Goal: Task Accomplishment & Management: Manage account settings

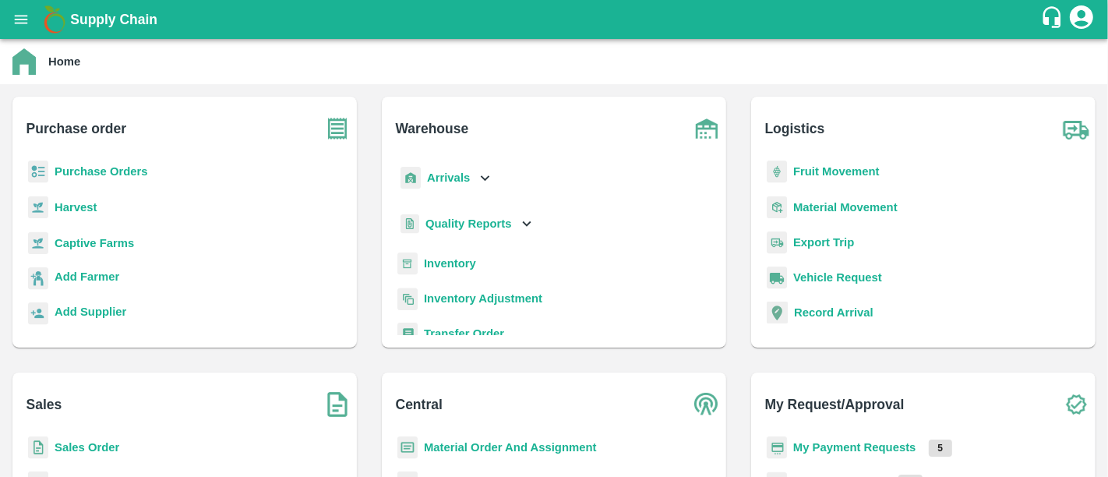
click at [887, 452] on b "My Payment Requests" at bounding box center [854, 447] width 123 height 12
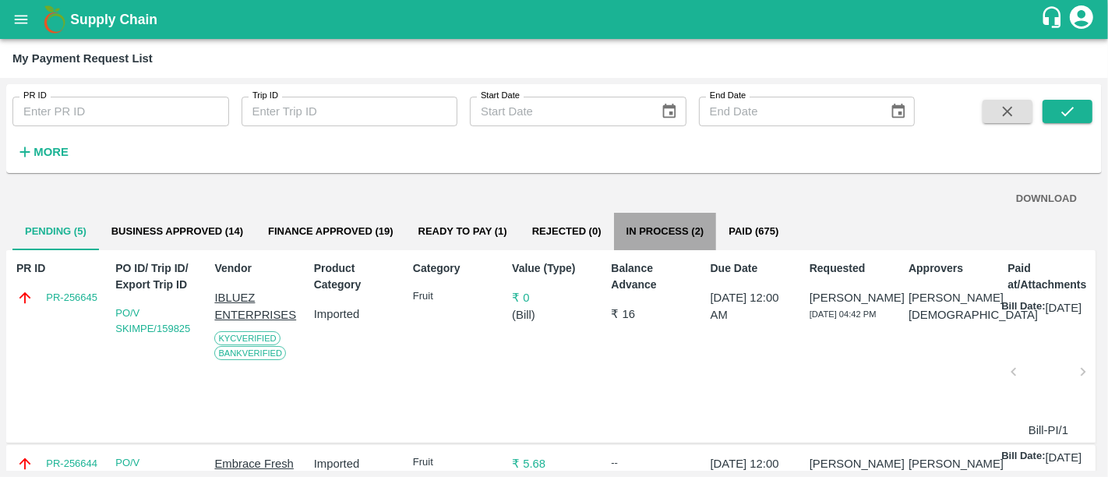
click at [679, 239] on button "In Process (2)" at bounding box center [665, 231] width 103 height 37
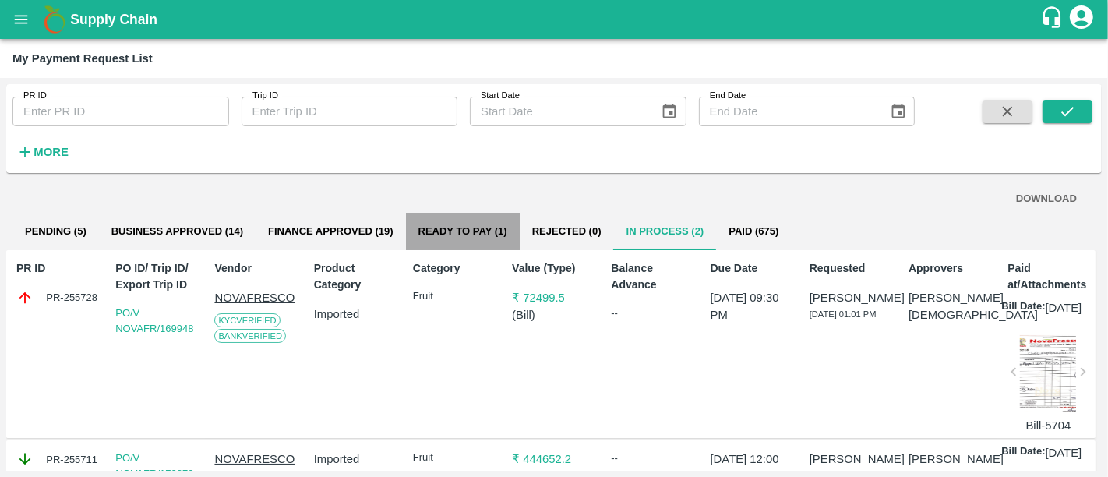
click at [493, 234] on button "Ready To Pay (1)" at bounding box center [463, 231] width 114 height 37
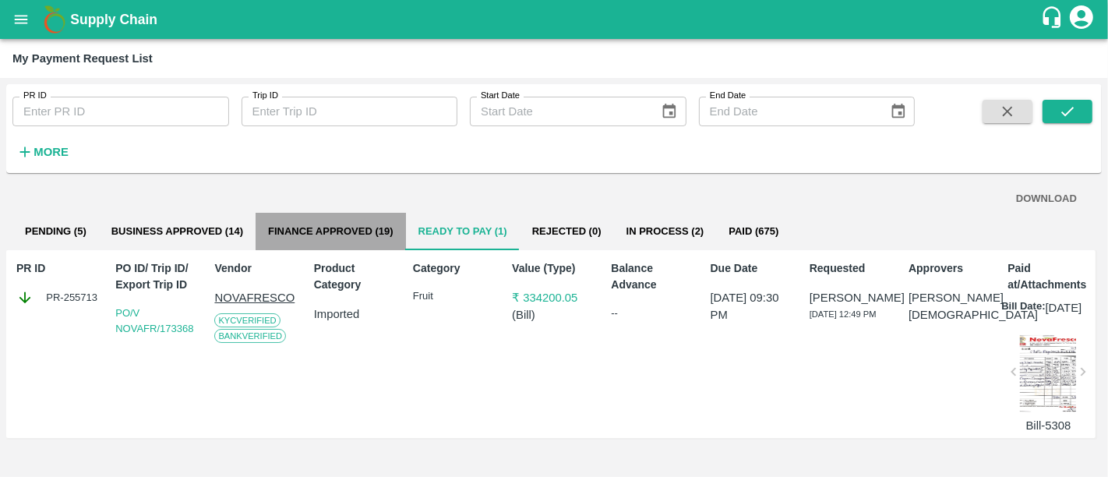
click at [353, 229] on button "Finance Approved (19)" at bounding box center [331, 231] width 150 height 37
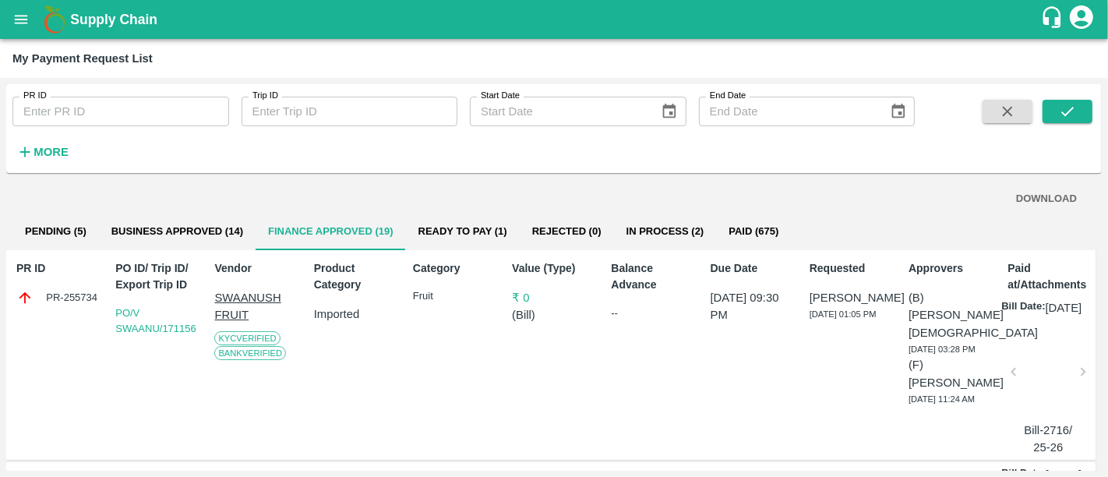
click at [644, 233] on button "In Process (2)" at bounding box center [665, 231] width 103 height 37
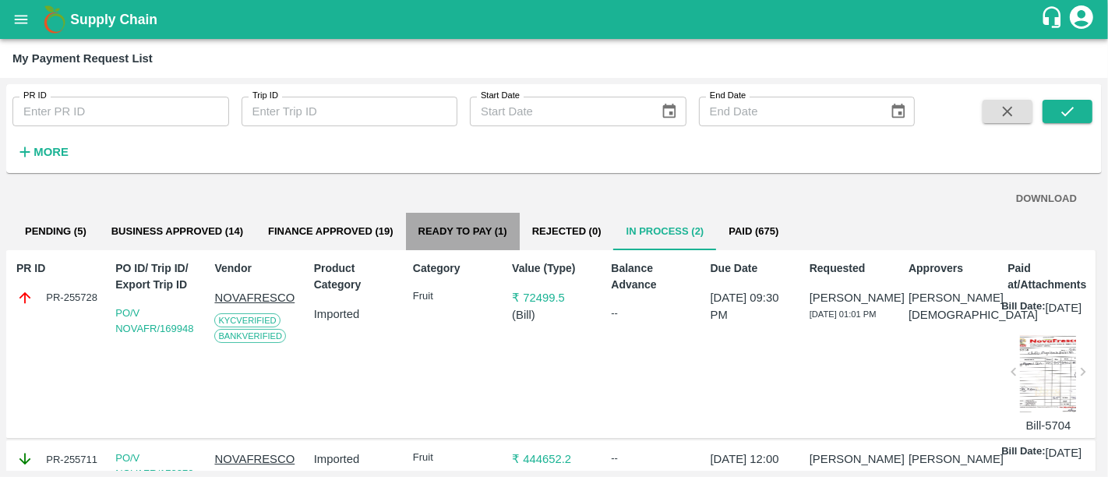
click at [457, 230] on button "Ready To Pay (1)" at bounding box center [463, 231] width 114 height 37
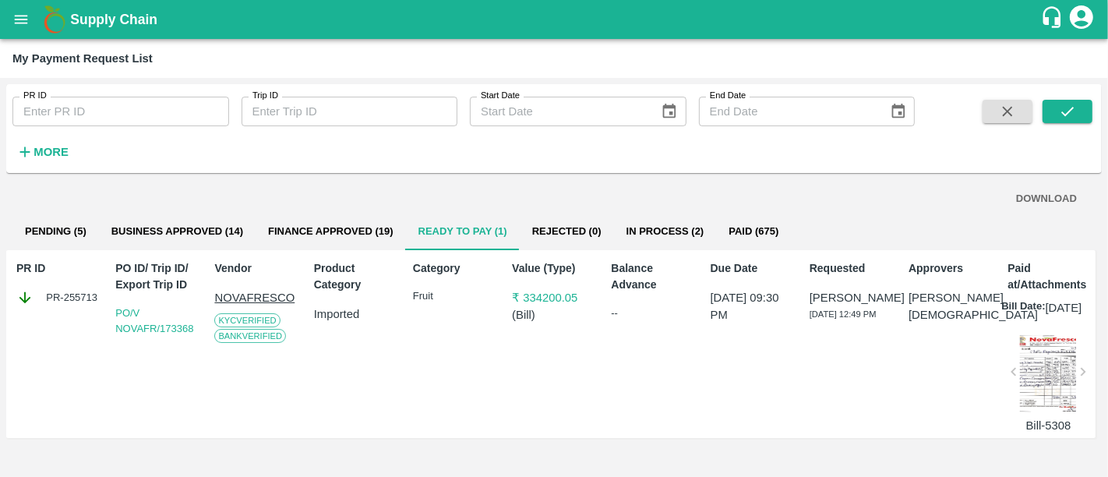
click at [666, 248] on button "In Process (2)" at bounding box center [665, 231] width 103 height 37
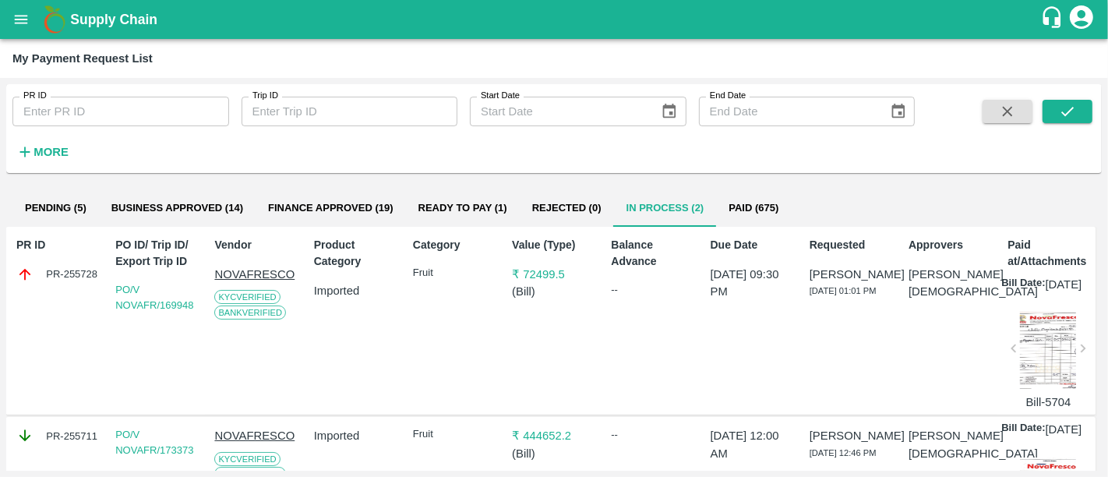
scroll to position [9, 0]
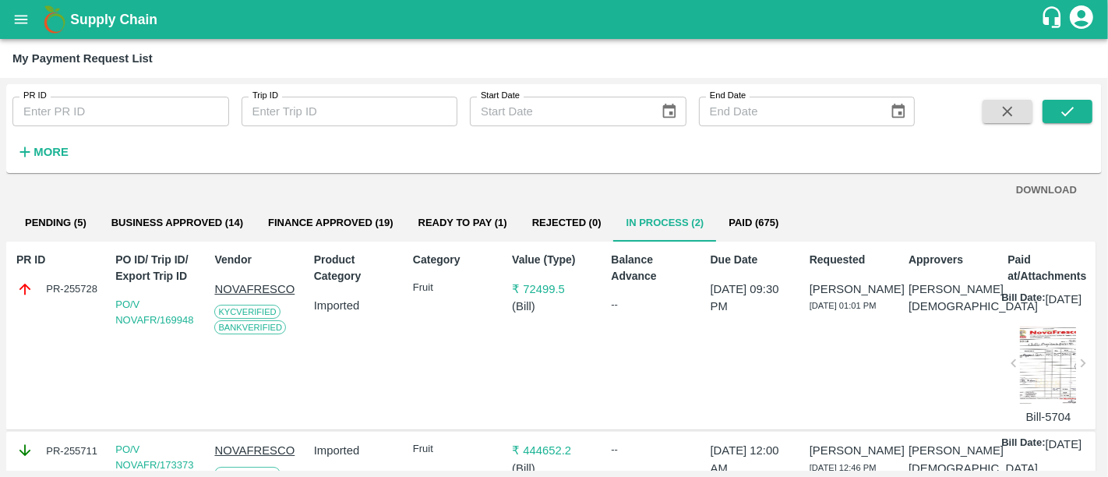
click at [556, 288] on p "₹ 72499.5" at bounding box center [554, 289] width 84 height 17
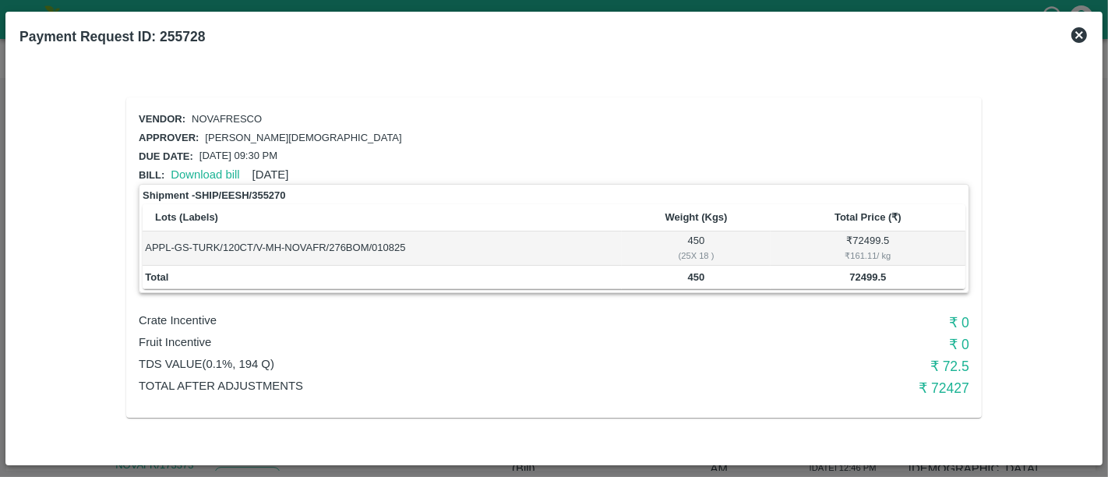
click at [1080, 37] on icon at bounding box center [1079, 35] width 19 height 19
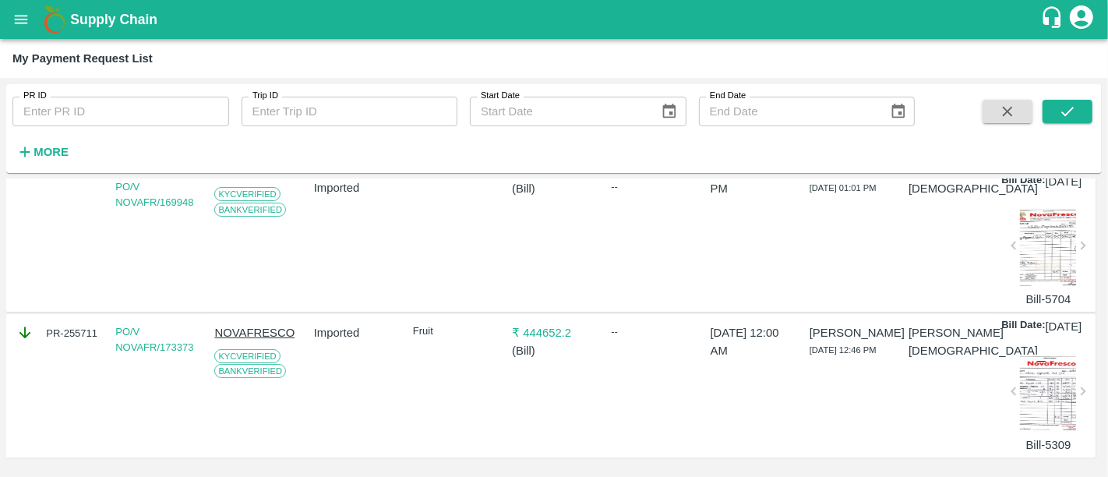
scroll to position [134, 0]
click at [565, 339] on p "₹ 444652.2" at bounding box center [554, 332] width 84 height 17
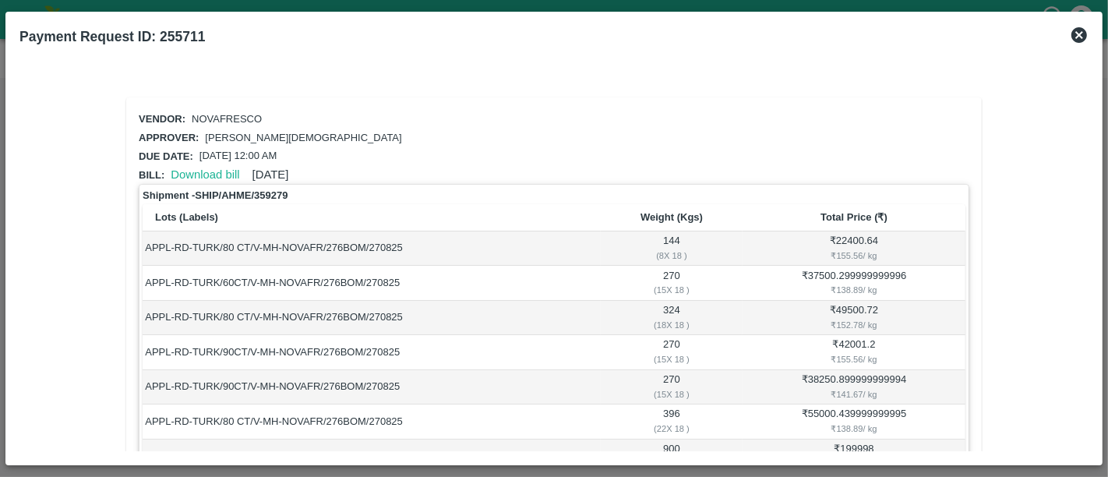
scroll to position [189, 0]
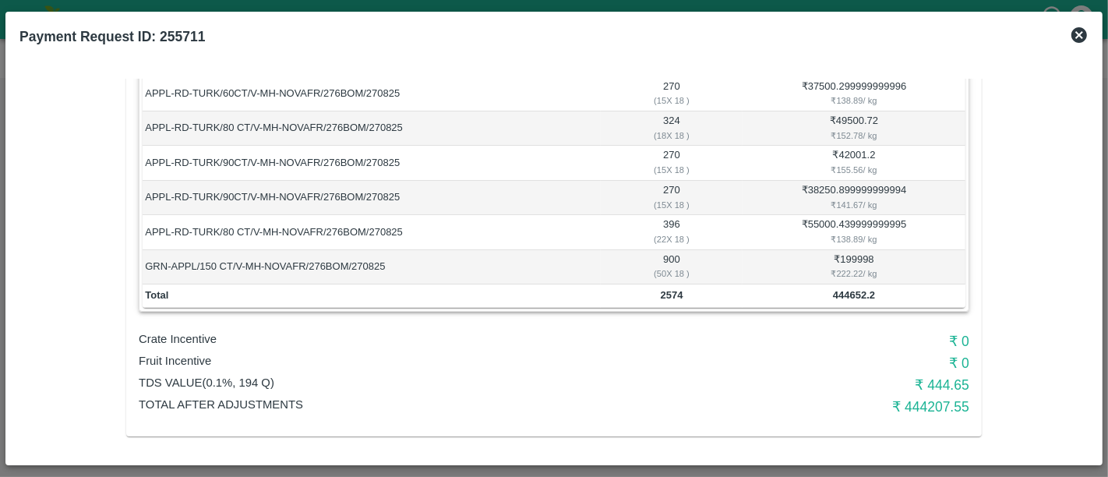
click at [1074, 30] on icon at bounding box center [1079, 35] width 16 height 16
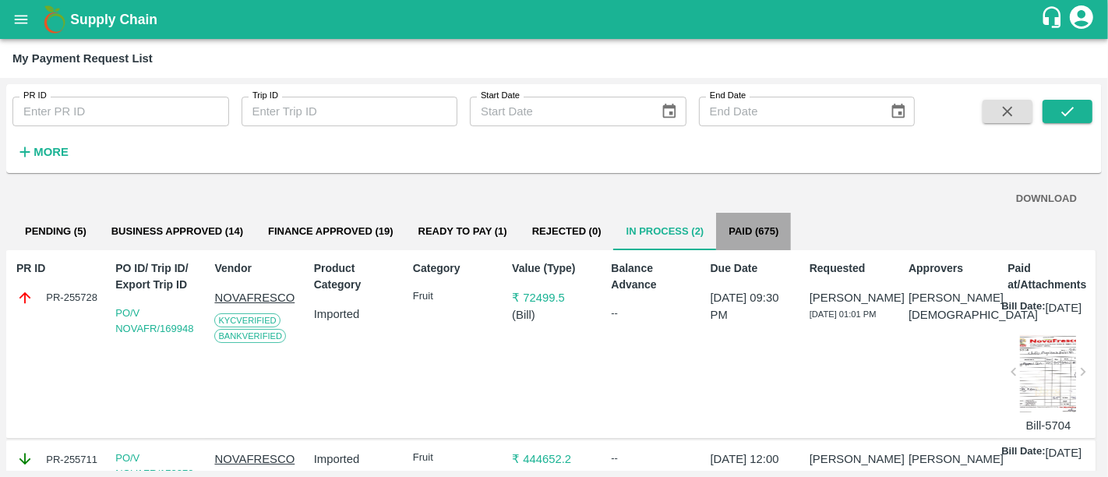
click at [736, 243] on button "Paid (675)" at bounding box center [753, 231] width 75 height 37
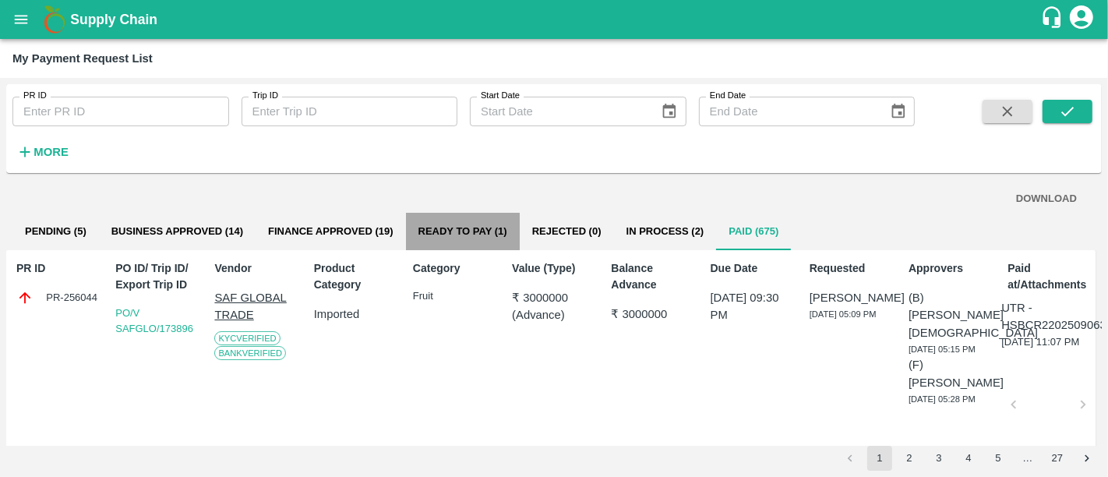
click at [476, 231] on button "Ready To Pay (1)" at bounding box center [463, 231] width 114 height 37
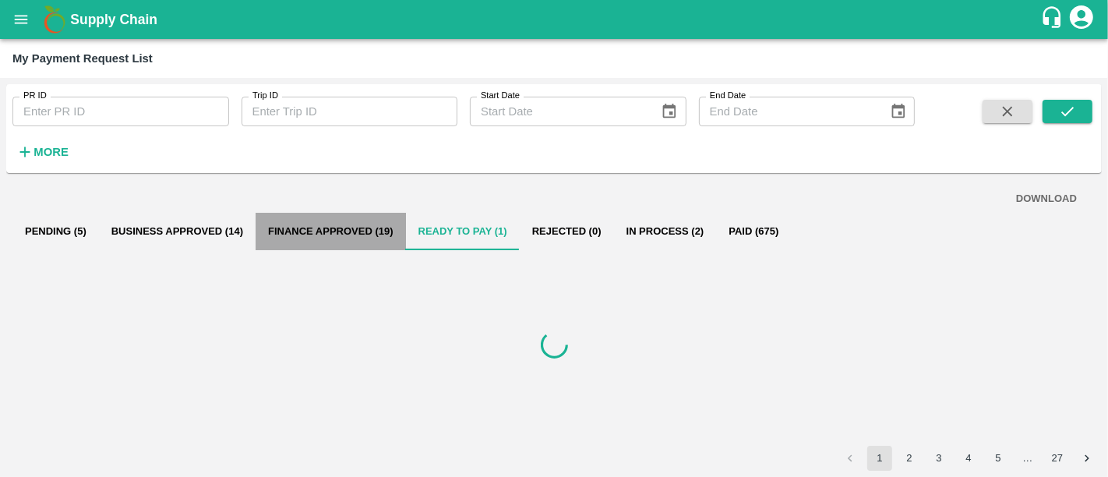
click at [354, 224] on button "Finance Approved (19)" at bounding box center [331, 231] width 150 height 37
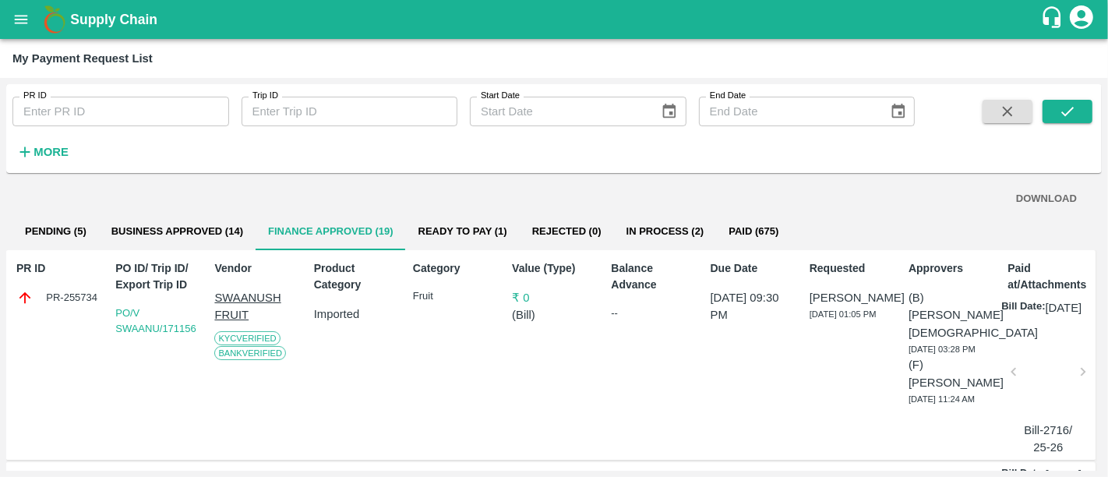
click at [97, 21] on b "Supply Chain" at bounding box center [113, 20] width 87 height 16
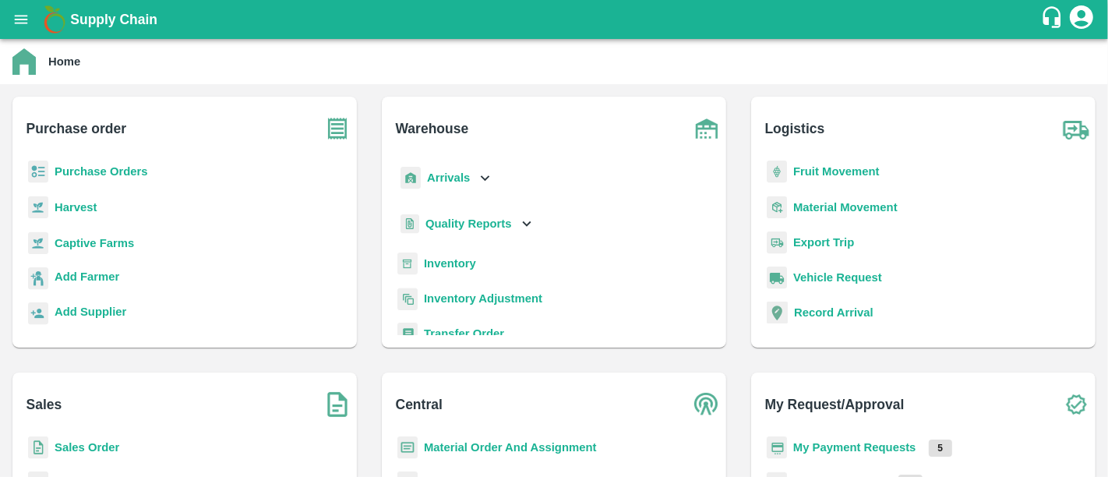
click at [125, 177] on b "Purchase Orders" at bounding box center [102, 171] width 94 height 12
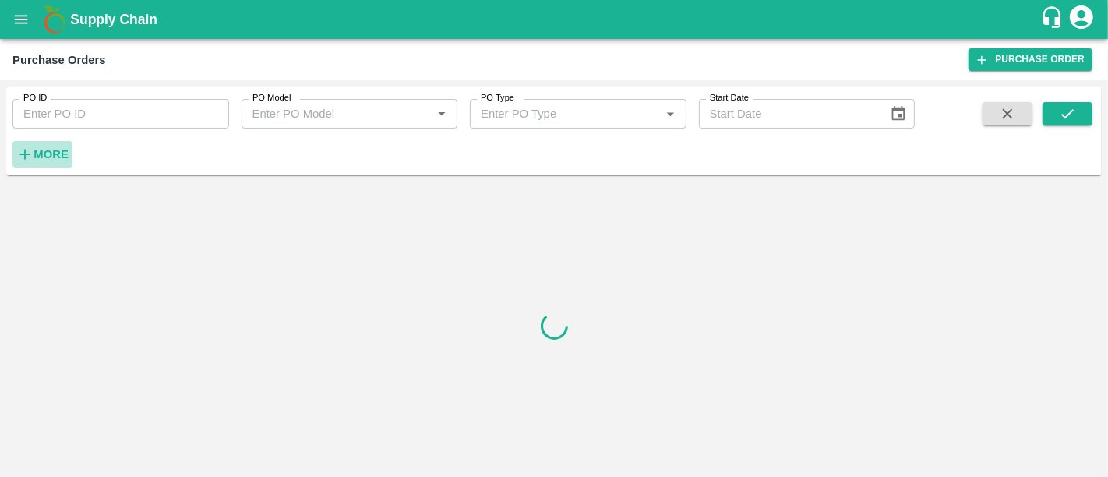
click at [60, 151] on strong "More" at bounding box center [51, 154] width 35 height 12
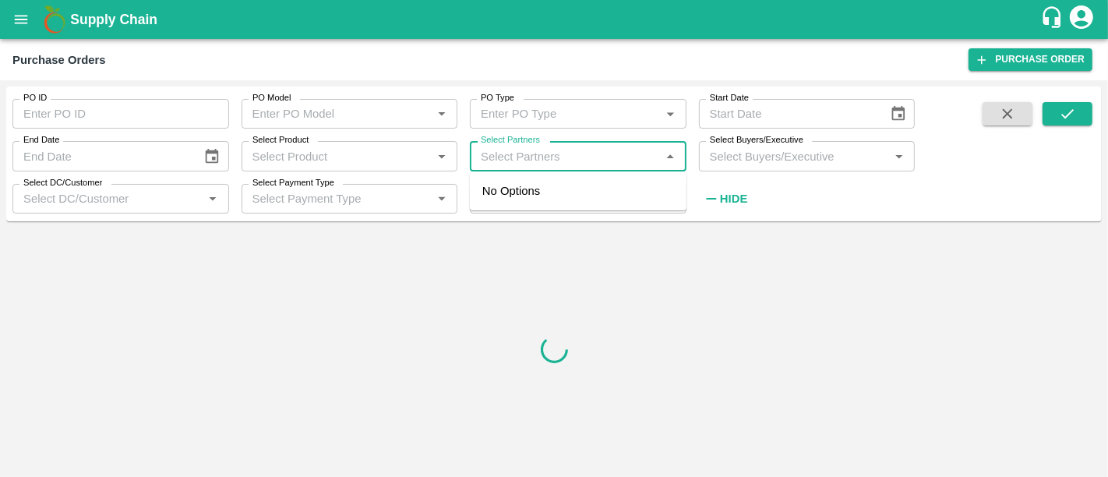
click at [546, 152] on input "Select Partners" at bounding box center [566, 156] width 182 height 20
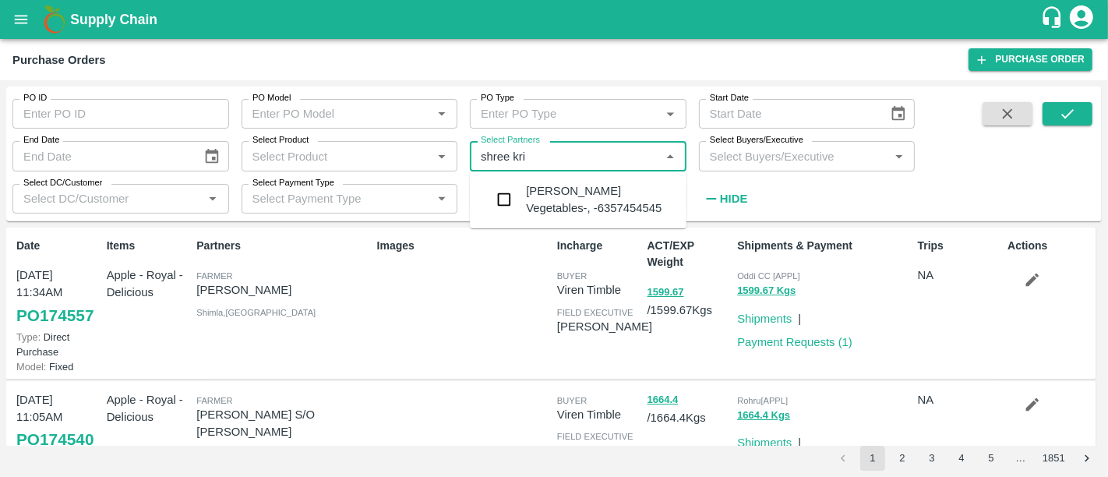
type input "shree kris"
click at [591, 217] on div "Shree Krishna Vegetables-, -6357454545" at bounding box center [578, 200] width 217 height 44
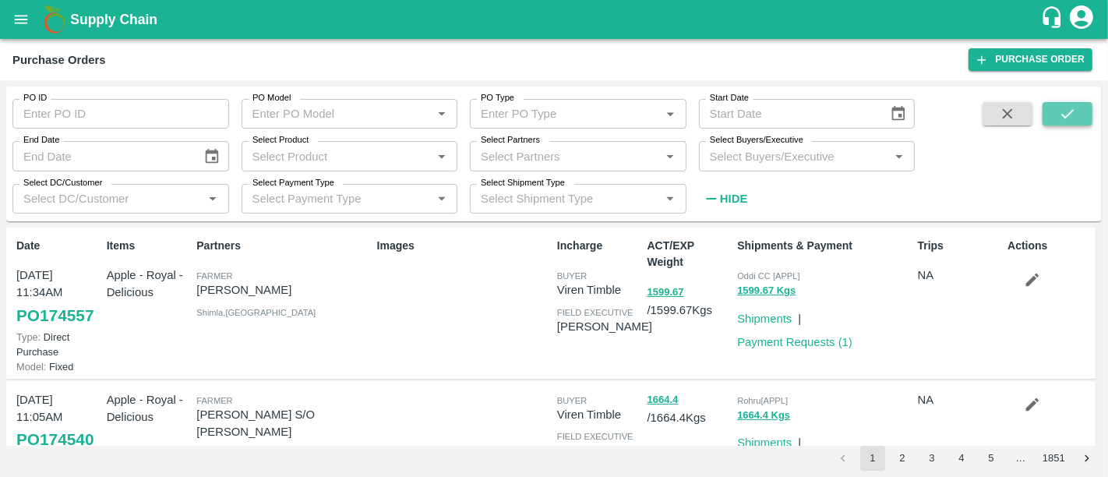
click at [1063, 108] on icon "submit" at bounding box center [1067, 113] width 17 height 17
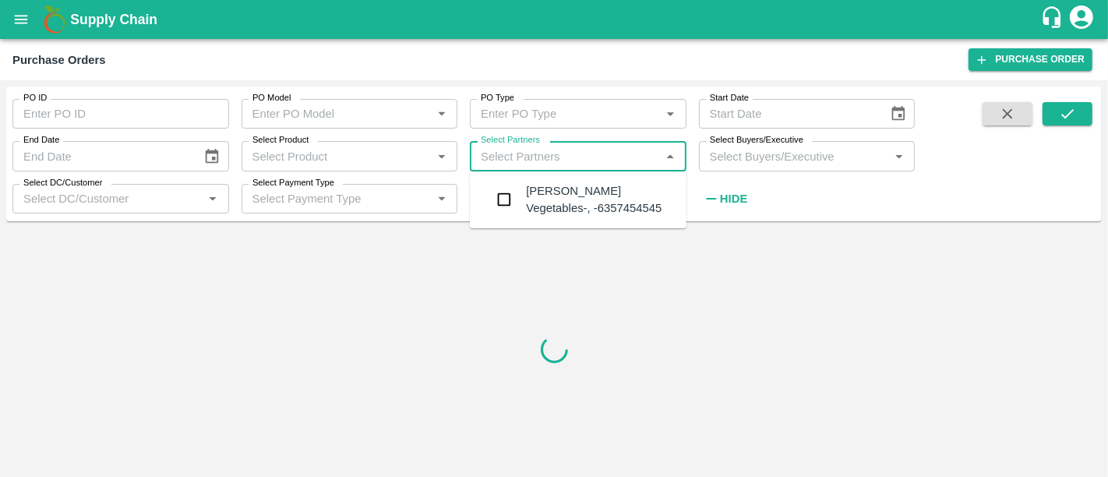
click at [530, 157] on input "Select Partners" at bounding box center [566, 156] width 182 height 20
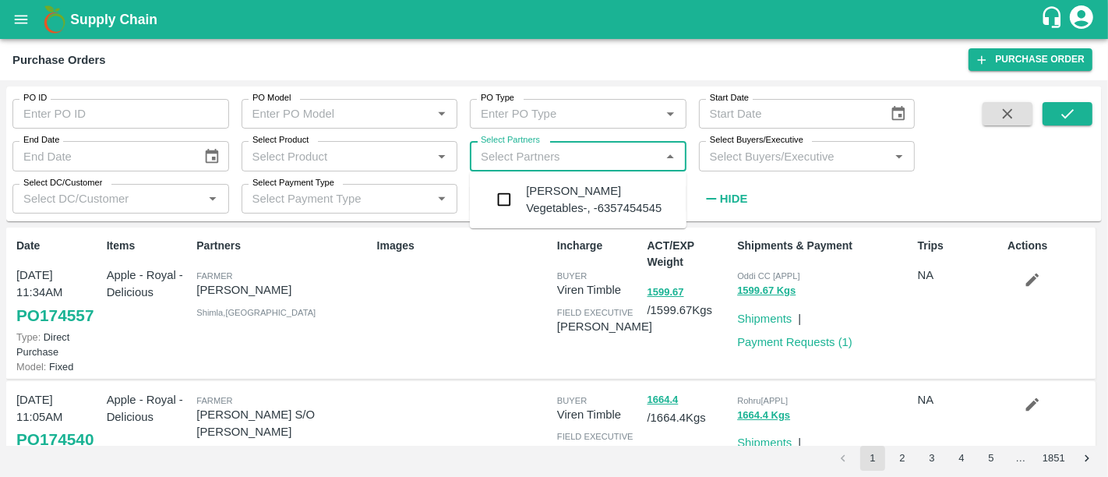
click at [539, 194] on div "Shree Krishna Vegetables-, -6357454545" at bounding box center [600, 199] width 148 height 35
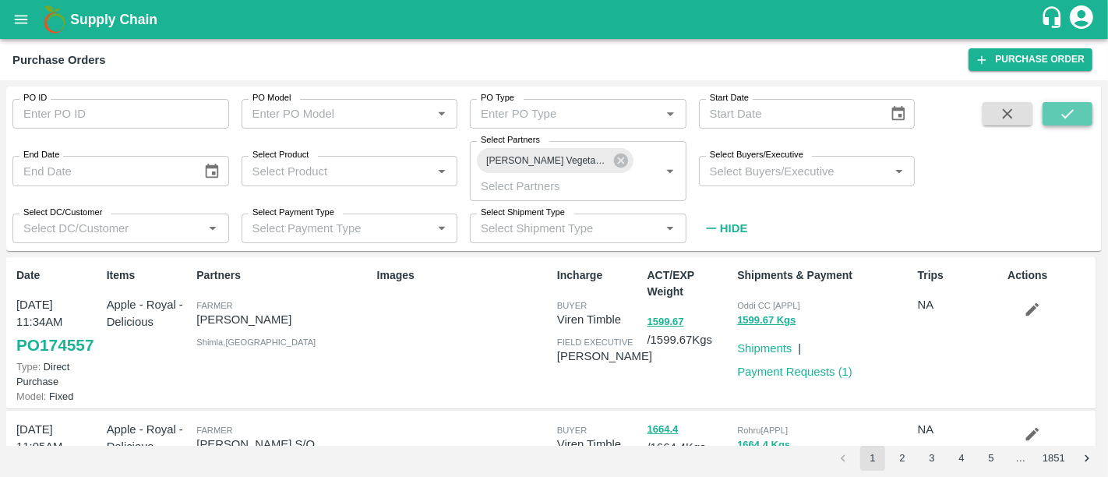
click at [1066, 109] on icon "submit" at bounding box center [1067, 113] width 17 height 17
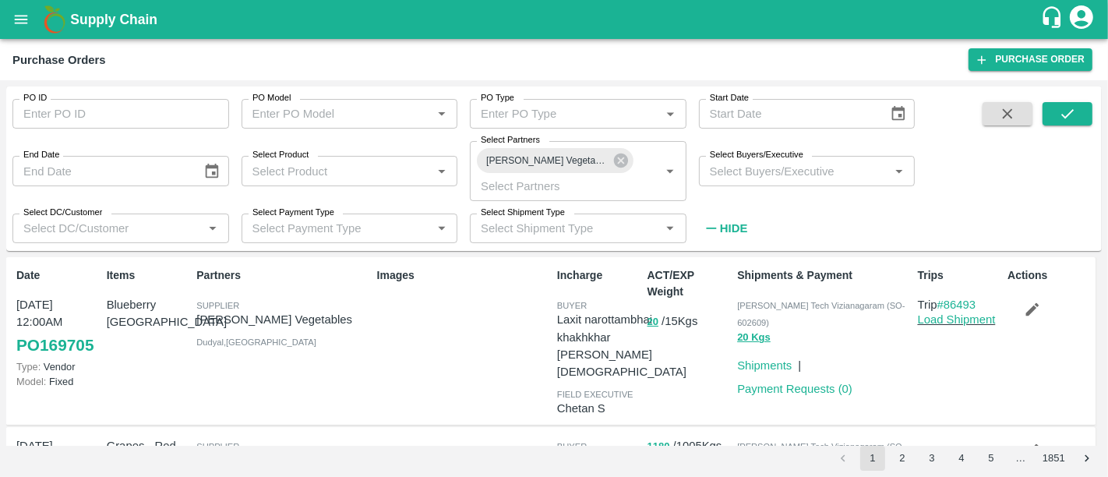
drag, startPoint x: 757, startPoint y: 368, endPoint x: 675, endPoint y: 377, distance: 83.1
click at [675, 377] on div "ACT/EXP Weight 20 / 15 Kgs" at bounding box center [686, 341] width 90 height 160
click at [648, 326] on button "20" at bounding box center [653, 322] width 11 height 18
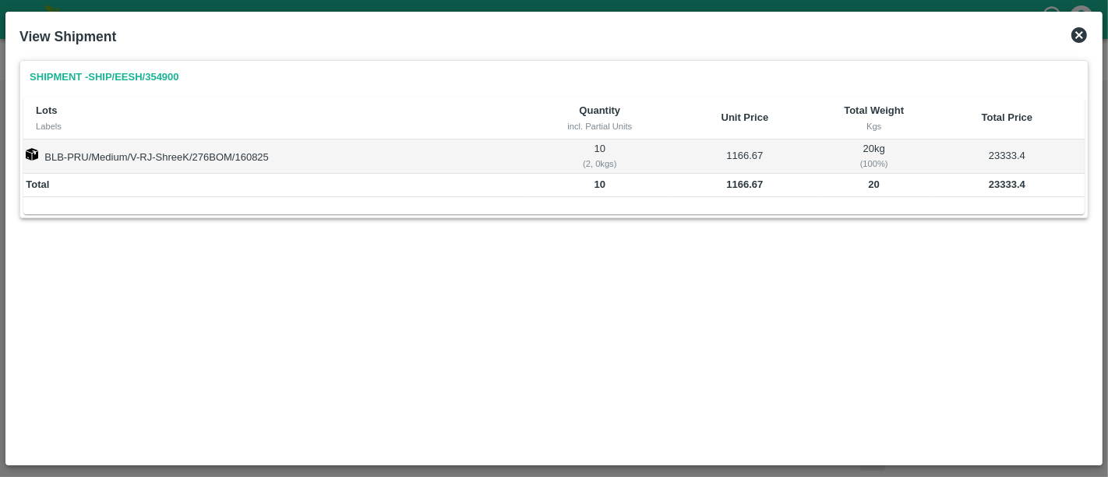
click at [1071, 34] on icon at bounding box center [1079, 35] width 16 height 16
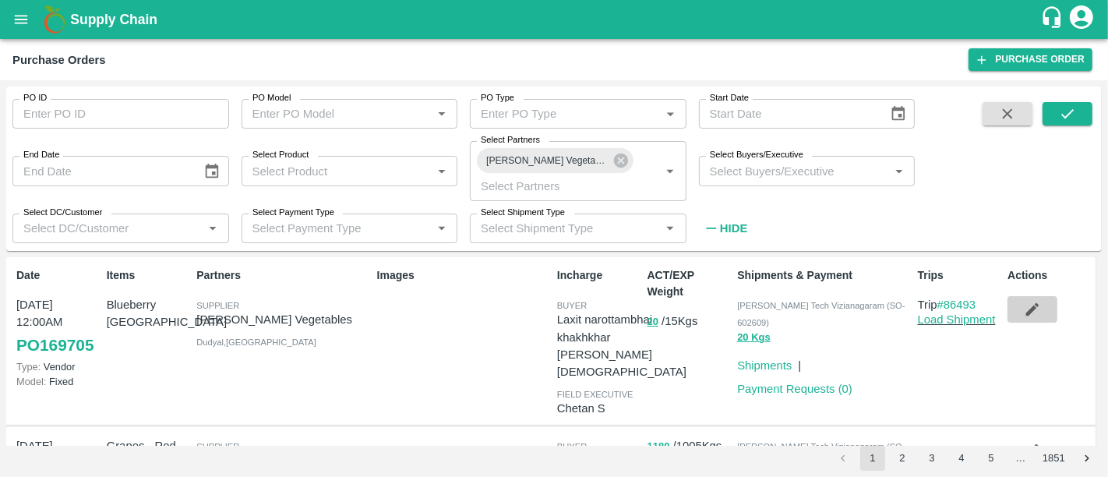
click at [1033, 305] on icon "button" at bounding box center [1032, 309] width 13 height 13
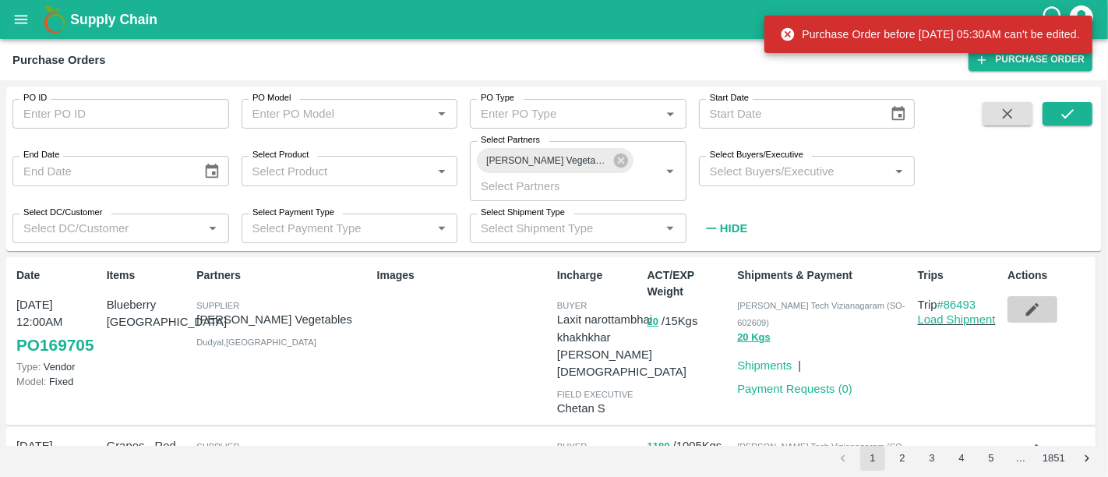
click at [1024, 317] on icon "button" at bounding box center [1032, 309] width 17 height 17
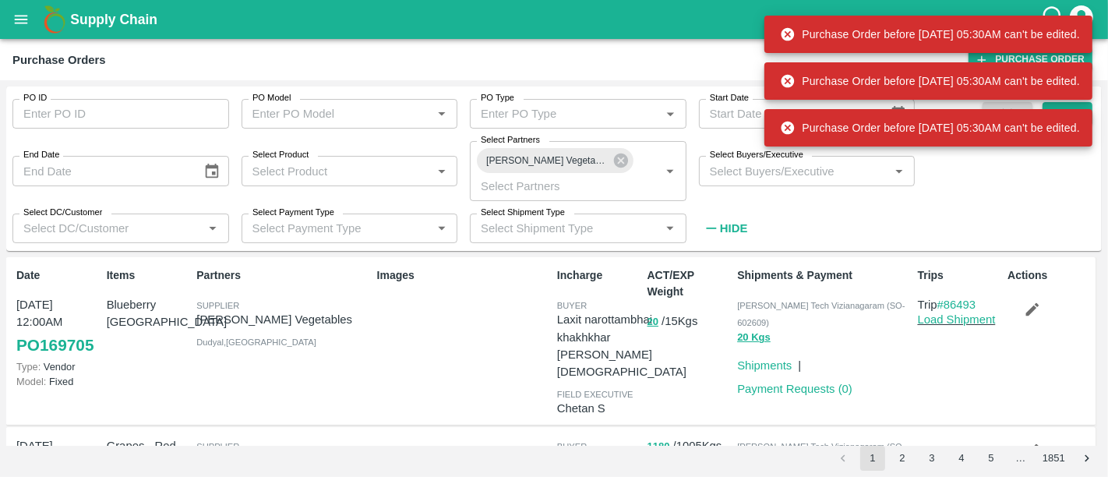
click at [1024, 317] on icon "button" at bounding box center [1032, 309] width 17 height 17
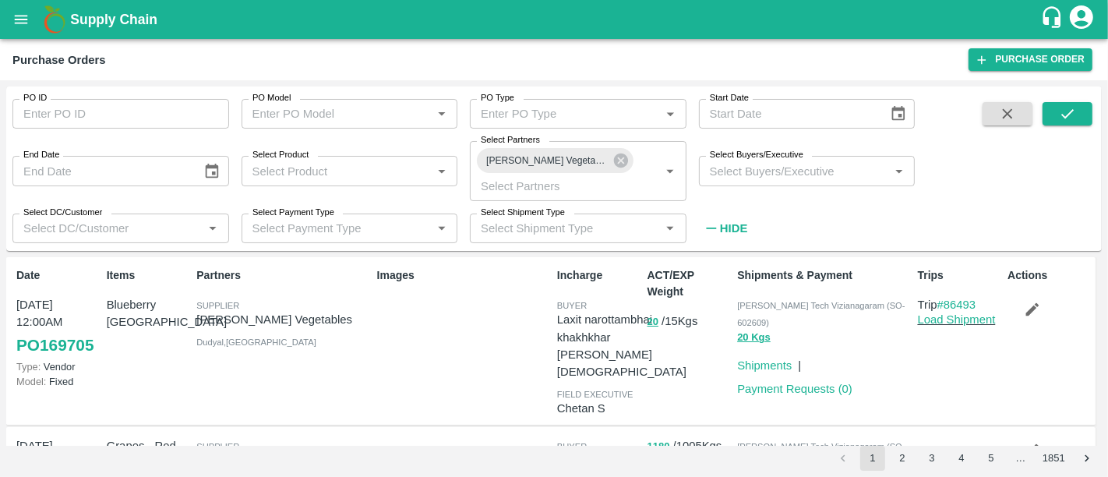
click at [153, 25] on b "Supply Chain" at bounding box center [113, 20] width 87 height 16
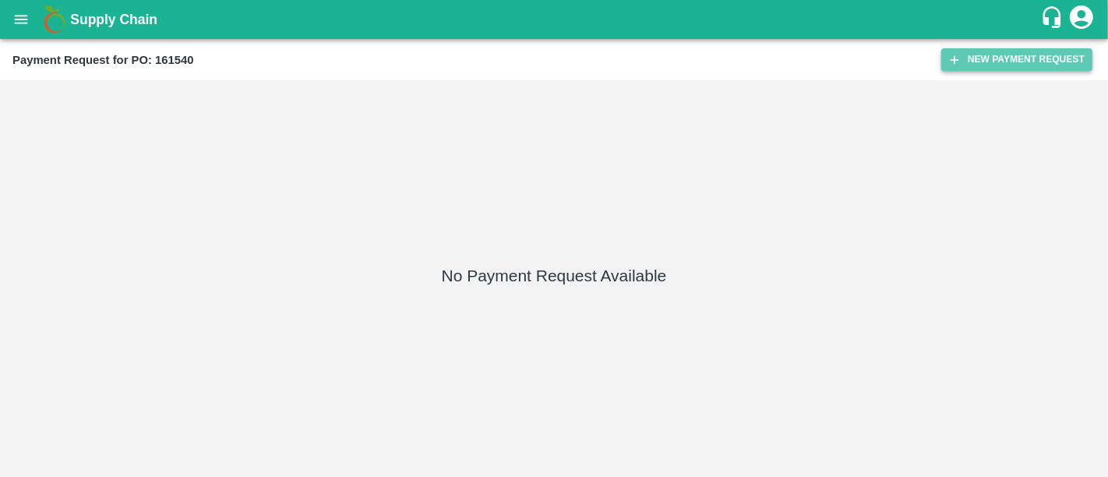
click at [1014, 59] on button "New Payment Request" at bounding box center [1016, 59] width 151 height 23
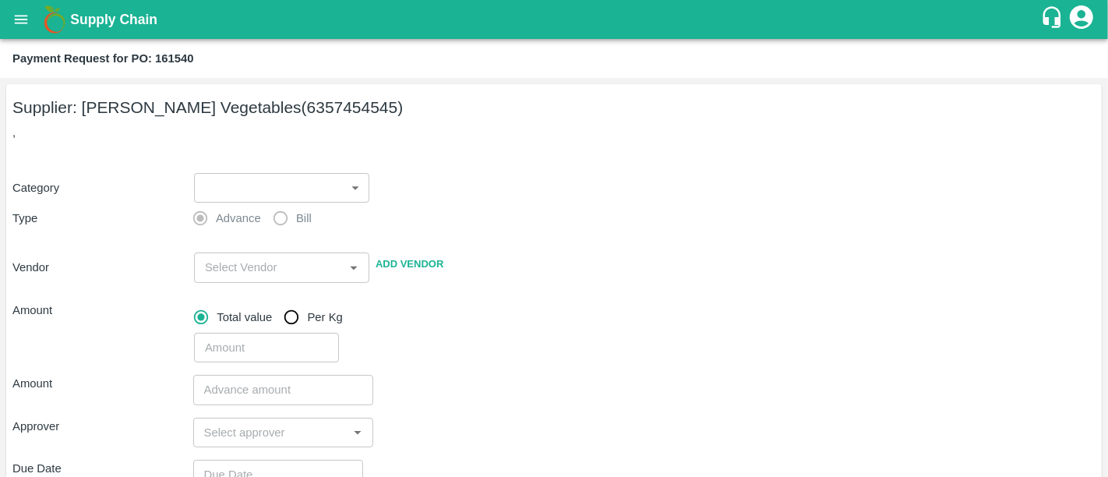
drag, startPoint x: 228, startPoint y: 142, endPoint x: 227, endPoint y: 179, distance: 37.4
click at [227, 179] on div "Supplier: Shree Krishna Vegetables (6357454545) , Category ​ ​ Type Advance Bil…" at bounding box center [554, 389] width 1096 height 610
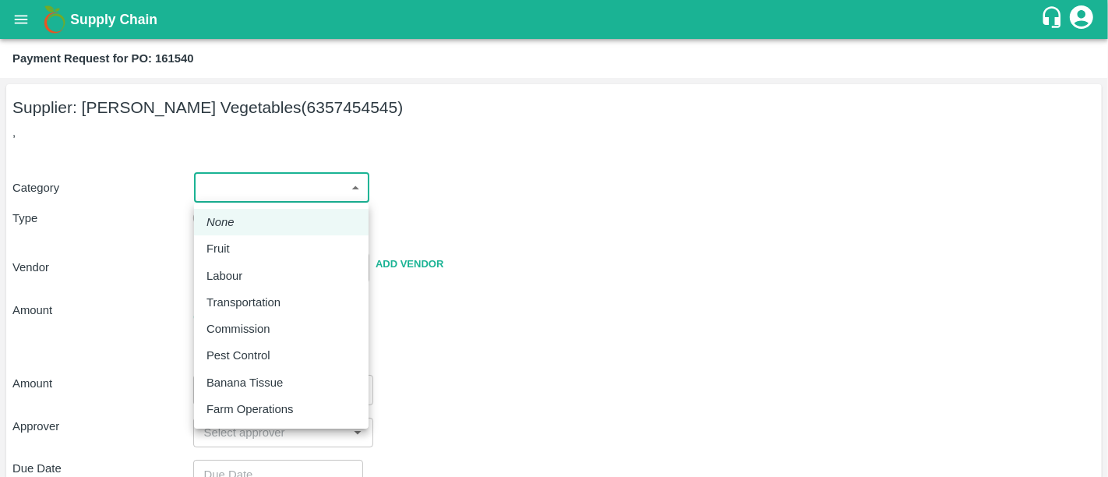
drag, startPoint x: 227, startPoint y: 179, endPoint x: 223, endPoint y: 248, distance: 68.7
click at [223, 248] on body "Supply Chain Payment Request for PO: 161540 Supplier: Shree Krishna Vegetables …" at bounding box center [554, 238] width 1108 height 477
click at [223, 248] on p "Fruit" at bounding box center [217, 248] width 23 height 17
type input "1"
type input "Shree Krishna Vegetables - 6357454545(Supplier)"
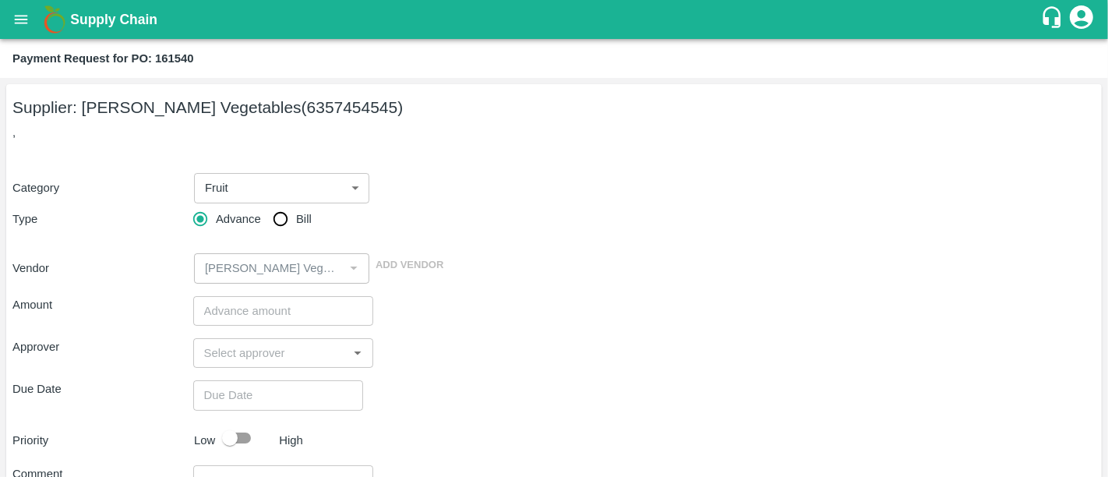
click at [296, 217] on span "Bill" at bounding box center [304, 218] width 16 height 17
click at [296, 217] on input "Bill" at bounding box center [280, 218] width 31 height 31
radio input "true"
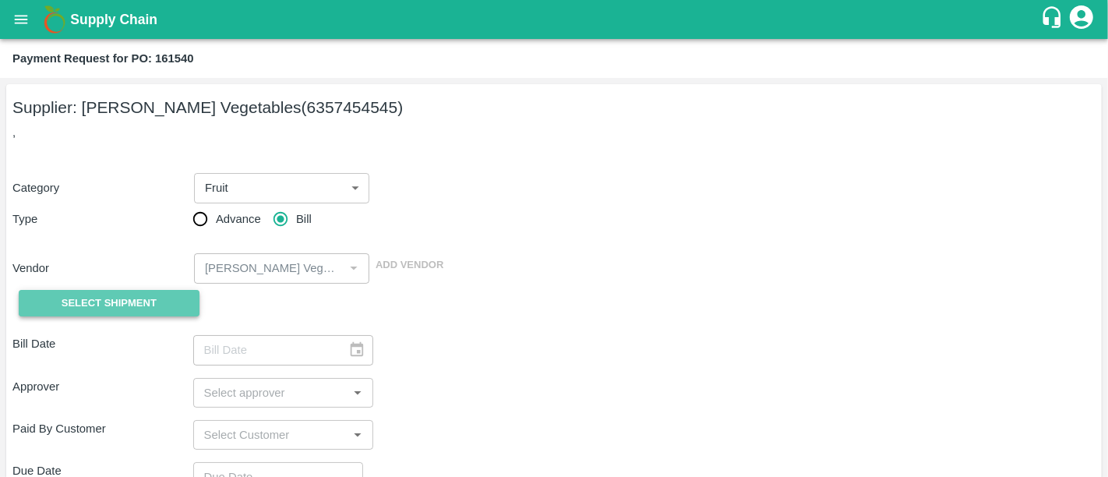
click at [113, 309] on span "Select Shipment" at bounding box center [109, 304] width 95 height 18
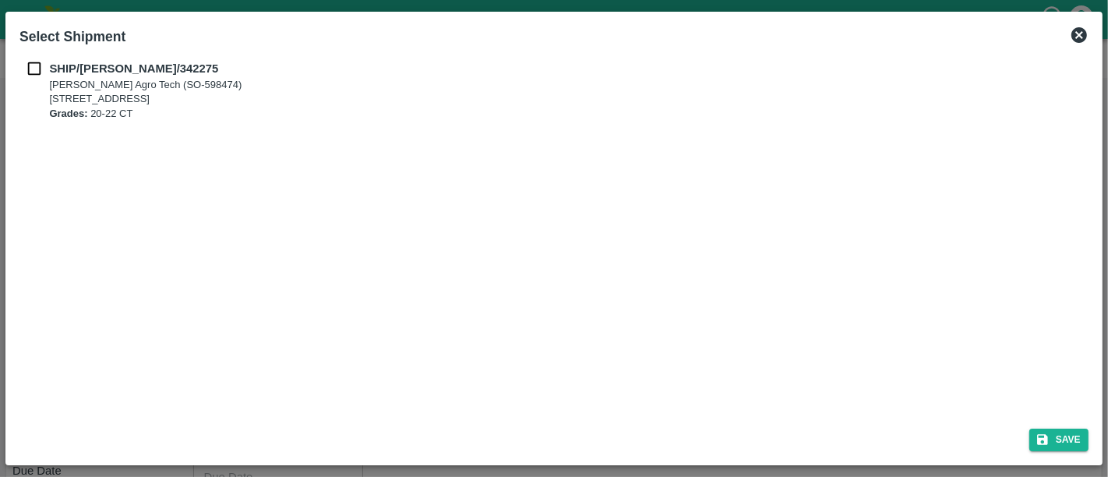
click at [30, 69] on input "checkbox" at bounding box center [34, 68] width 30 height 17
checkbox input "true"
click at [1077, 435] on button "Save" at bounding box center [1058, 440] width 59 height 23
type input "20/06/2025"
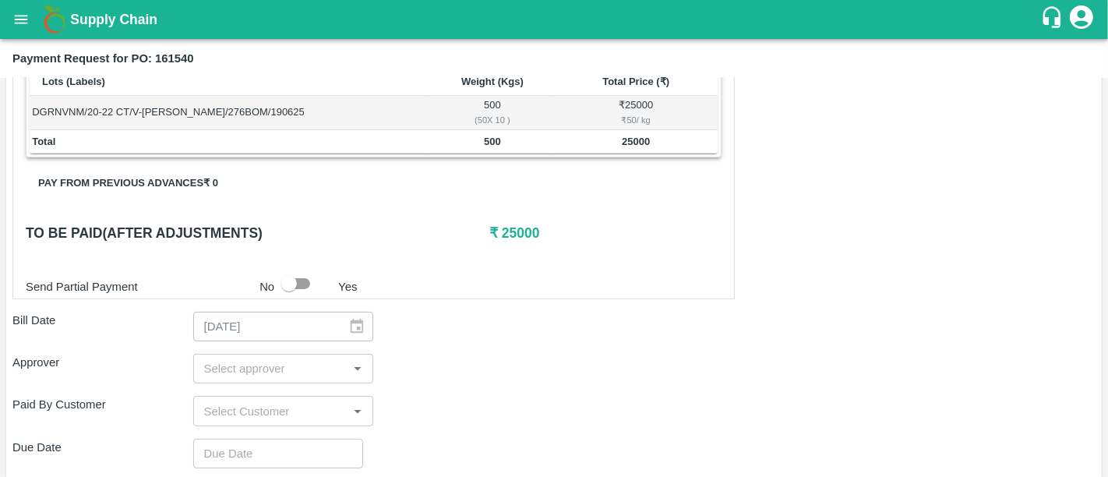
scroll to position [278, 0]
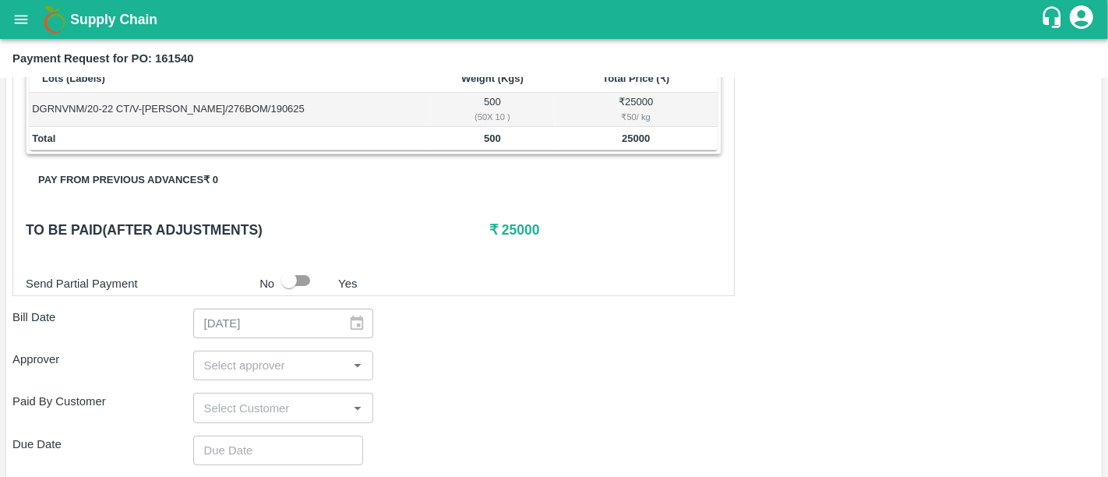
click at [278, 352] on div "​" at bounding box center [283, 366] width 181 height 30
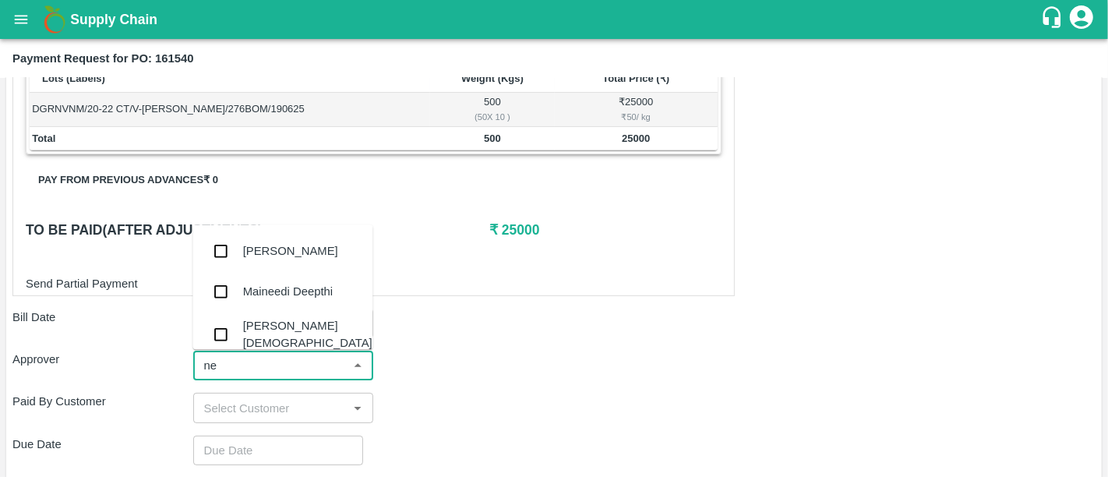
type input "nee"
click at [260, 315] on div "[PERSON_NAME][DEMOGRAPHIC_DATA]" at bounding box center [282, 334] width 180 height 44
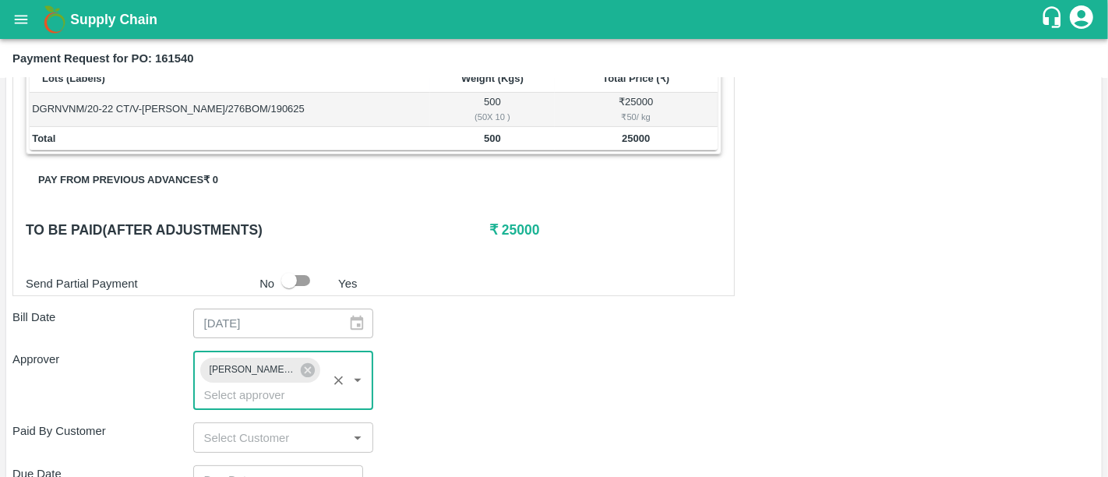
scroll to position [429, 0]
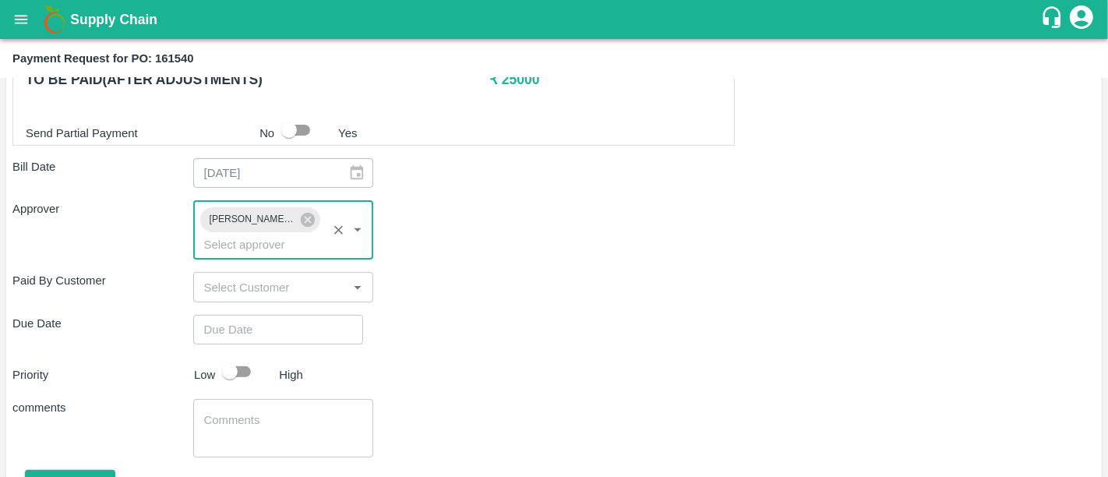
type input "DD/MM/YYYY hh:mm aa"
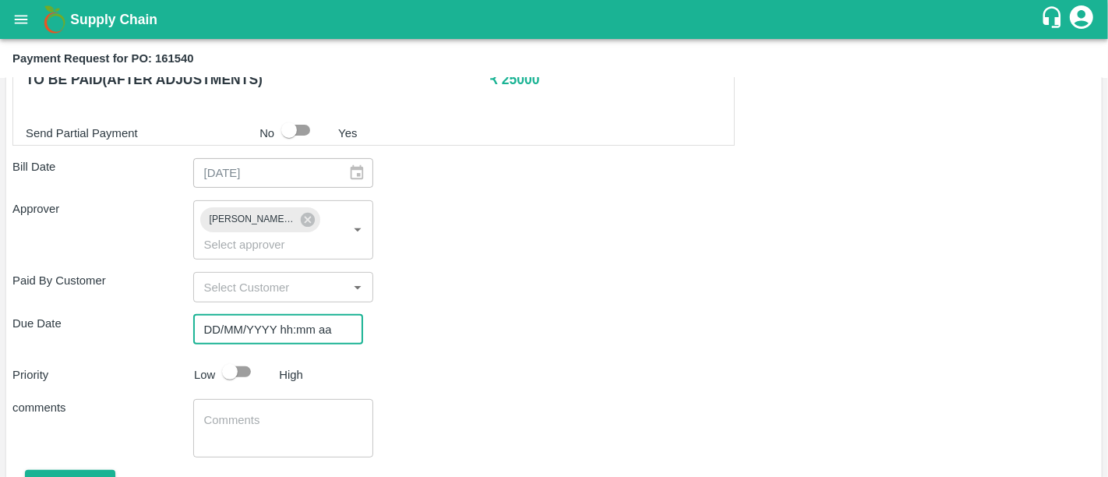
click at [259, 317] on input "DD/MM/YYYY hh:mm aa" at bounding box center [272, 330] width 159 height 30
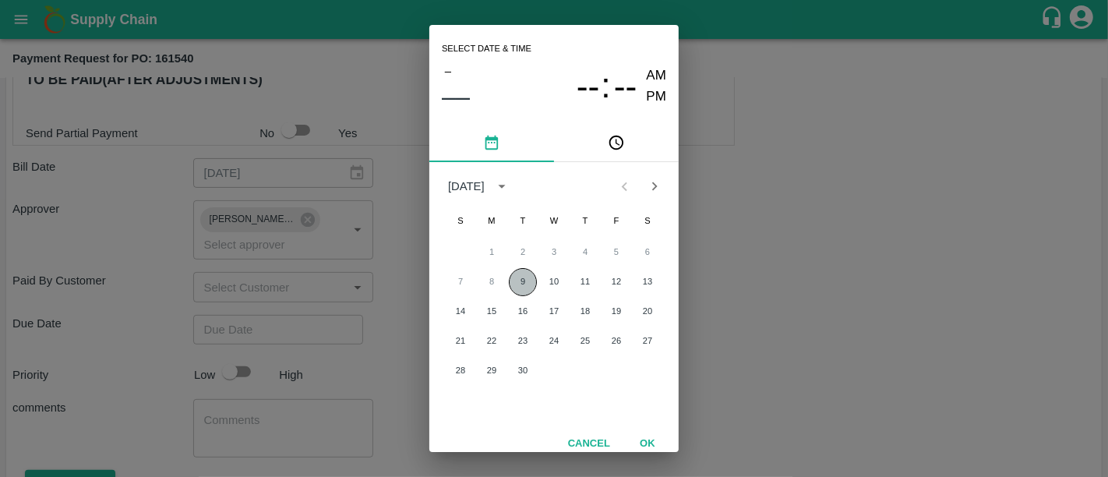
click at [529, 284] on button "9" at bounding box center [523, 282] width 28 height 28
type input "09/09/2025 12:00 AM"
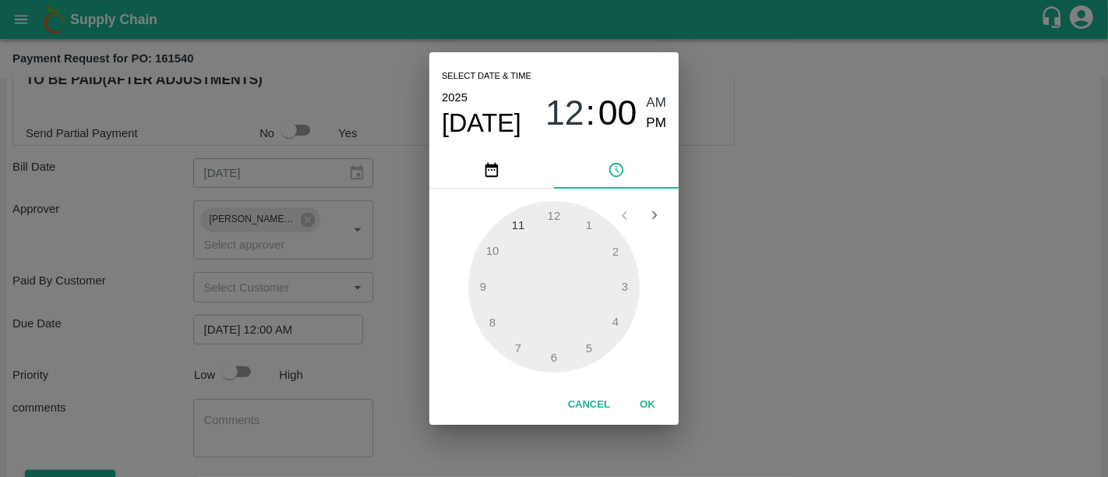
click at [631, 404] on button "OK" at bounding box center [648, 404] width 50 height 27
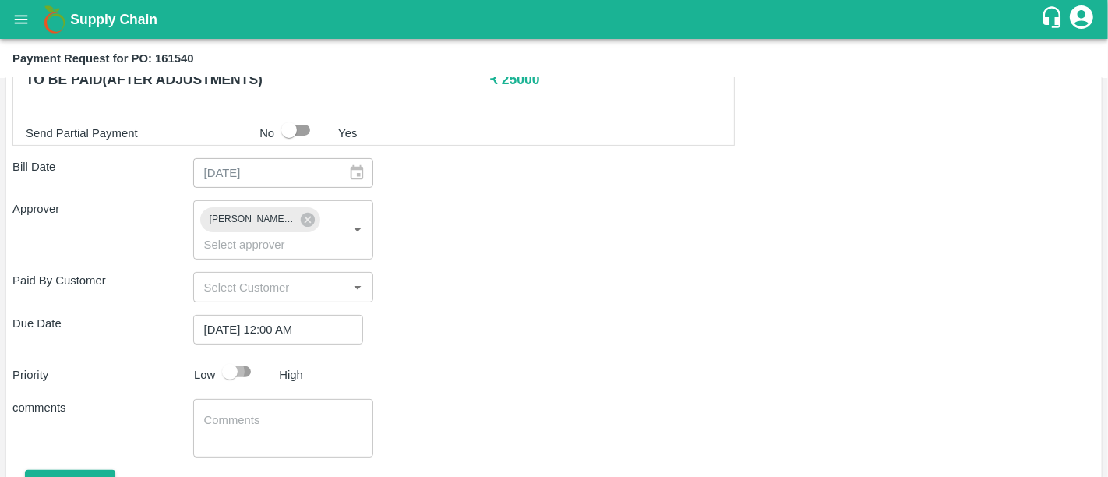
click at [245, 357] on input "checkbox" at bounding box center [229, 372] width 89 height 30
checkbox input "true"
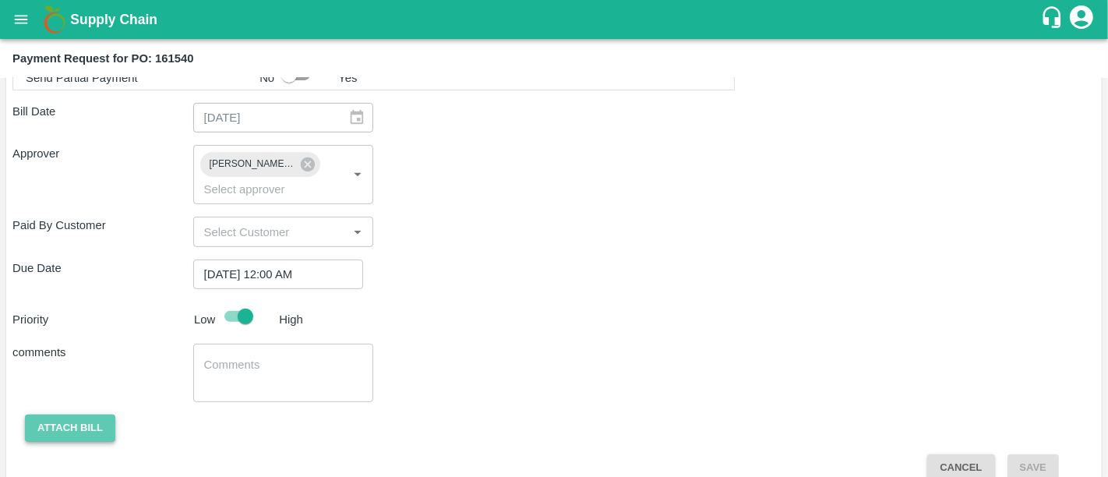
click at [91, 415] on button "Attach bill" at bounding box center [70, 428] width 90 height 27
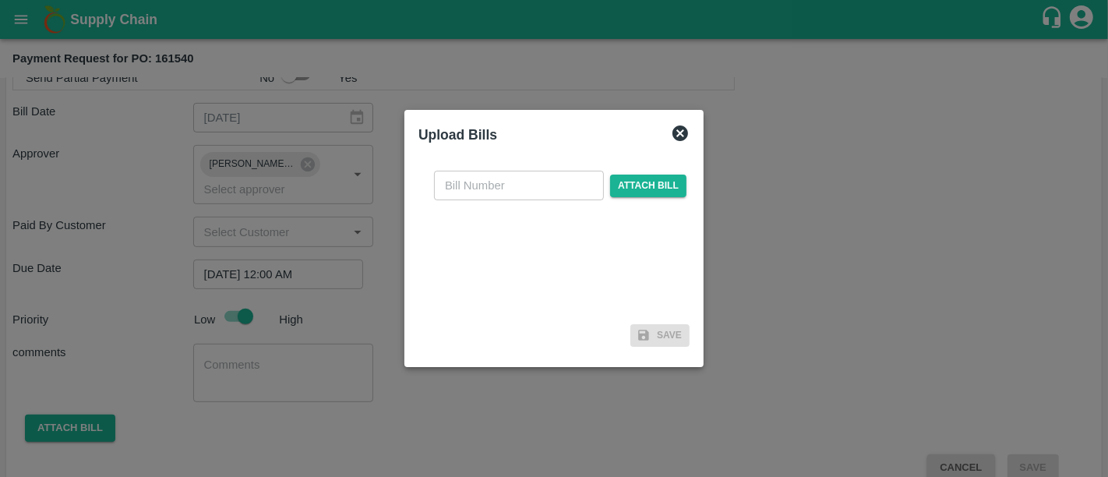
click at [616, 197] on div "​ Attach bill" at bounding box center [560, 186] width 259 height 30
click at [625, 189] on span "Attach bill" at bounding box center [648, 186] width 76 height 23
click at [0, 0] on input "Attach bill" at bounding box center [0, 0] width 0 height 0
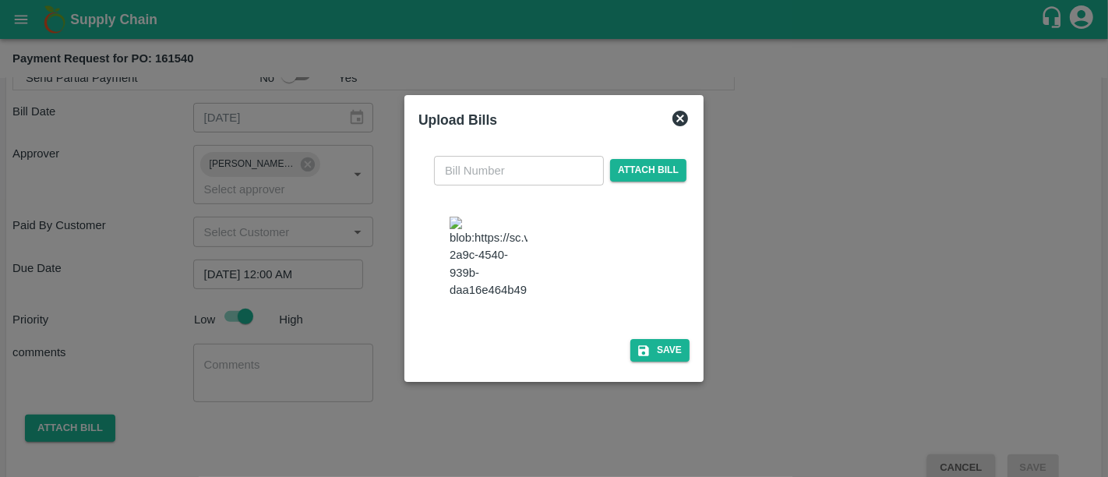
click at [513, 257] on img at bounding box center [489, 258] width 78 height 82
click at [499, 177] on div "​ Attach bill" at bounding box center [553, 237] width 271 height 189
click at [499, 177] on input "text" at bounding box center [519, 171] width 170 height 30
type input "011"
click at [661, 339] on button "Save" at bounding box center [659, 350] width 59 height 23
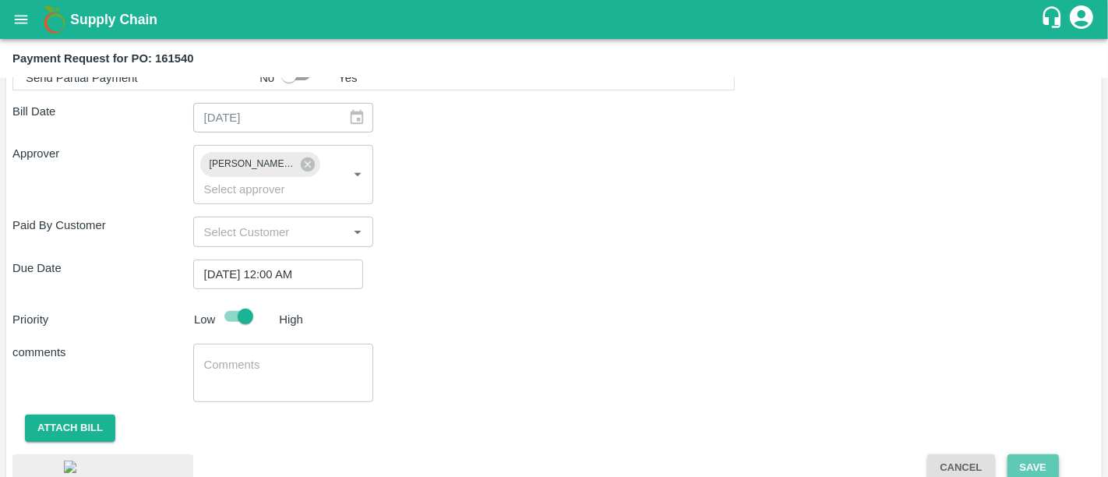
click at [1008, 454] on button "Save" at bounding box center [1032, 467] width 51 height 27
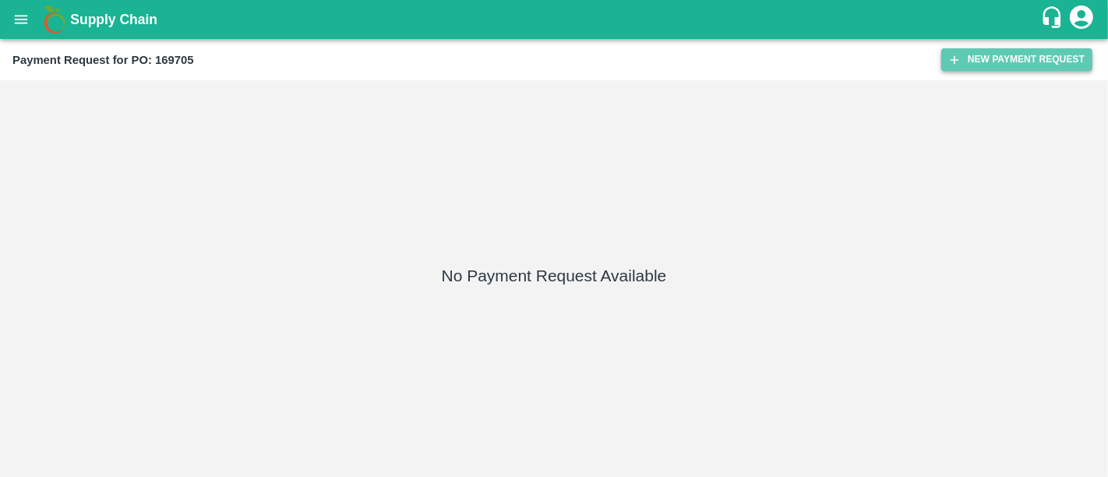
click at [964, 55] on button "New Payment Request" at bounding box center [1016, 59] width 151 height 23
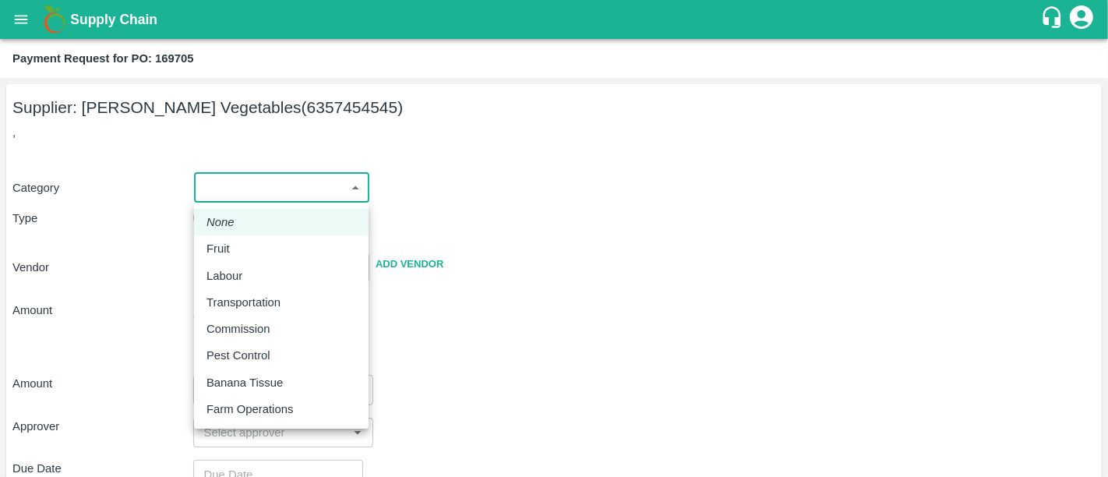
click at [359, 186] on body "Supply Chain Payment Request for PO: 169705 Supplier: Shree Krishna Vegetables …" at bounding box center [554, 238] width 1108 height 477
click at [300, 249] on div "Fruit" at bounding box center [281, 248] width 150 height 17
type input "1"
type input "Shree Krishna Vegetables - 6357454545(Supplier)"
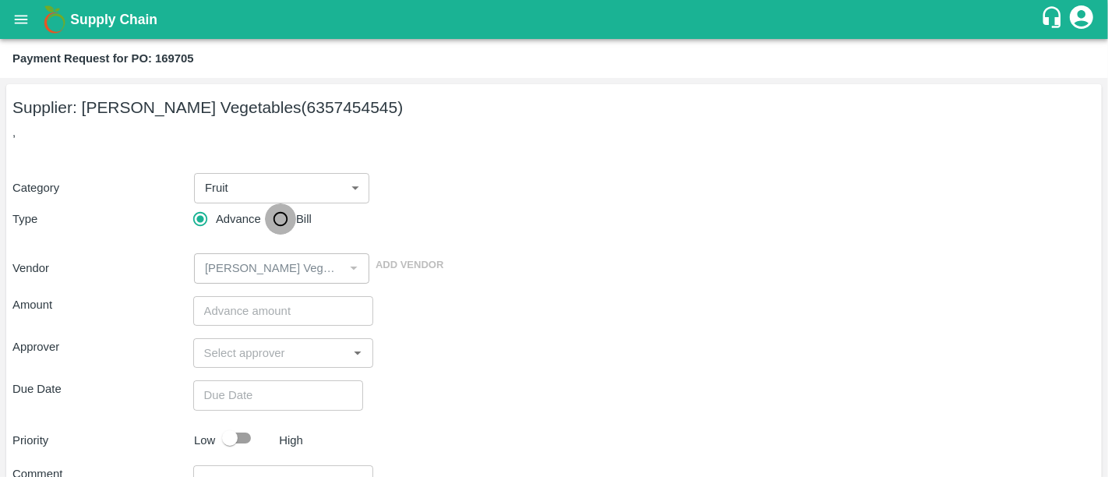
click at [277, 227] on input "Bill" at bounding box center [280, 218] width 31 height 31
radio input "true"
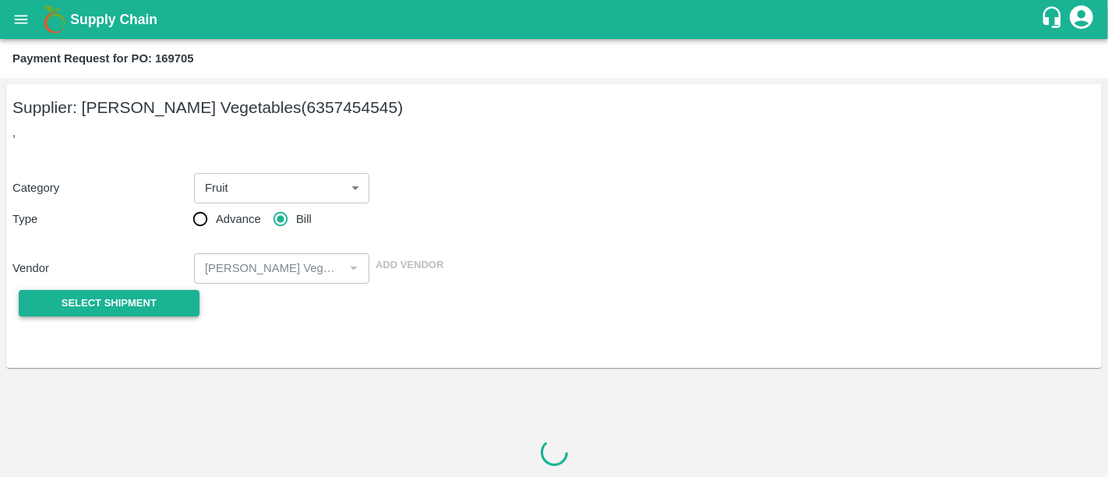
click at [138, 301] on span "Select Shipment" at bounding box center [109, 304] width 95 height 18
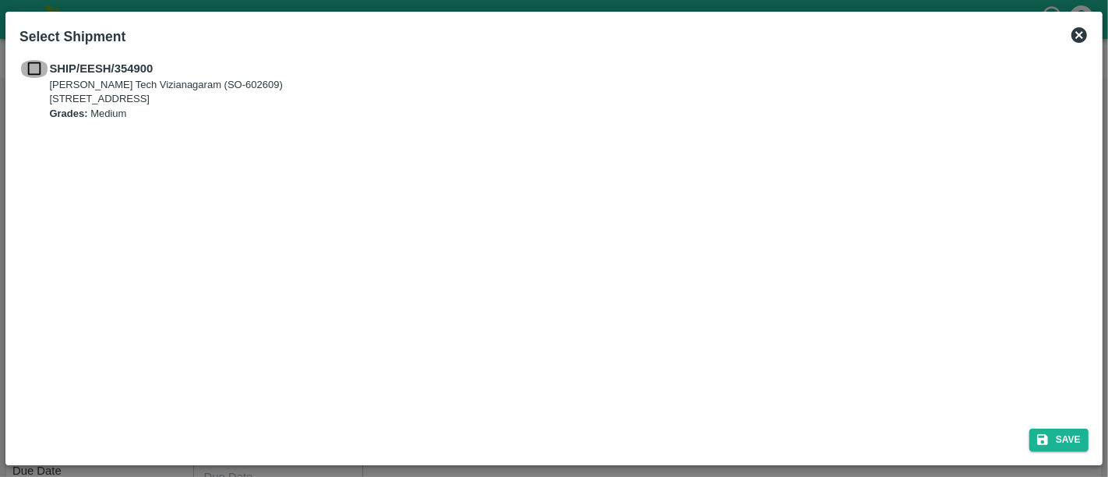
click at [39, 69] on input "checkbox" at bounding box center [34, 68] width 30 height 17
checkbox input "true"
click at [1086, 441] on button "Save" at bounding box center [1058, 440] width 59 height 23
type input "17/08/2025"
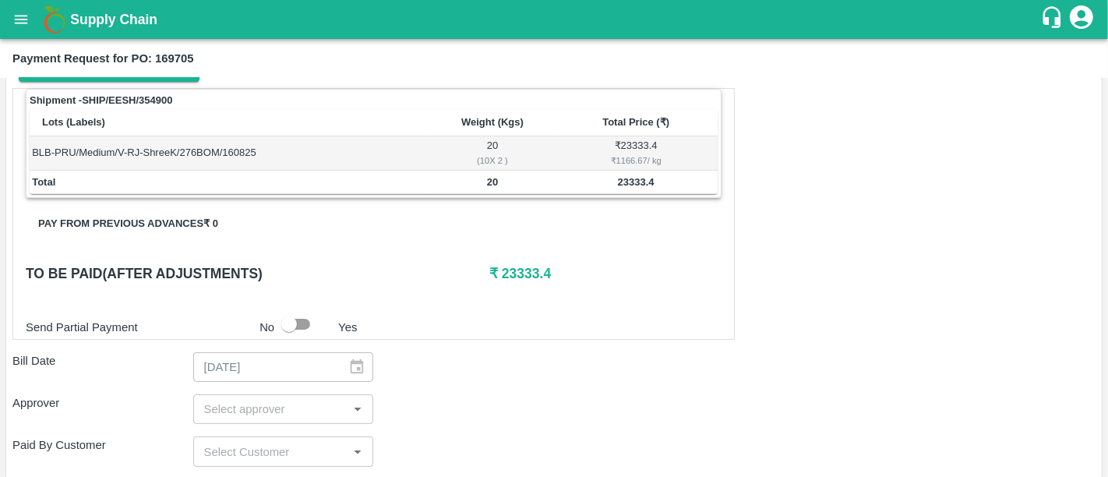
scroll to position [240, 0]
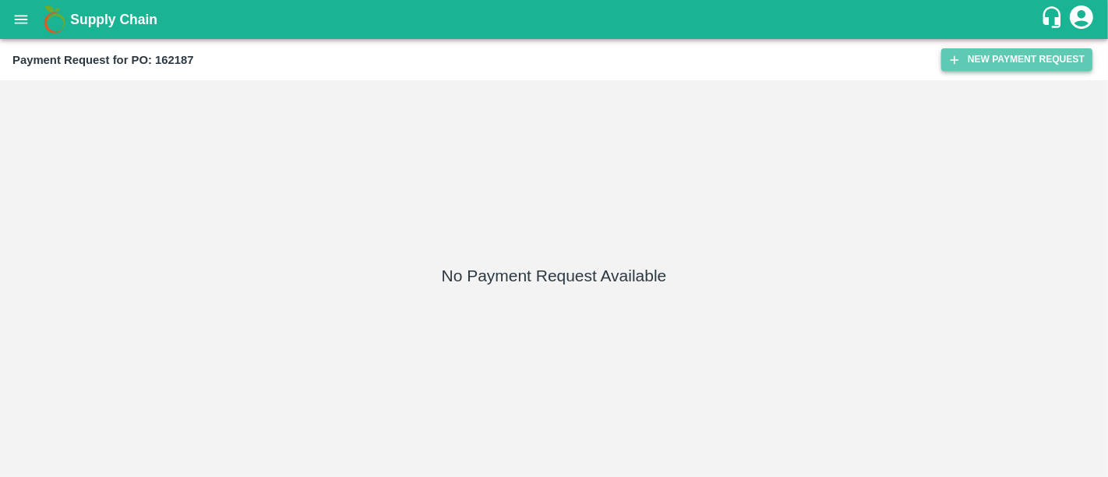
click at [955, 57] on icon "button" at bounding box center [955, 59] width 9 height 9
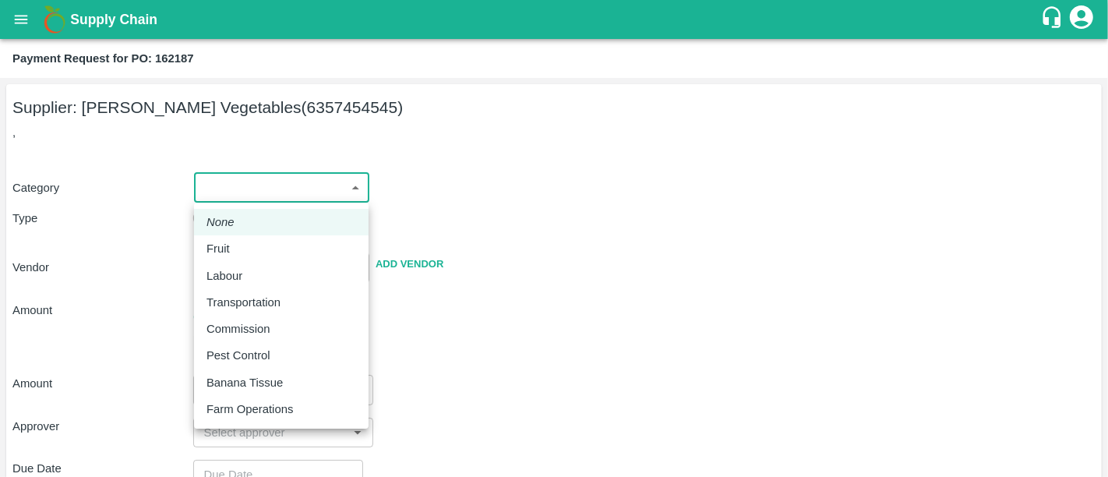
click at [247, 182] on body "Supply Chain Payment Request for PO: 162187 Supplier: Shree Krishna Vegetables …" at bounding box center [554, 238] width 1108 height 477
click at [237, 250] on div "Fruit" at bounding box center [221, 248] width 31 height 17
type input "1"
type input "Shree Krishna Vegetables - 6357454545(Supplier)"
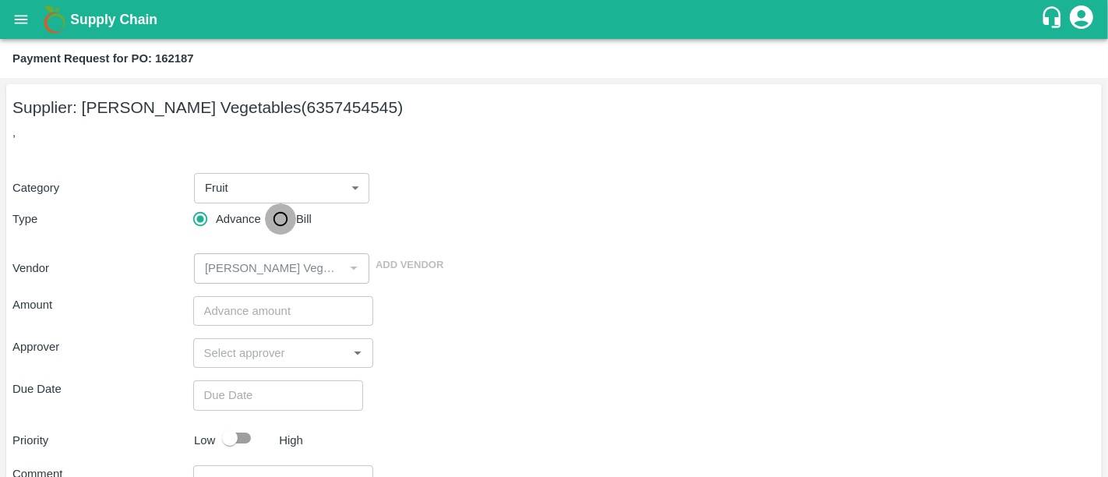
click at [287, 210] on input "Bill" at bounding box center [280, 218] width 31 height 31
radio input "true"
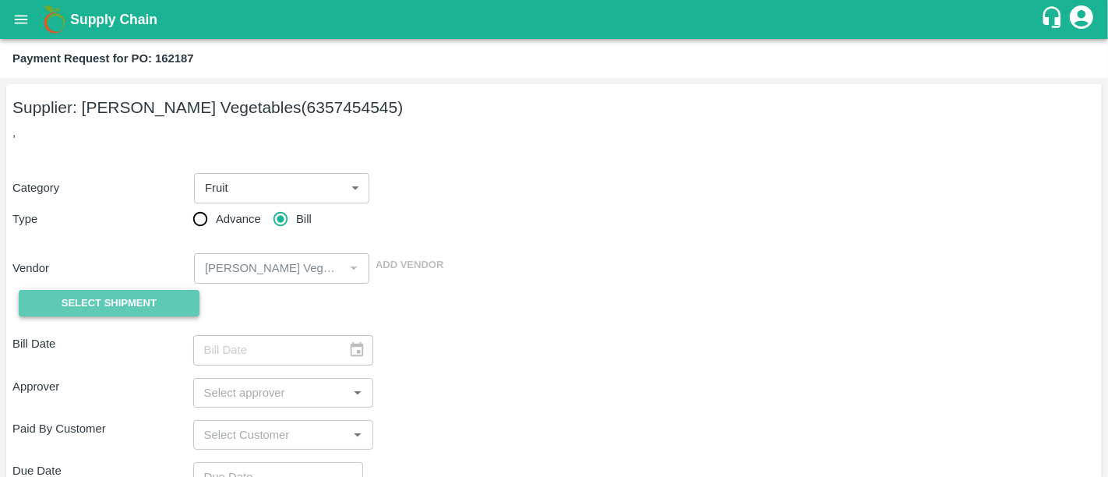
click at [90, 298] on span "Select Shipment" at bounding box center [109, 304] width 95 height 18
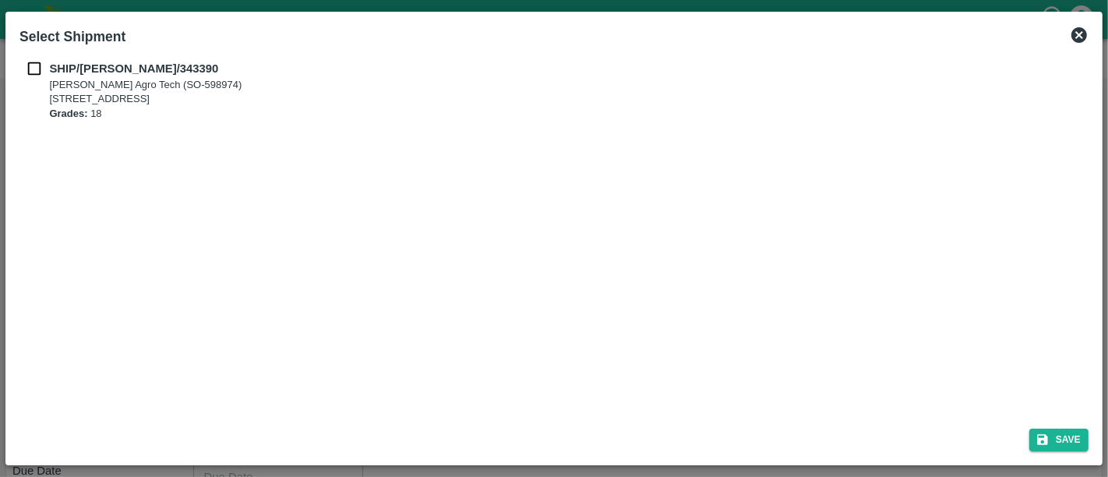
click at [34, 66] on input "checkbox" at bounding box center [34, 68] width 30 height 17
checkbox input "true"
click at [1050, 430] on button "Save" at bounding box center [1058, 440] width 59 height 23
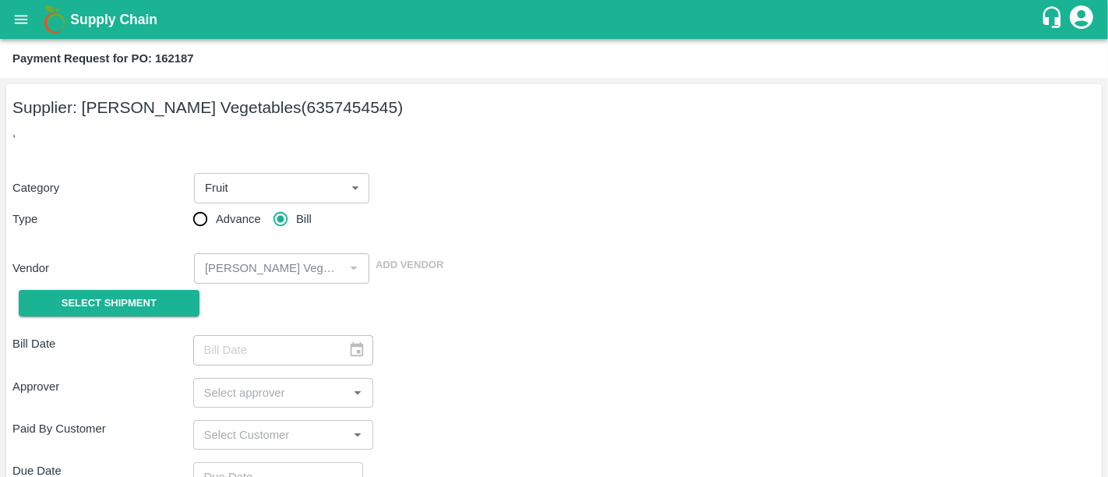
type input "28/06/2025"
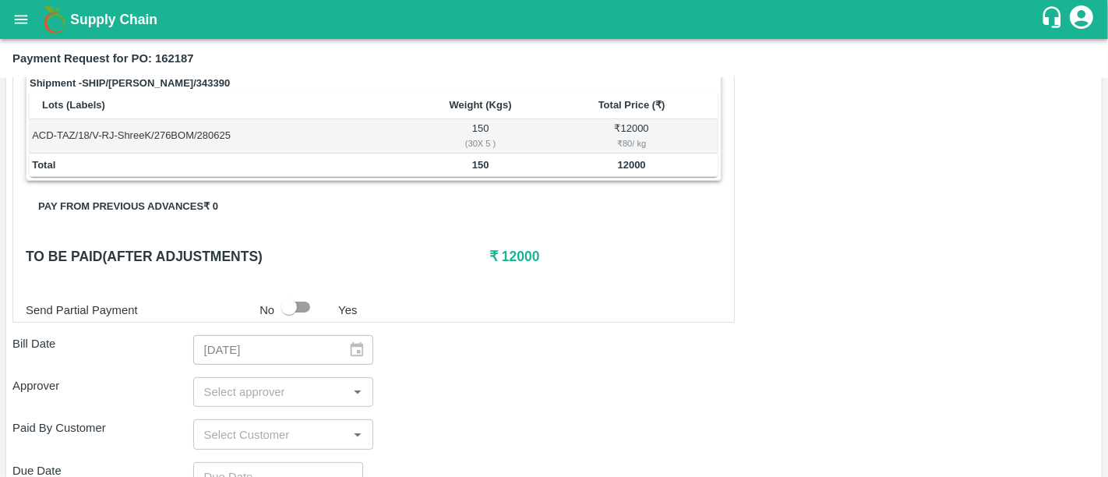
scroll to position [315, 0]
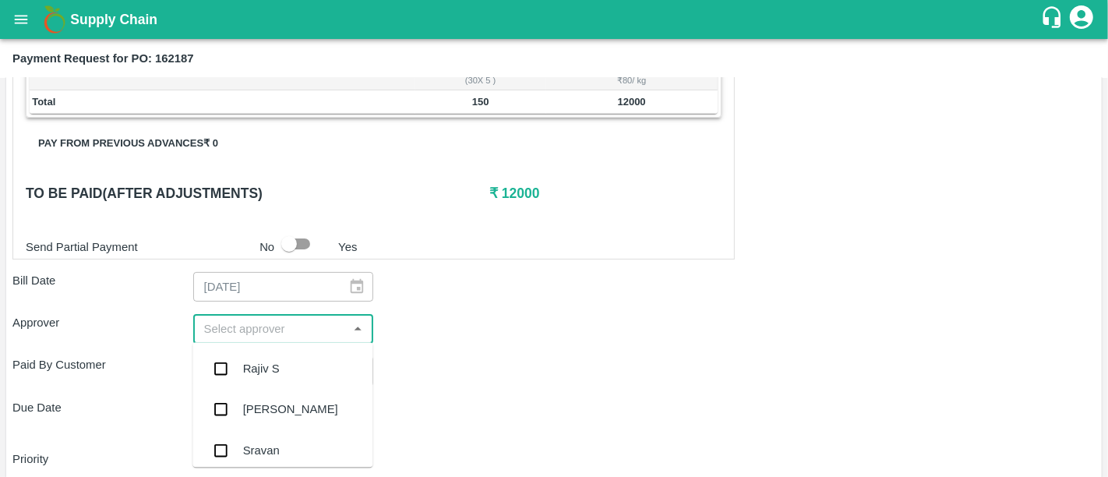
click at [312, 327] on input "input" at bounding box center [271, 329] width 146 height 20
type input "nee"
click at [266, 444] on div "[PERSON_NAME][DEMOGRAPHIC_DATA]" at bounding box center [307, 452] width 129 height 35
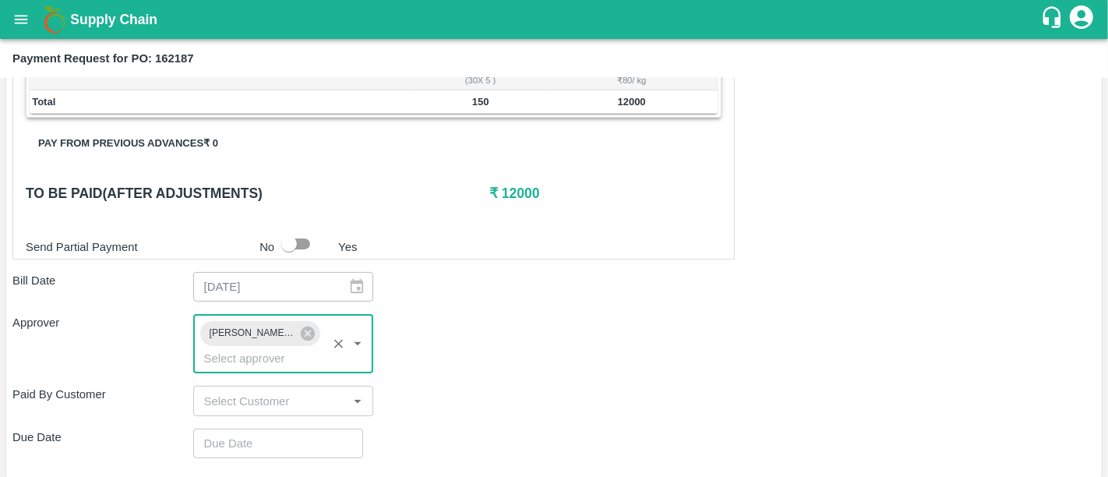
scroll to position [406, 0]
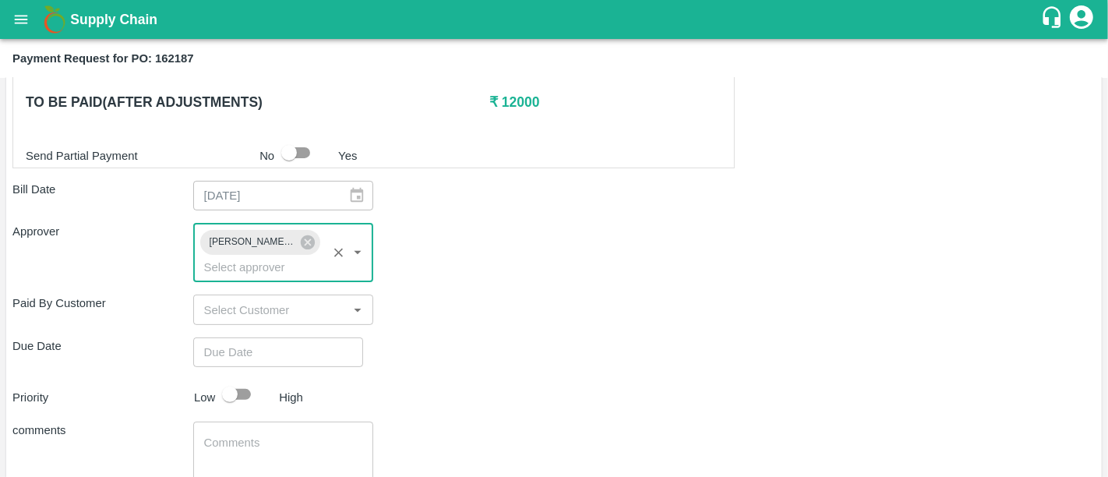
type input "DD/MM/YYYY hh:mm aa"
click at [260, 337] on input "DD/MM/YYYY hh:mm aa" at bounding box center [272, 352] width 159 height 30
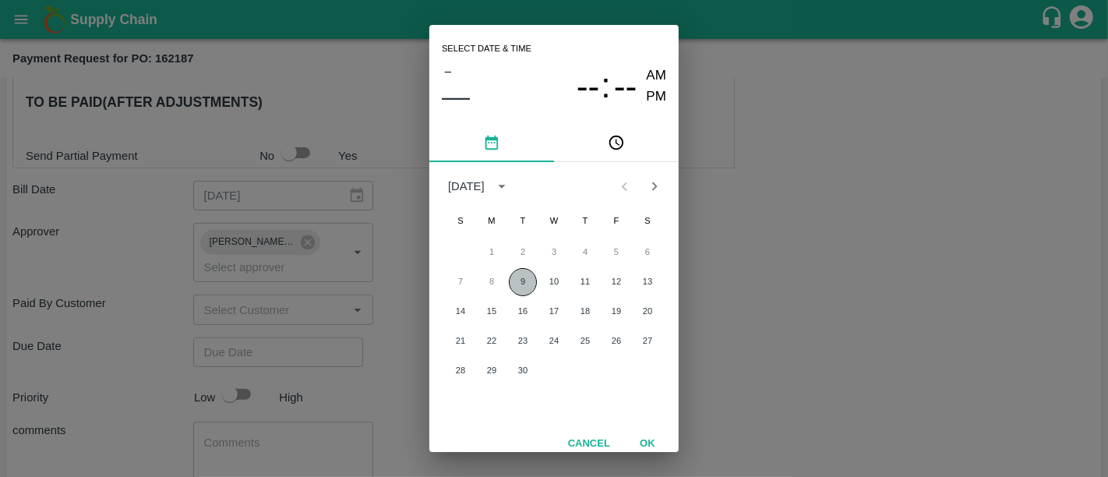
click at [518, 278] on button "9" at bounding box center [523, 282] width 28 height 28
type input "09/09/2025 12:00 AM"
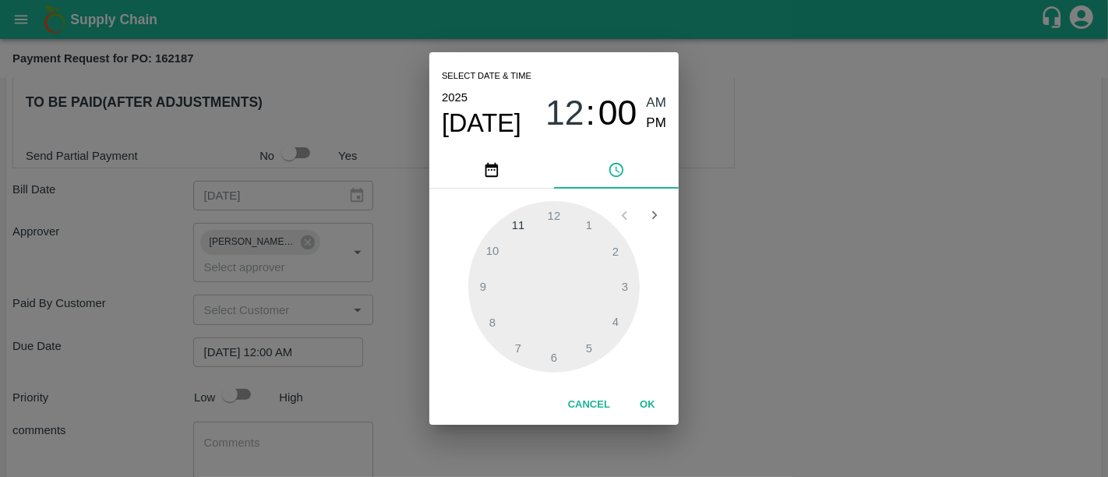
click at [651, 412] on button "OK" at bounding box center [648, 404] width 50 height 27
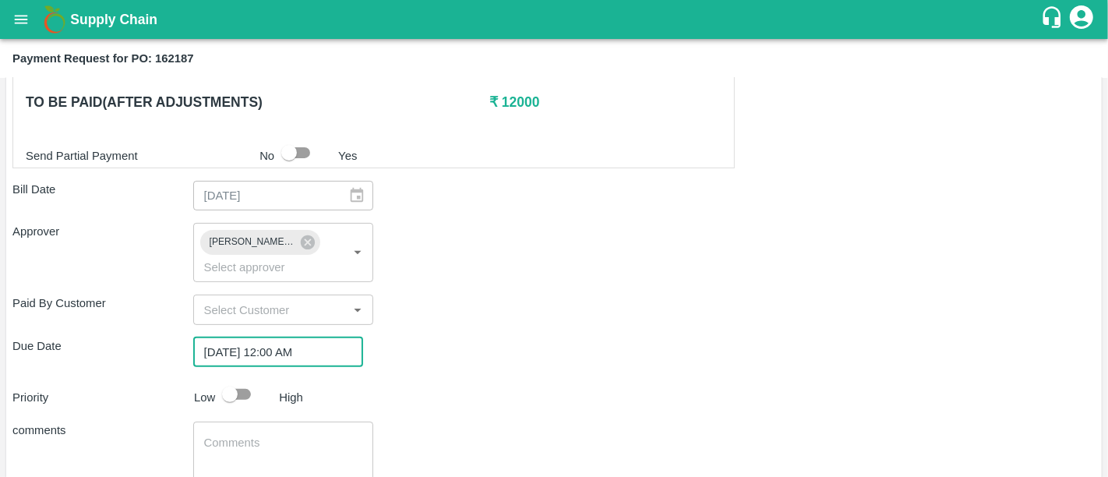
scroll to position [484, 0]
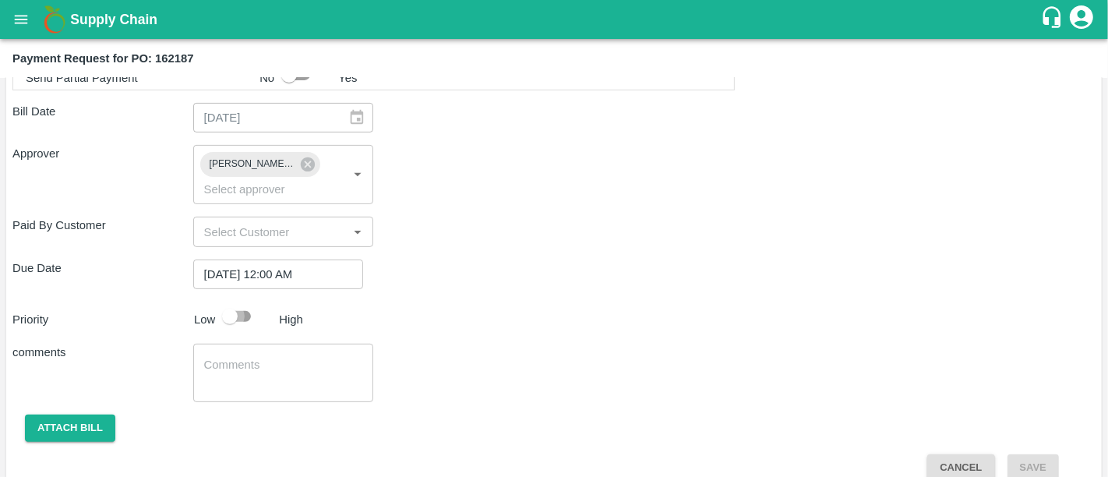
click at [239, 302] on input "checkbox" at bounding box center [229, 317] width 89 height 30
checkbox input "true"
click at [93, 415] on button "Attach bill" at bounding box center [70, 428] width 90 height 27
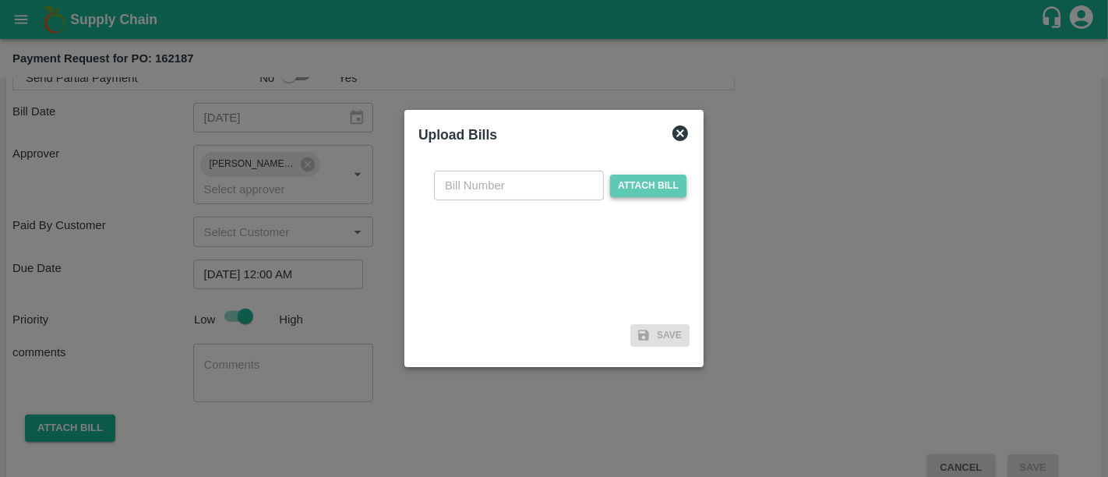
click at [622, 190] on span "Attach bill" at bounding box center [648, 186] width 76 height 23
click at [0, 0] on input "Attach bill" at bounding box center [0, 0] width 0 height 0
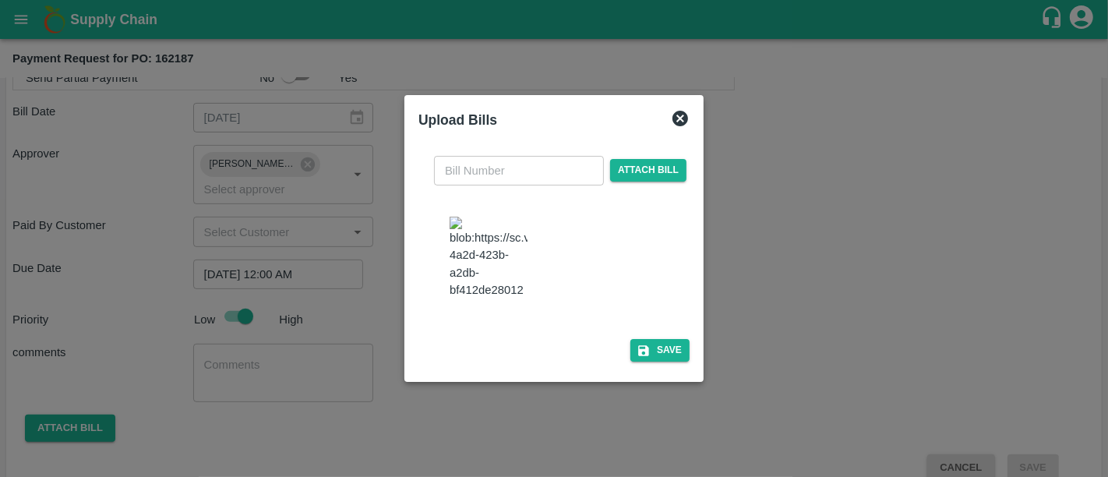
click at [496, 238] on img at bounding box center [489, 258] width 78 height 82
click at [515, 156] on input "text" at bounding box center [519, 171] width 170 height 30
type input "9"
type input "085"
click at [663, 362] on button "Save" at bounding box center [659, 350] width 59 height 23
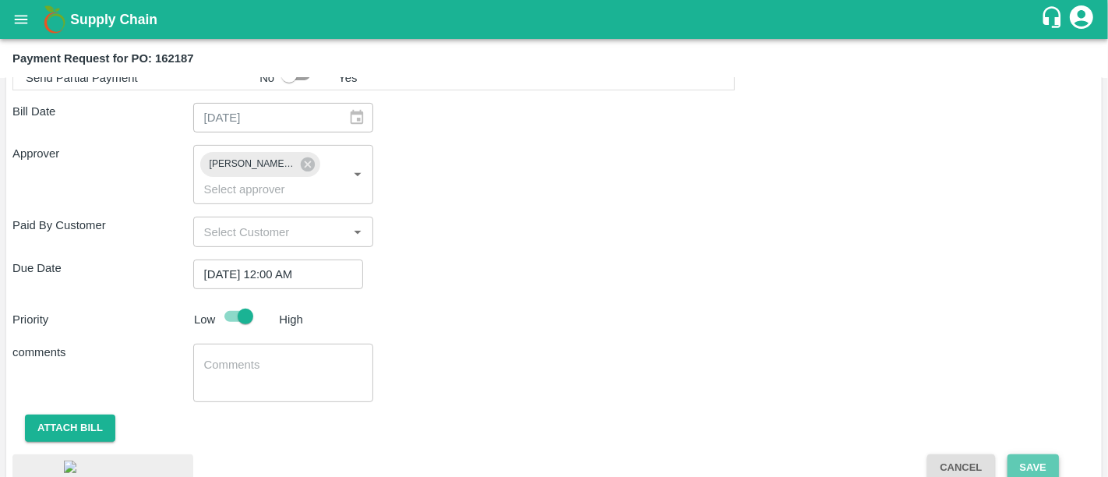
click at [1040, 454] on button "Save" at bounding box center [1032, 467] width 51 height 27
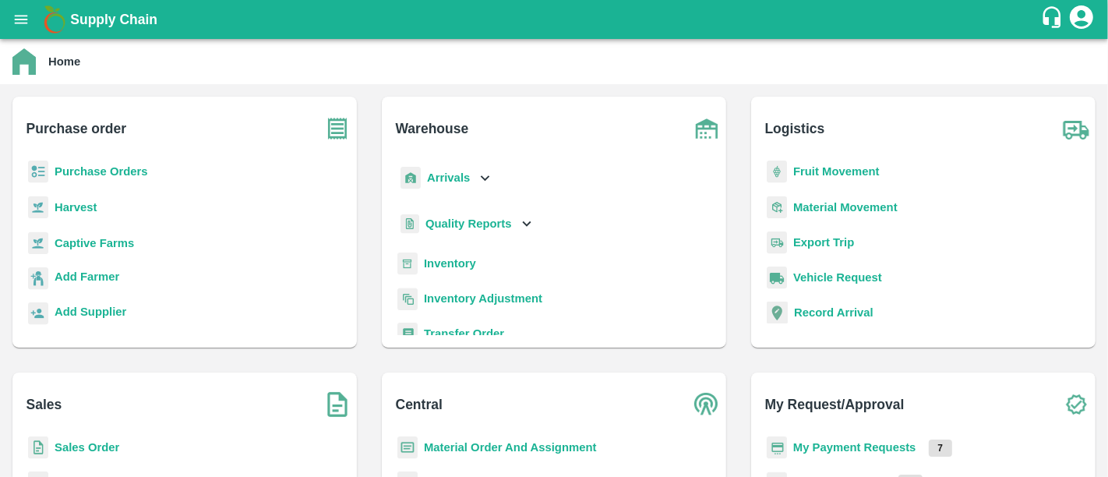
click at [863, 442] on p "My Payment Requests" at bounding box center [854, 447] width 123 height 17
click at [863, 442] on b "My Payment Requests" at bounding box center [854, 447] width 123 height 12
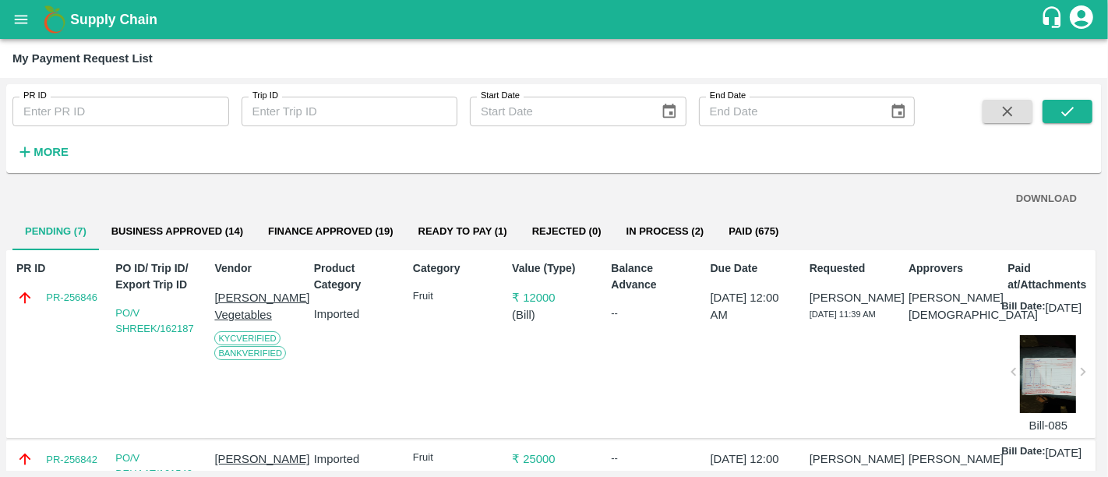
click at [161, 255] on div "PO ID/ Trip ID/ Export Trip ID PO/V SHREEK/162187" at bounding box center [154, 344] width 90 height 180
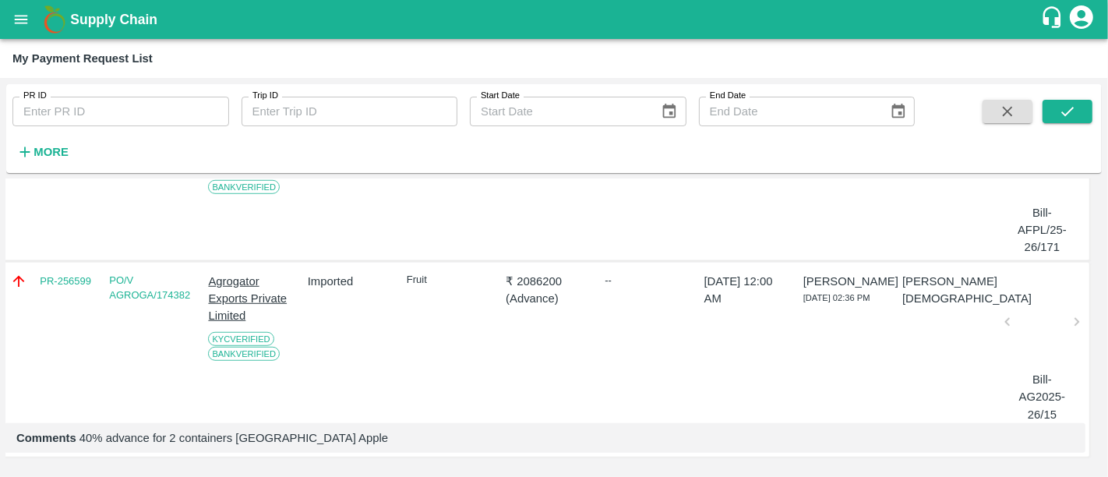
scroll to position [1103, 0]
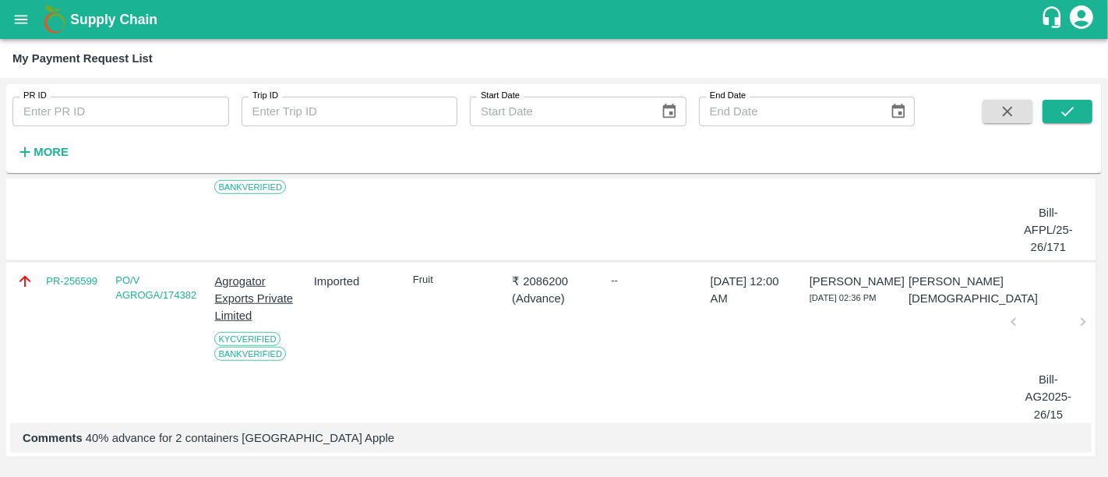
click at [527, 302] on p "( Advance )" at bounding box center [554, 298] width 84 height 17
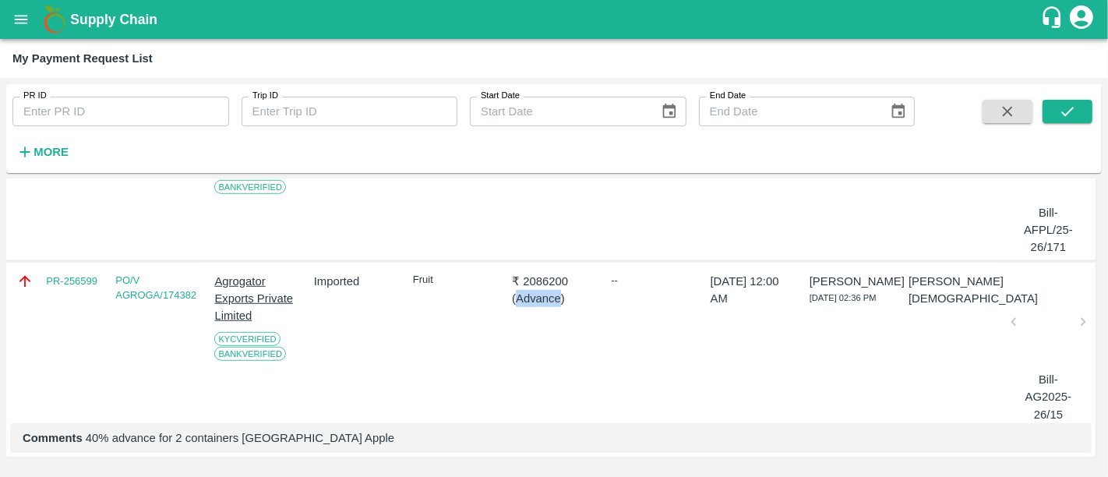
click at [527, 302] on p "( Advance )" at bounding box center [554, 298] width 84 height 17
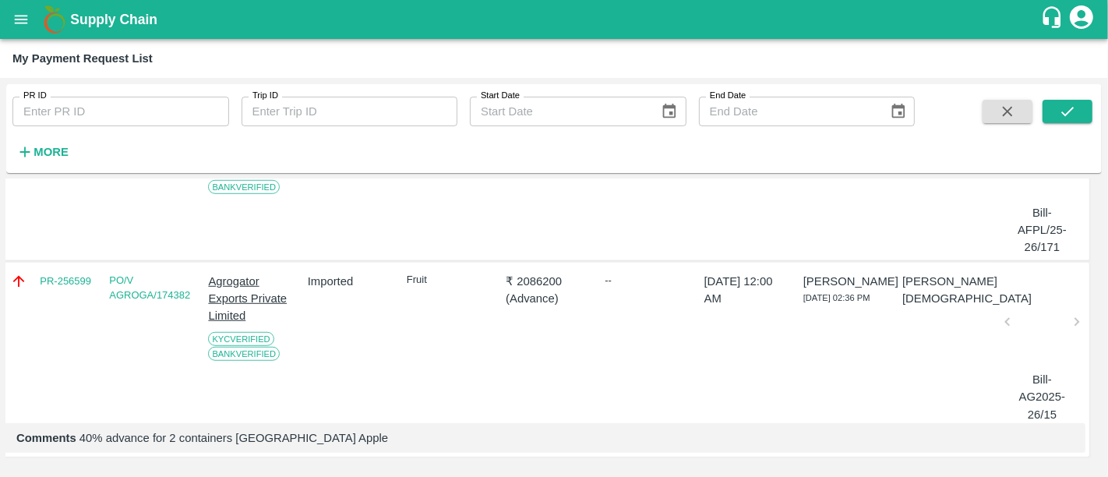
scroll to position [1110, 0]
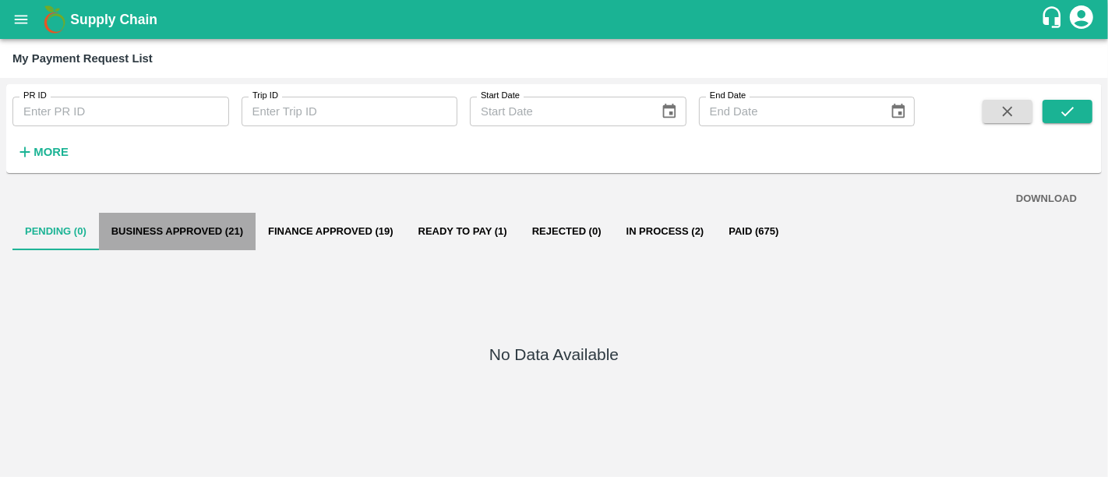
click at [213, 242] on button "Business Approved (21)" at bounding box center [177, 231] width 157 height 37
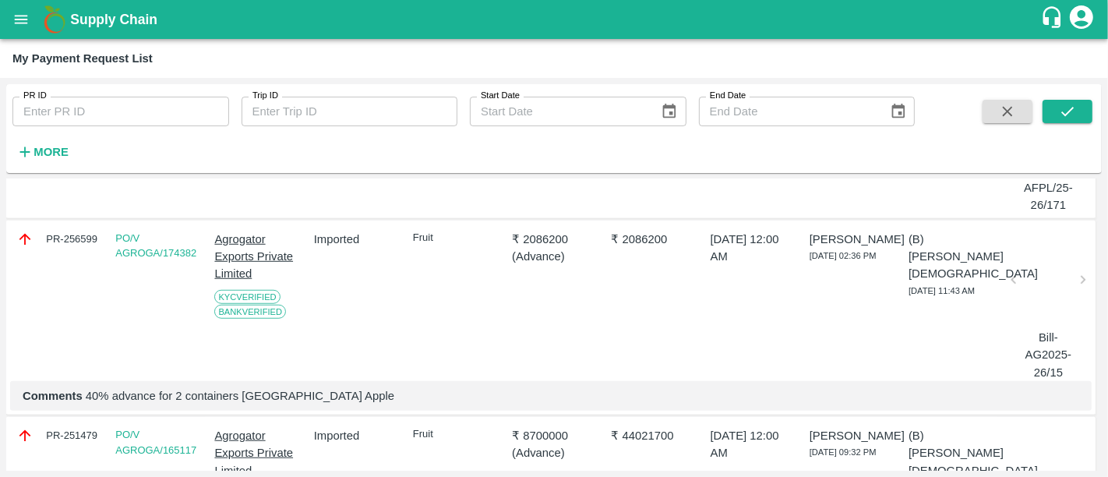
scroll to position [1142, 0]
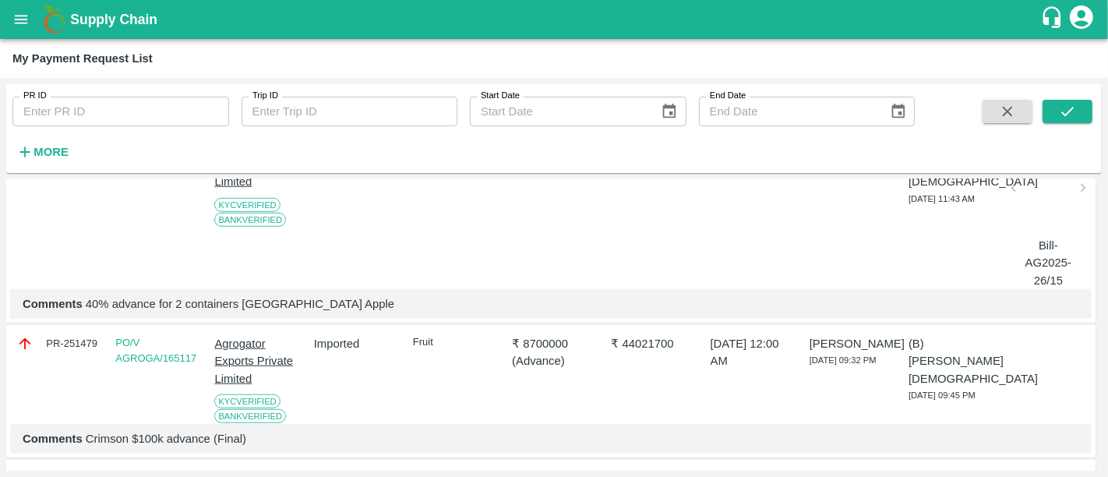
click at [79, 156] on div "PR-256599" at bounding box center [58, 147] width 84 height 17
copy div "PR-256599"
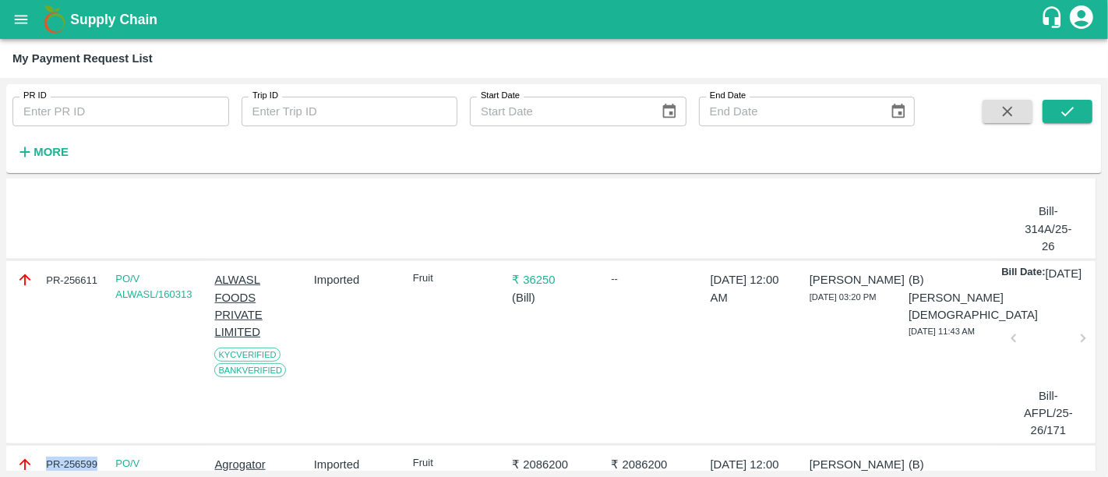
scroll to position [803, 0]
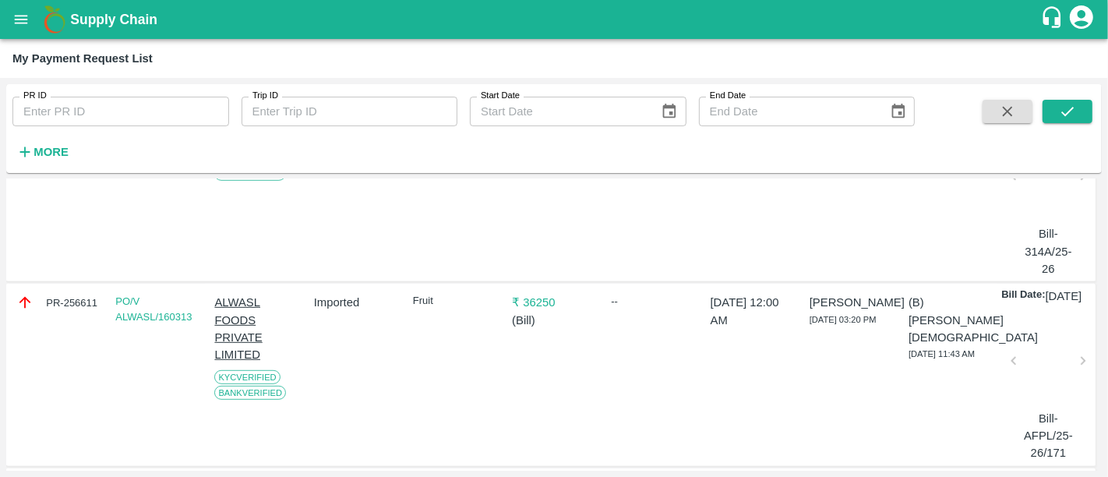
click at [111, 26] on b "Supply Chain" at bounding box center [113, 20] width 87 height 16
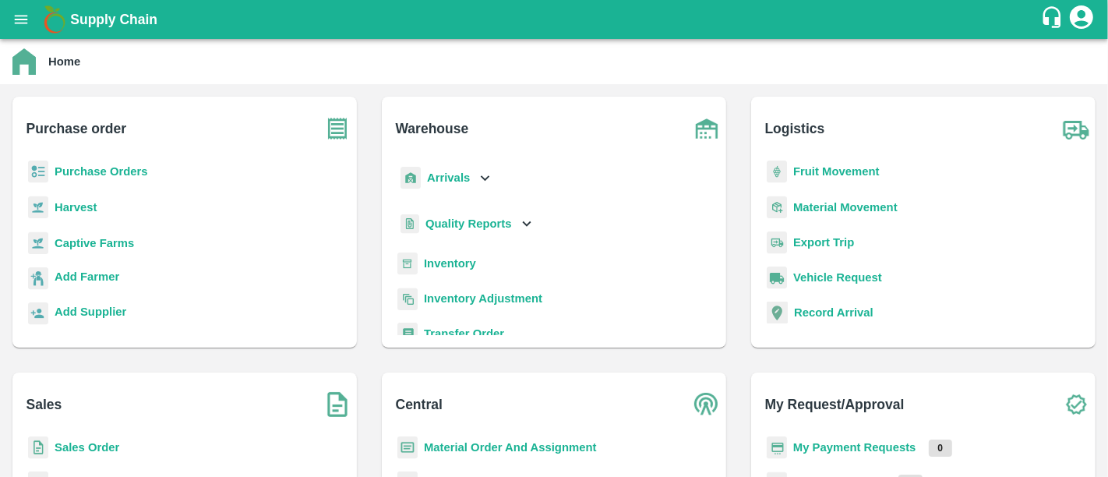
click at [103, 170] on b "Purchase Orders" at bounding box center [102, 171] width 94 height 12
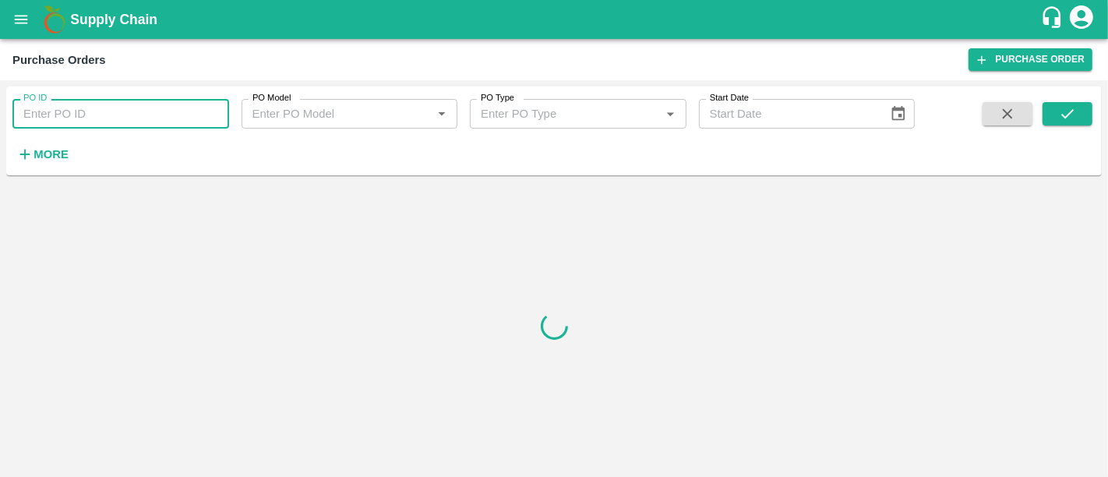
click at [74, 122] on input "PO ID" at bounding box center [120, 114] width 217 height 30
paste input "160165"
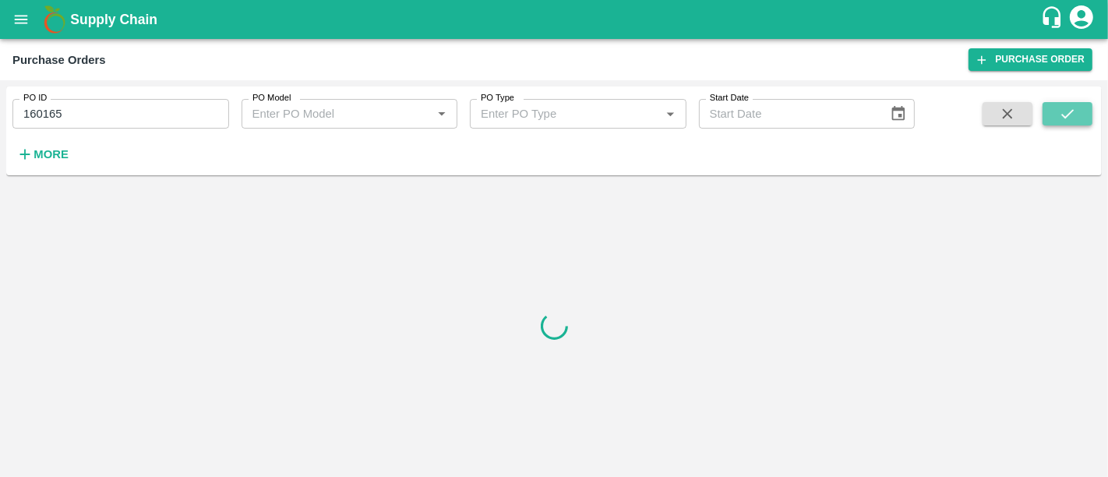
click at [1071, 111] on icon "submit" at bounding box center [1067, 113] width 12 height 9
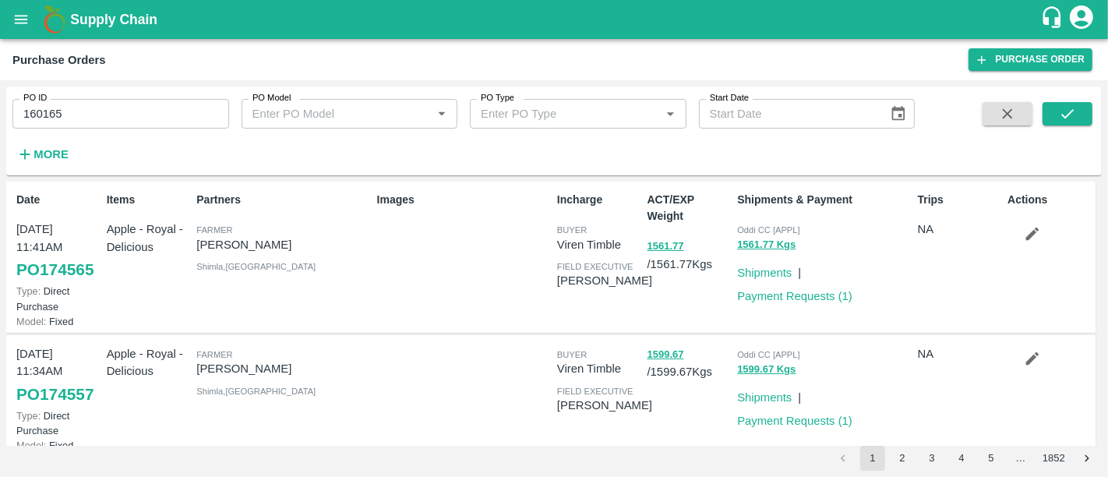
click at [177, 118] on input "160165" at bounding box center [120, 114] width 217 height 30
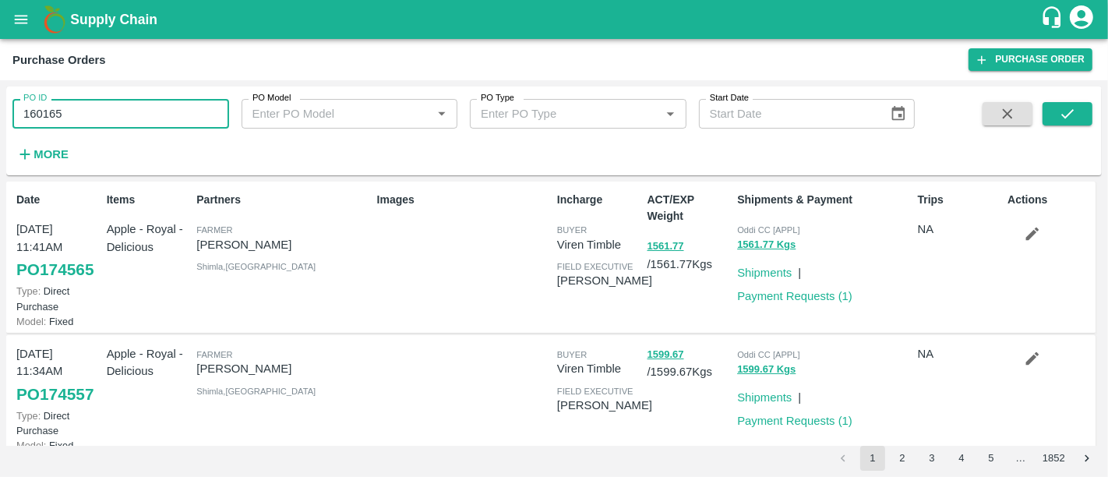
paste input "text"
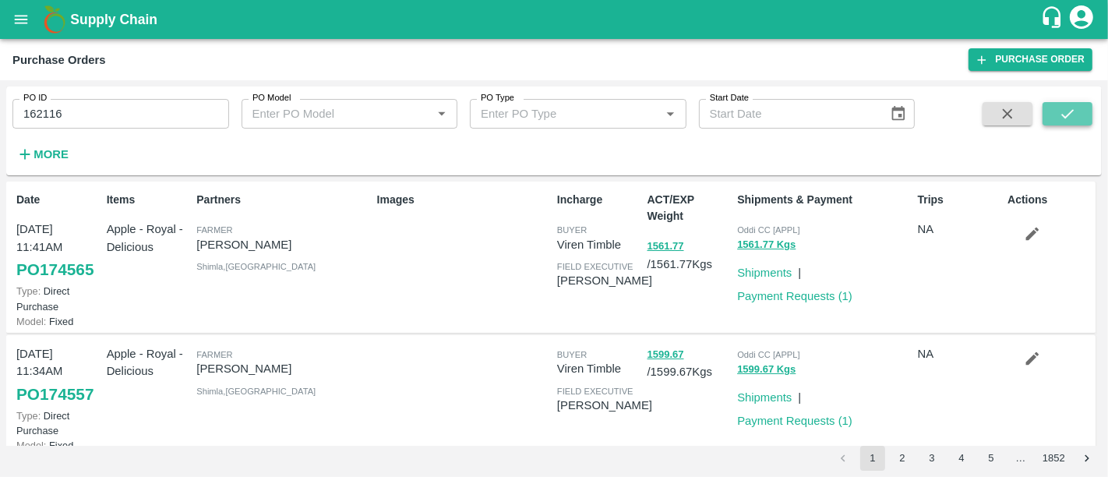
click at [1071, 122] on icon "submit" at bounding box center [1067, 113] width 17 height 17
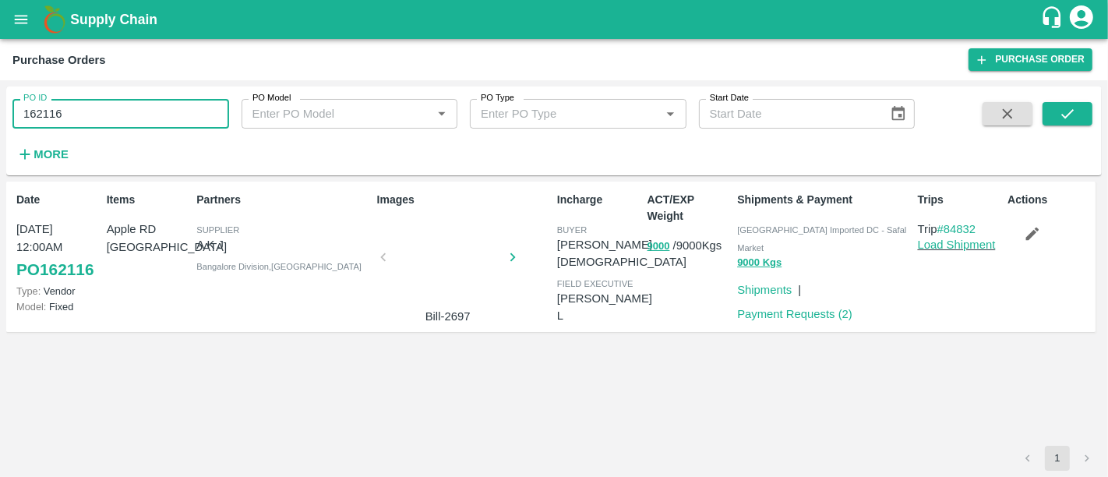
click at [99, 116] on input "162116" at bounding box center [120, 114] width 217 height 30
paste input "text"
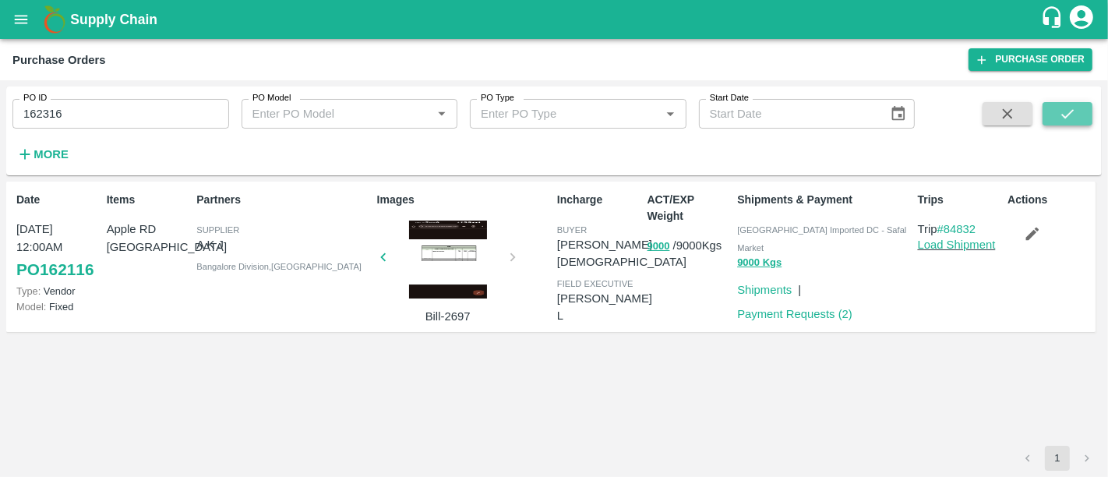
click at [1053, 112] on button "submit" at bounding box center [1068, 113] width 50 height 23
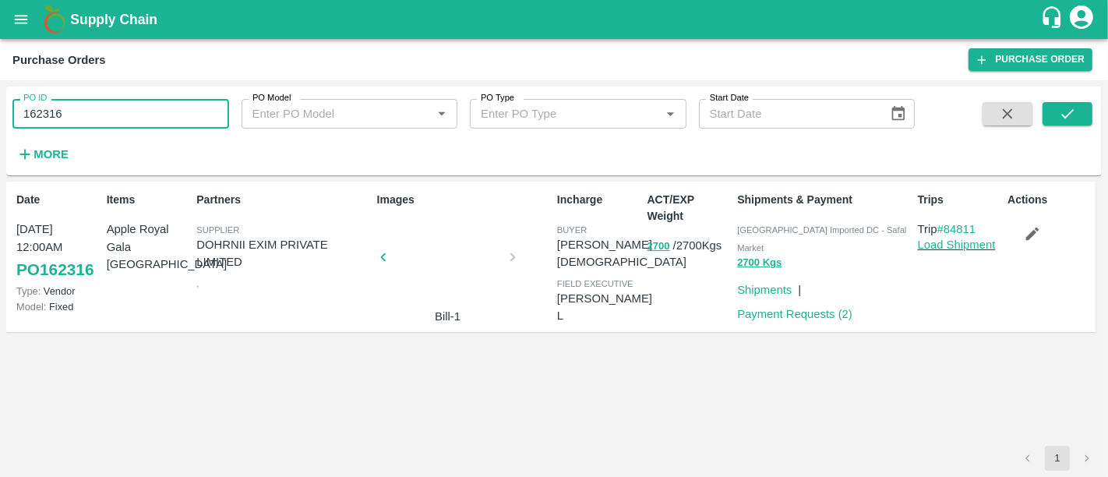
click at [168, 107] on input "162316" at bounding box center [120, 114] width 217 height 30
paste input "text"
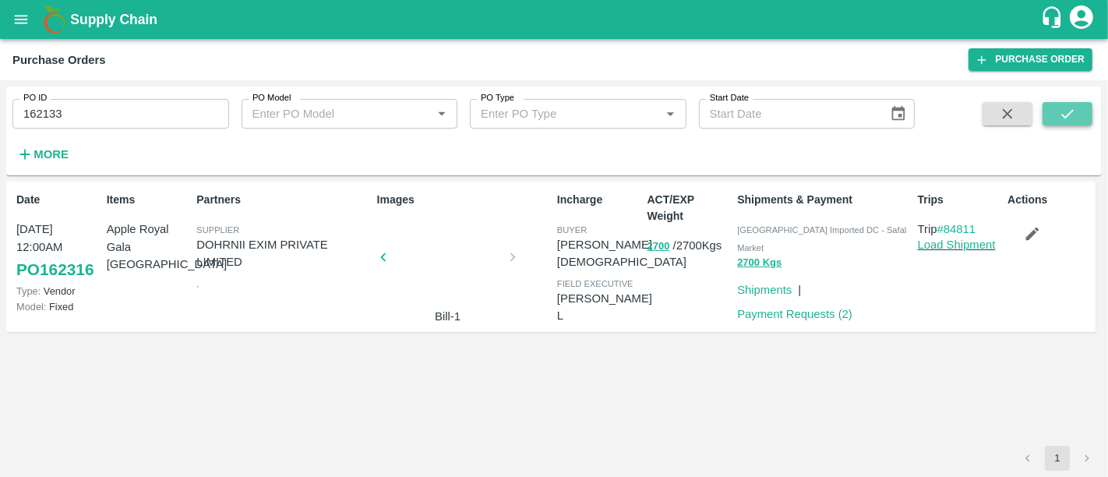
click at [1052, 114] on button "submit" at bounding box center [1068, 113] width 50 height 23
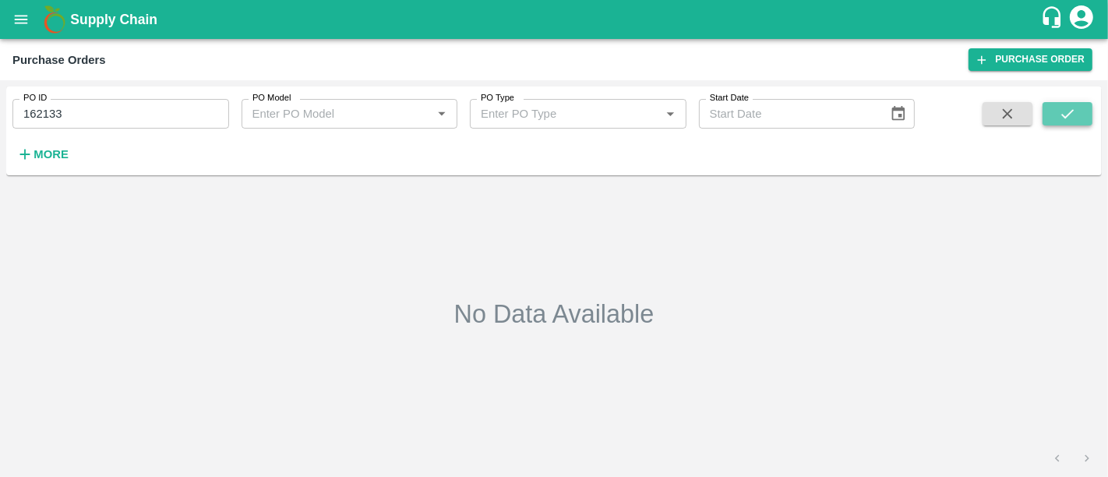
click at [1066, 115] on icon "submit" at bounding box center [1067, 113] width 17 height 17
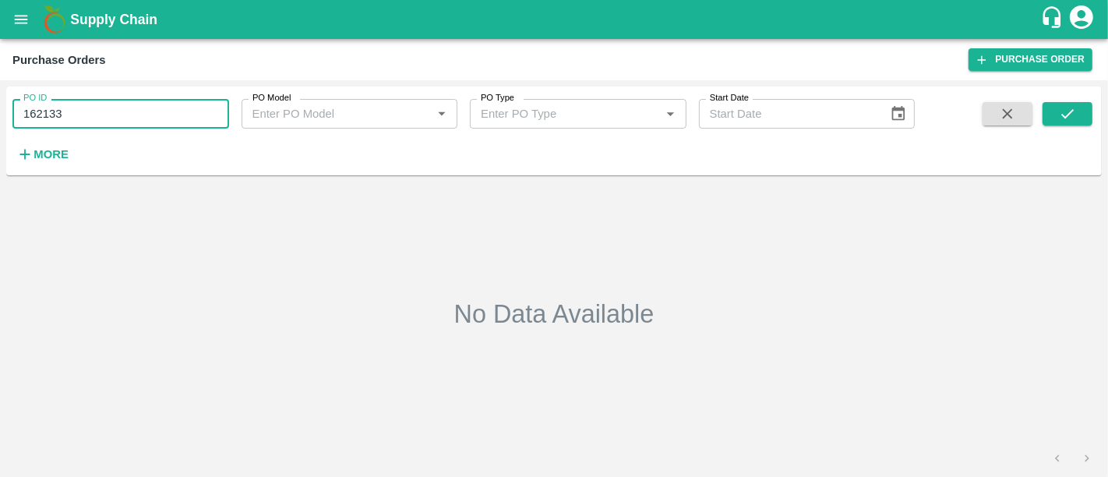
click at [111, 108] on input "162133" at bounding box center [120, 114] width 217 height 30
paste input "text"
click at [1086, 115] on button "submit" at bounding box center [1068, 113] width 50 height 23
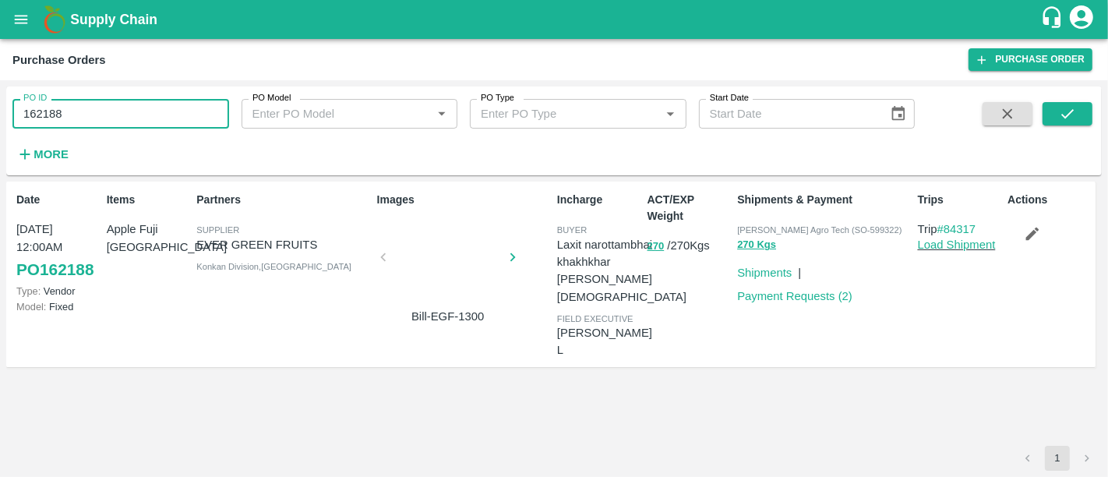
click at [154, 104] on input "162188" at bounding box center [120, 114] width 217 height 30
paste input "text"
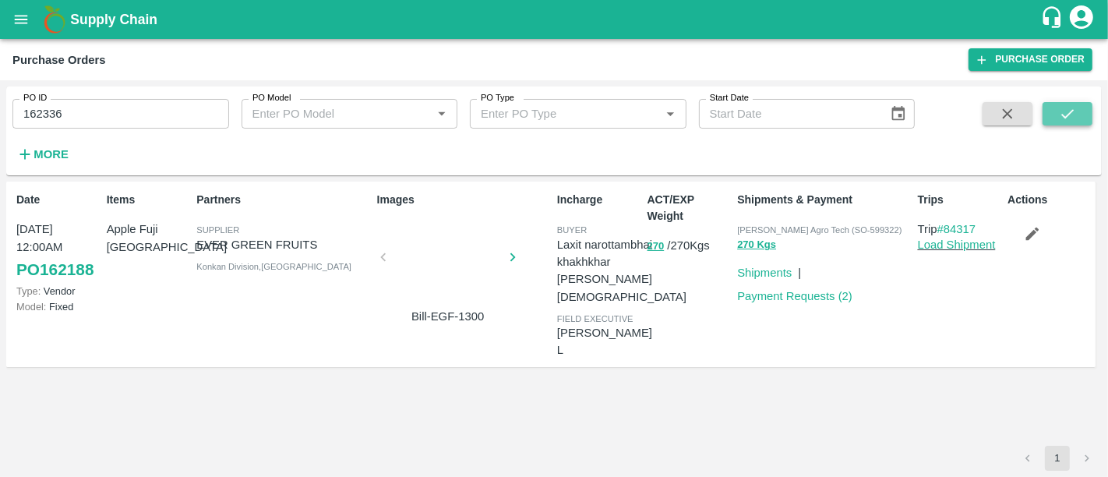
click at [1064, 112] on icon "submit" at bounding box center [1067, 113] width 17 height 17
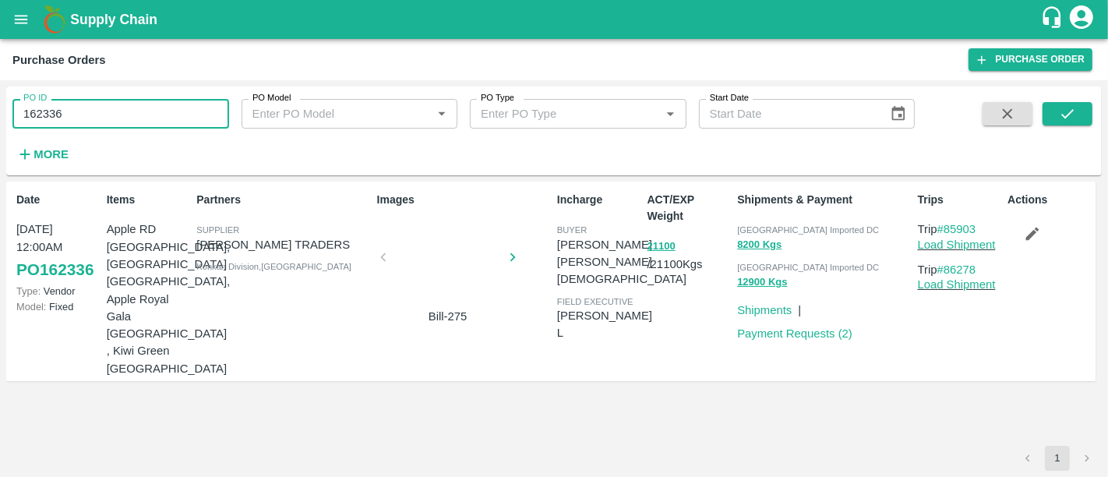
click at [140, 121] on input "162336" at bounding box center [120, 114] width 217 height 30
paste input "text"
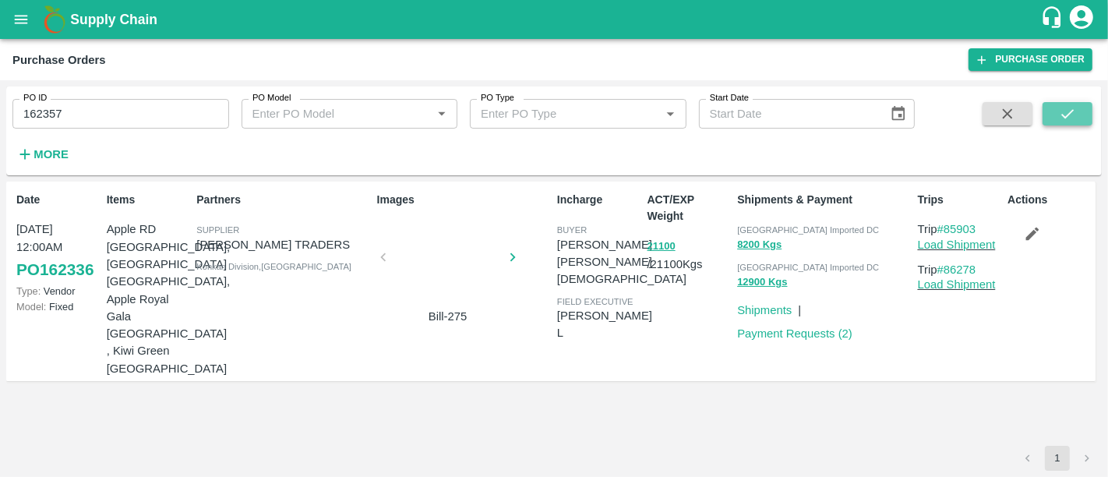
click at [1081, 115] on button "submit" at bounding box center [1068, 113] width 50 height 23
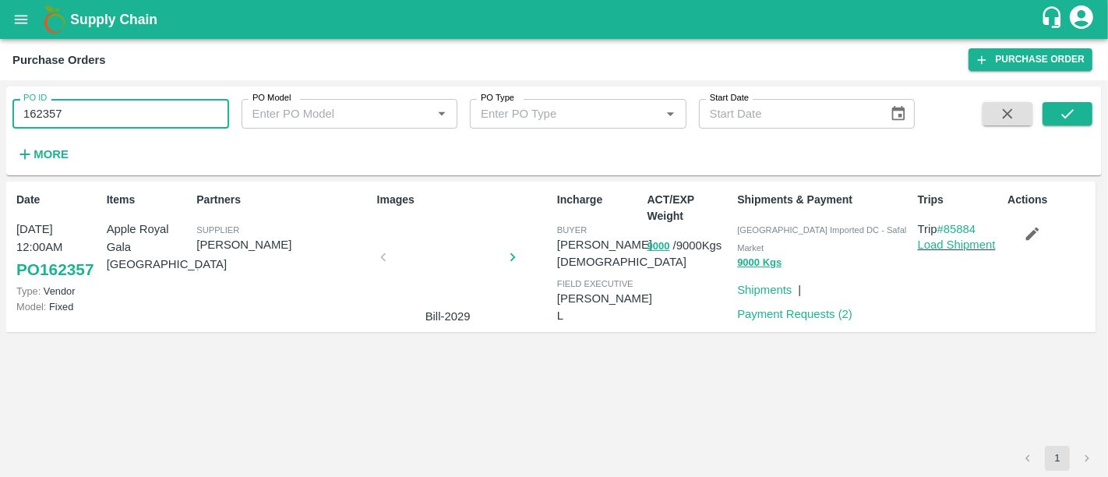
click at [182, 109] on input "162357" at bounding box center [120, 114] width 217 height 30
paste input "text"
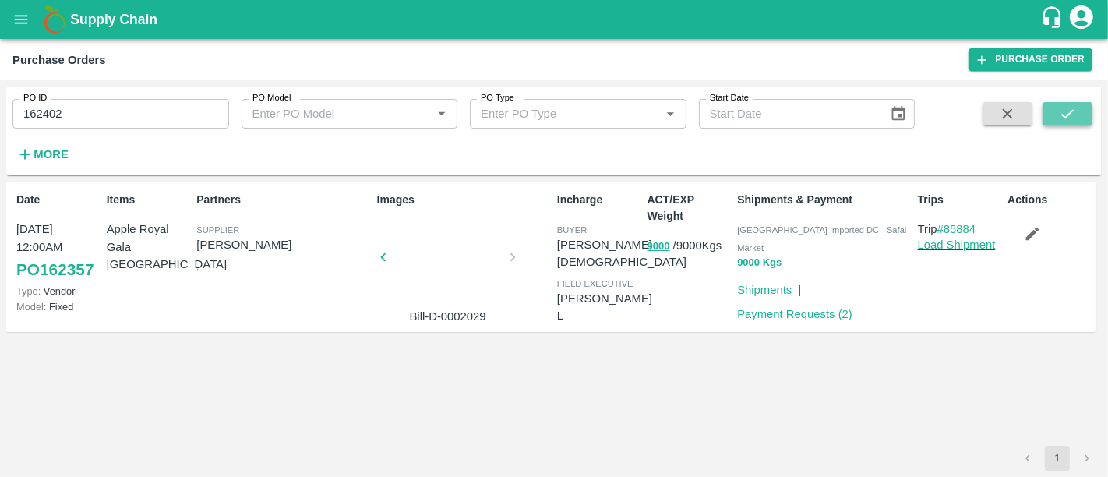
click at [1065, 115] on icon "submit" at bounding box center [1067, 113] width 17 height 17
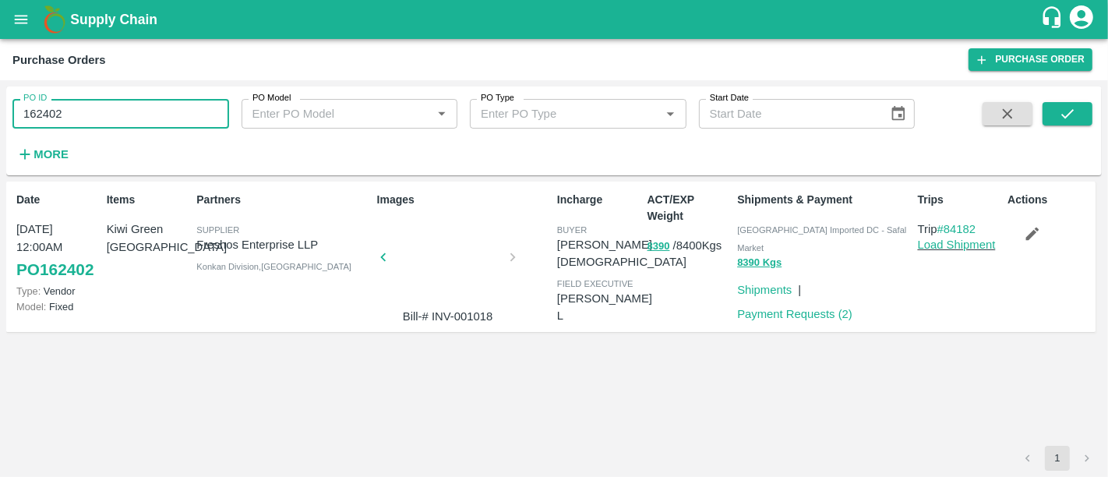
click at [156, 121] on input "162402" at bounding box center [120, 114] width 217 height 30
paste input "text"
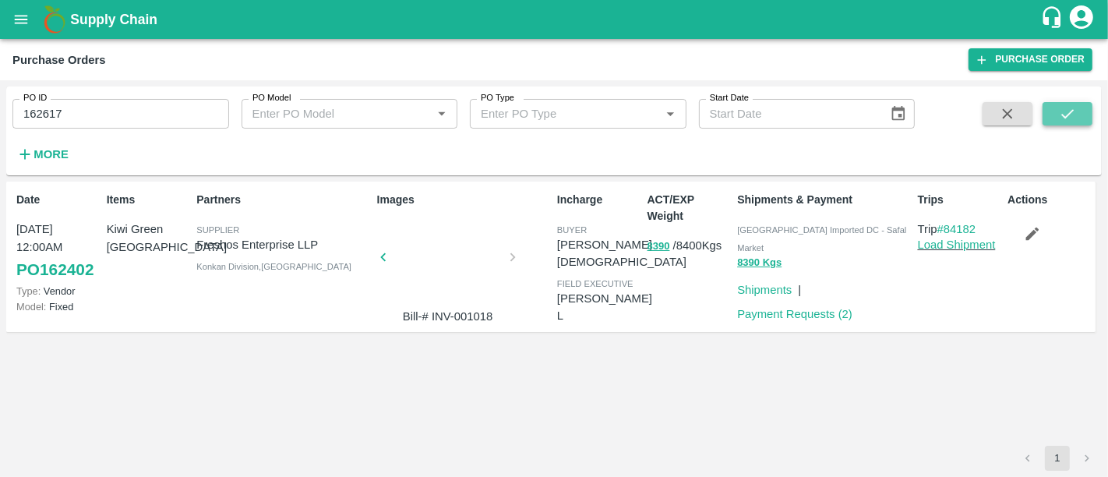
click at [1057, 104] on button "submit" at bounding box center [1068, 113] width 50 height 23
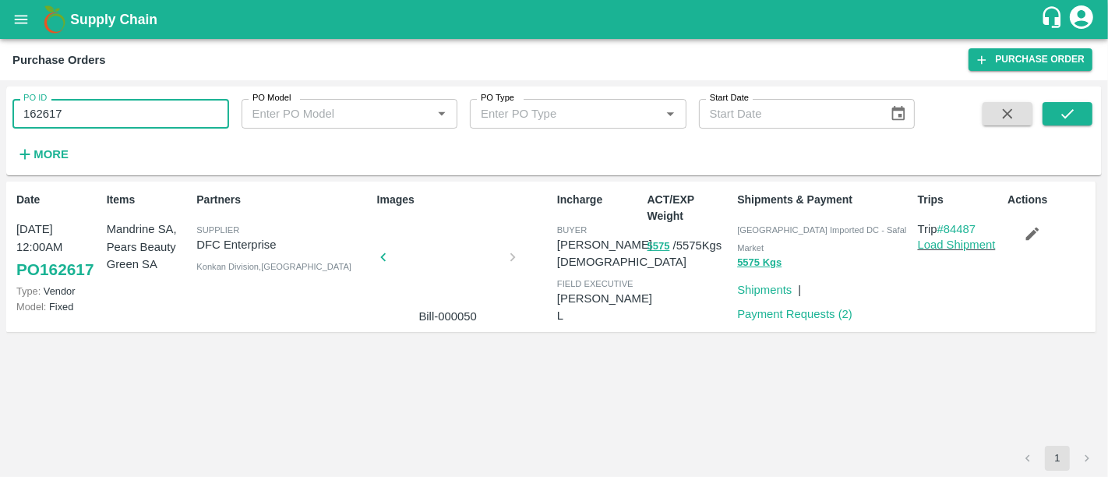
click at [209, 112] on input "162617" at bounding box center [120, 114] width 217 height 30
paste input "text"
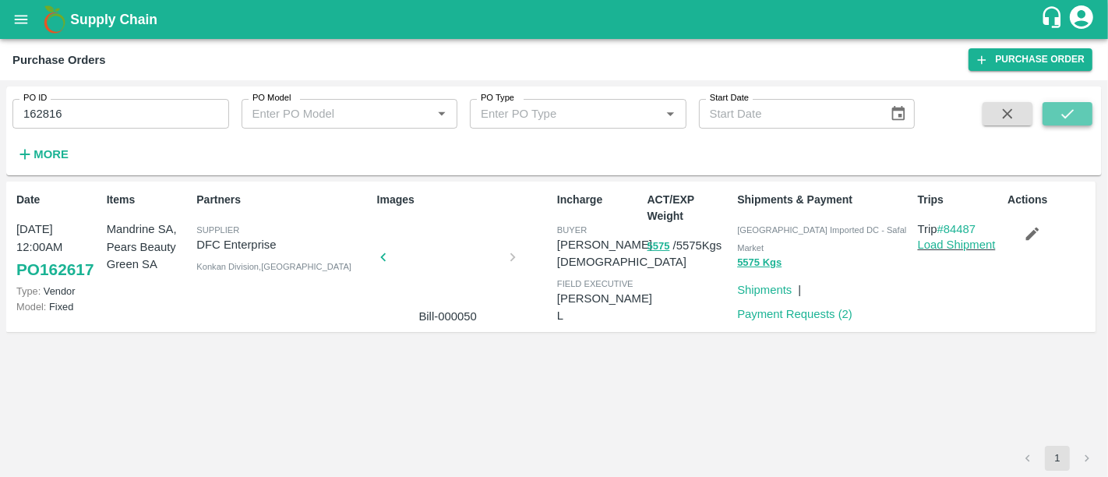
click at [1057, 108] on button "submit" at bounding box center [1068, 113] width 50 height 23
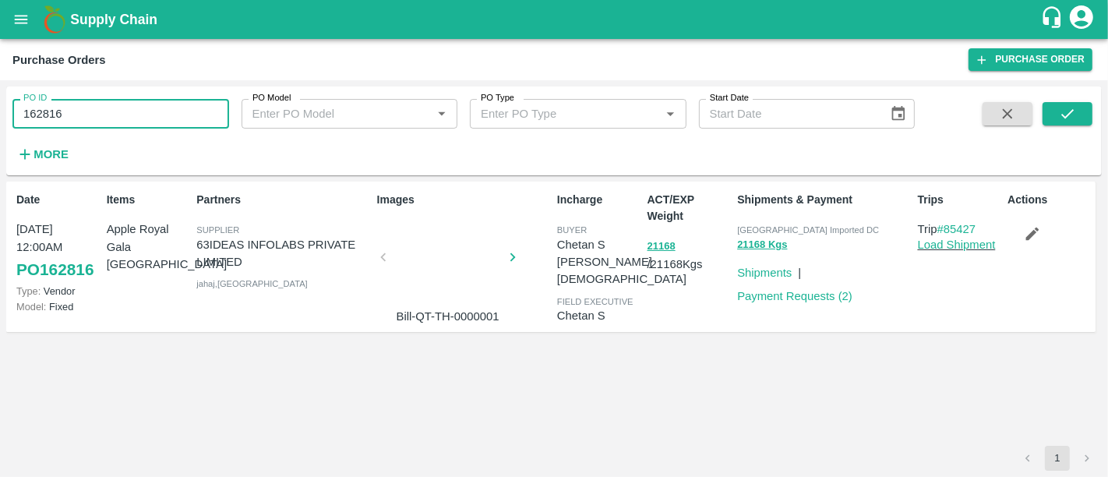
click at [133, 111] on input "162816" at bounding box center [120, 114] width 217 height 30
paste input "text"
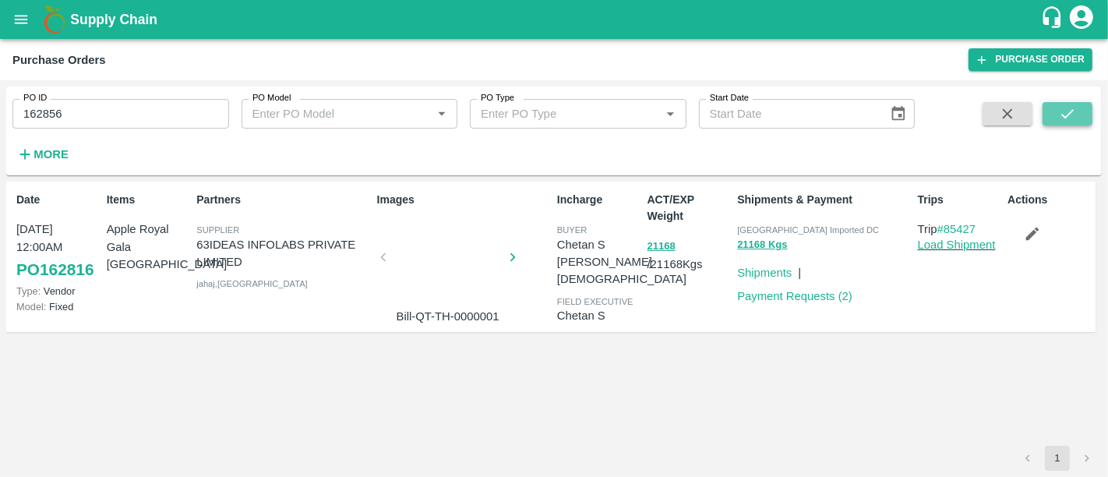
click at [1080, 112] on button "submit" at bounding box center [1068, 113] width 50 height 23
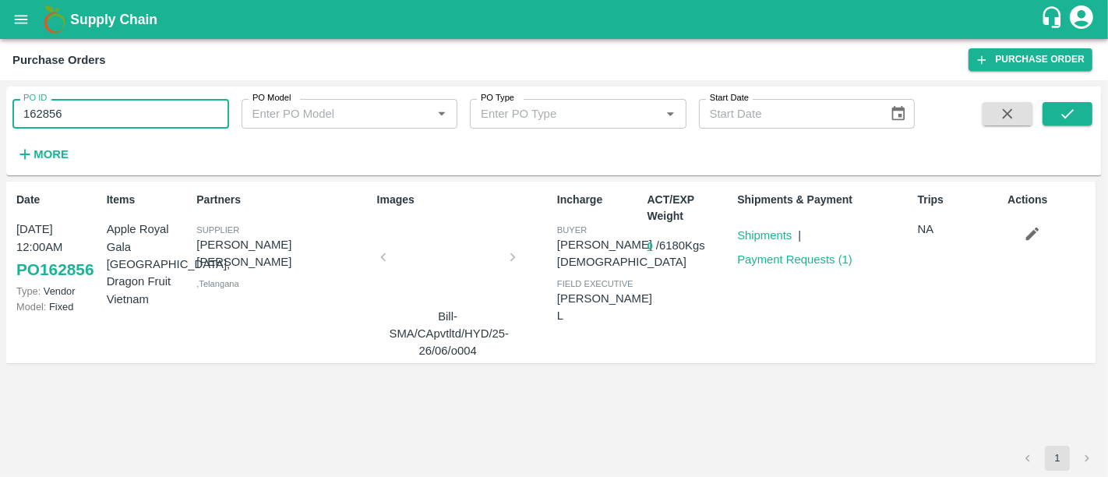
click at [204, 107] on input "162856" at bounding box center [120, 114] width 217 height 30
paste input "text"
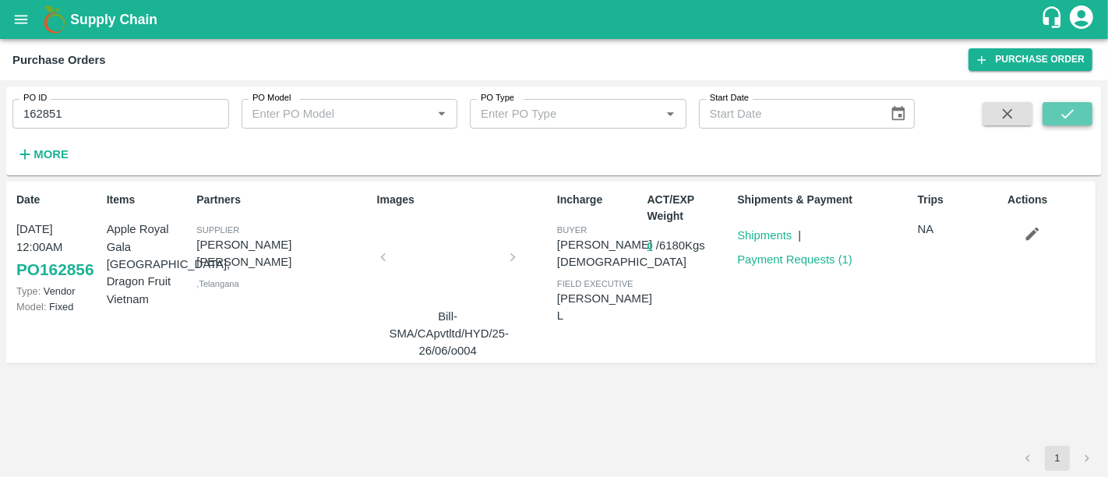
click at [1059, 118] on icon "submit" at bounding box center [1067, 113] width 17 height 17
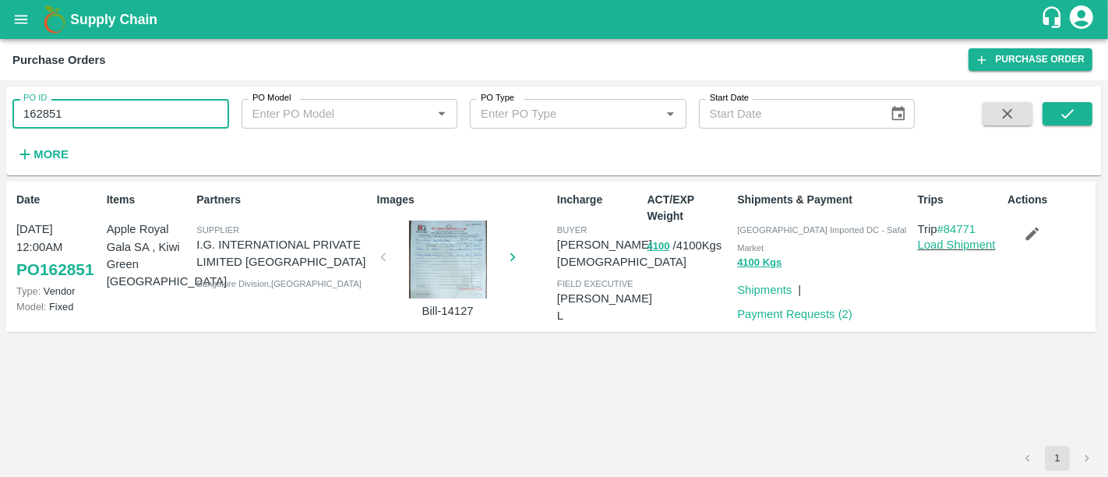
click at [97, 110] on input "162851" at bounding box center [120, 114] width 217 height 30
paste input "text"
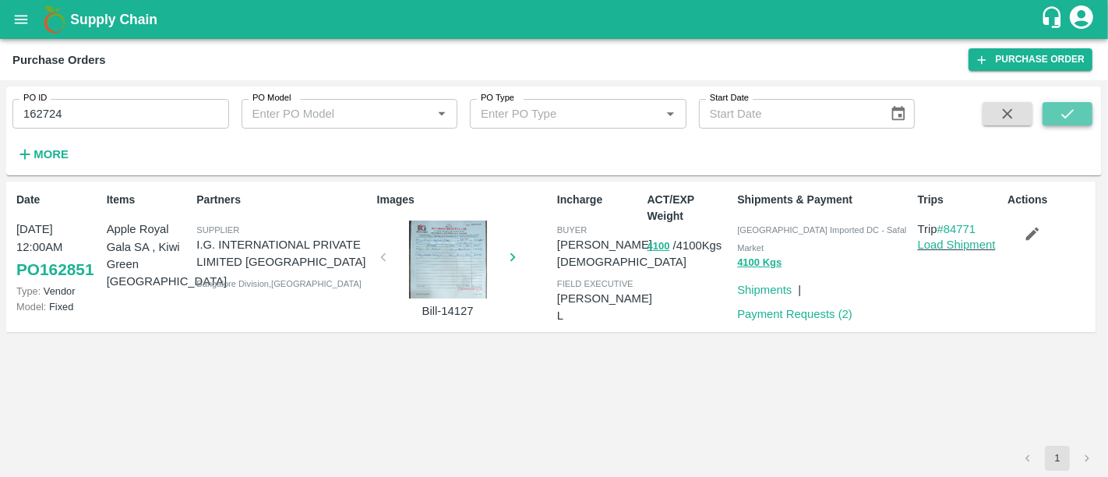
click at [1080, 118] on button "submit" at bounding box center [1068, 113] width 50 height 23
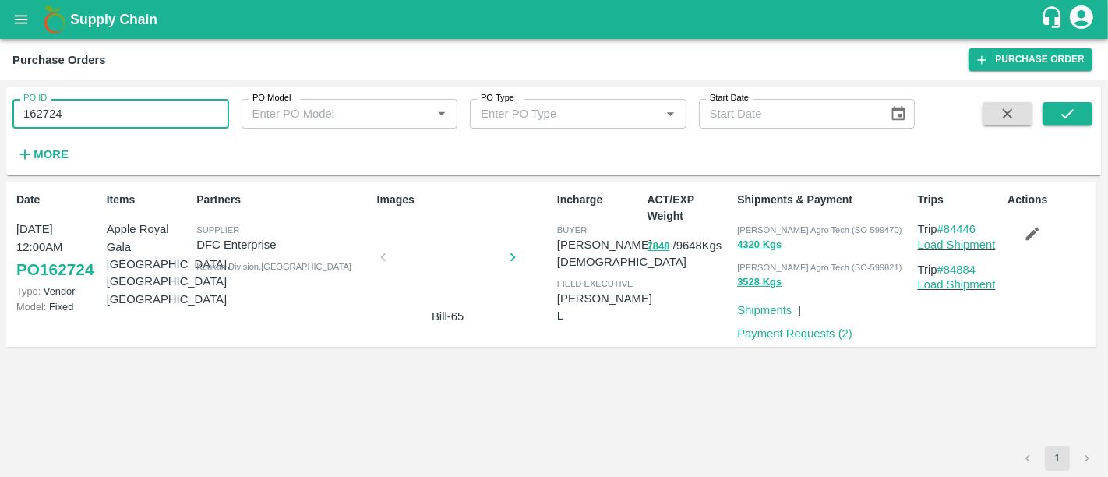
click at [127, 101] on input "162724" at bounding box center [120, 114] width 217 height 30
paste input "text"
type input "163043"
click at [1055, 118] on button "submit" at bounding box center [1068, 113] width 50 height 23
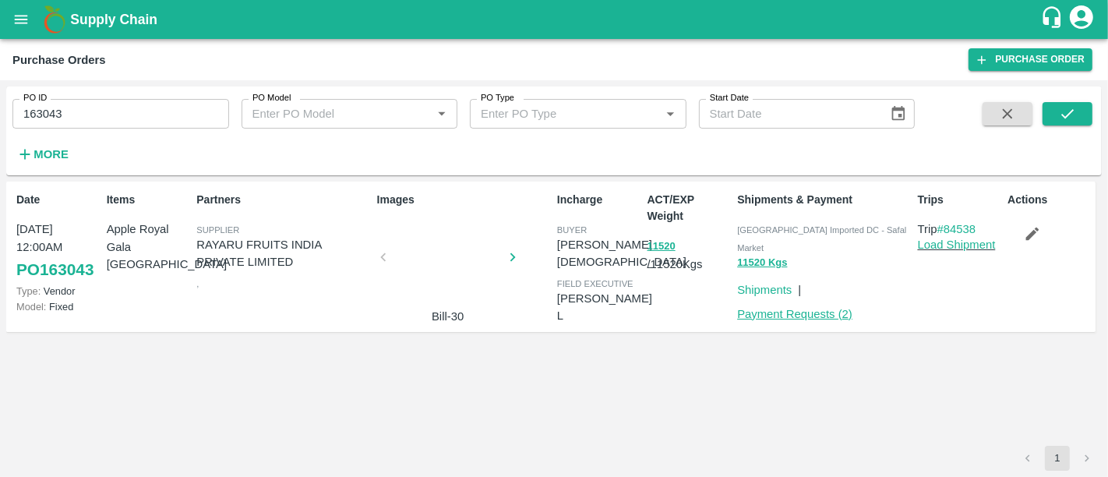
click at [810, 308] on link "Payment Requests ( 2 )" at bounding box center [794, 314] width 115 height 12
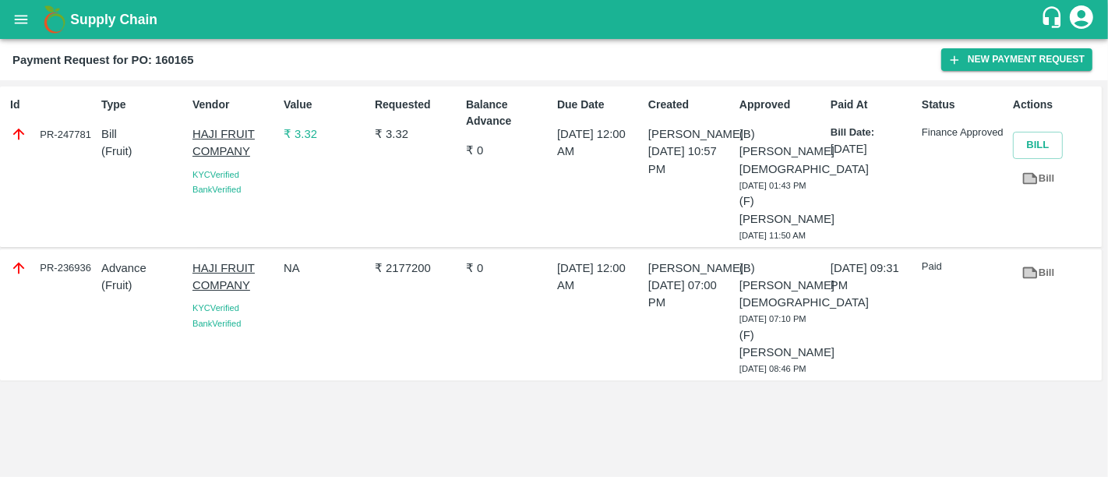
click at [76, 136] on div "PR-247781" at bounding box center [52, 133] width 85 height 17
copy div "PR-247781"
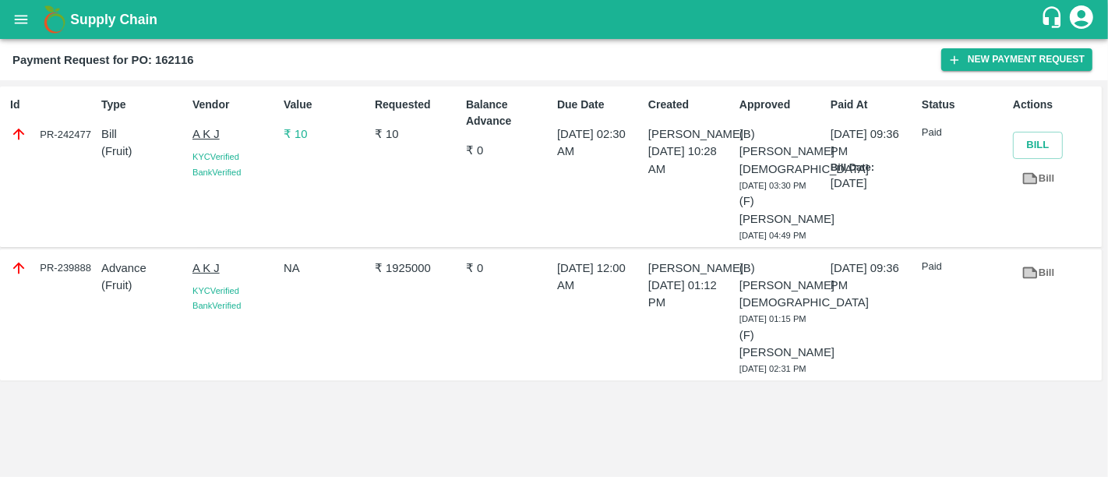
click at [62, 130] on div "PR-242477" at bounding box center [52, 133] width 85 height 17
copy div "PR-242477"
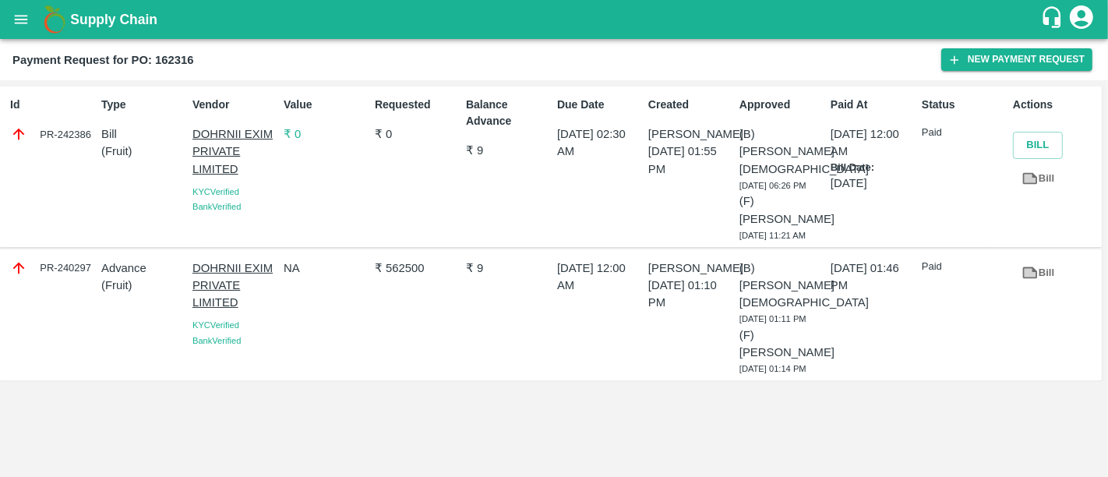
click at [58, 136] on div "PR-242386" at bounding box center [52, 133] width 85 height 17
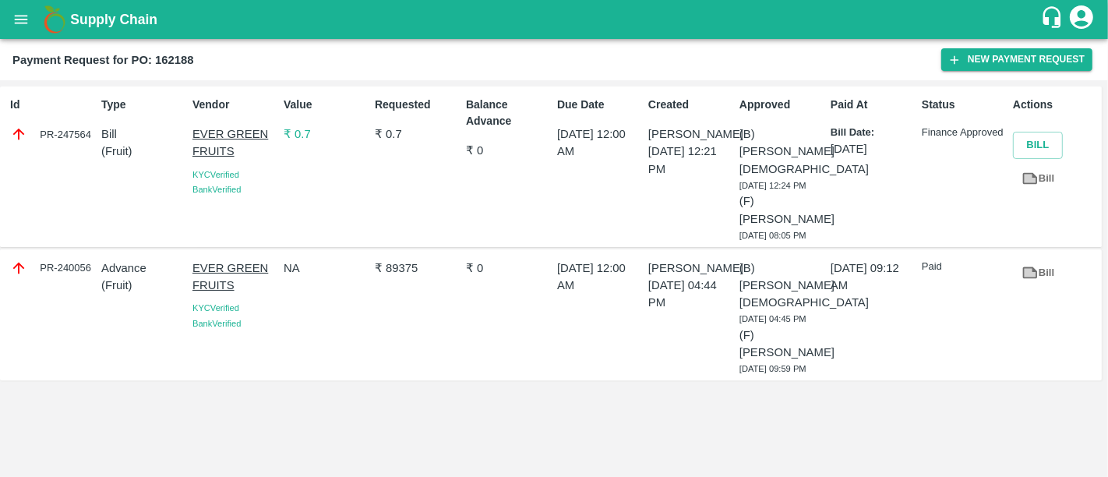
click at [69, 137] on div "PR-247564" at bounding box center [52, 133] width 85 height 17
copy div "PR-247564"
click at [78, 134] on div "PR-248597" at bounding box center [52, 133] width 85 height 17
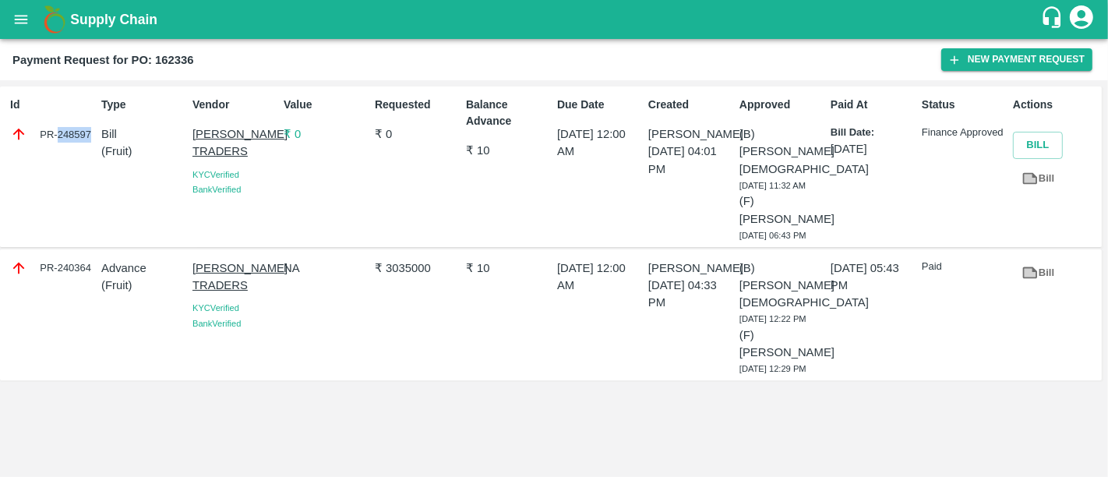
click at [78, 134] on div "PR-248597" at bounding box center [52, 133] width 85 height 17
copy div "PR-248597"
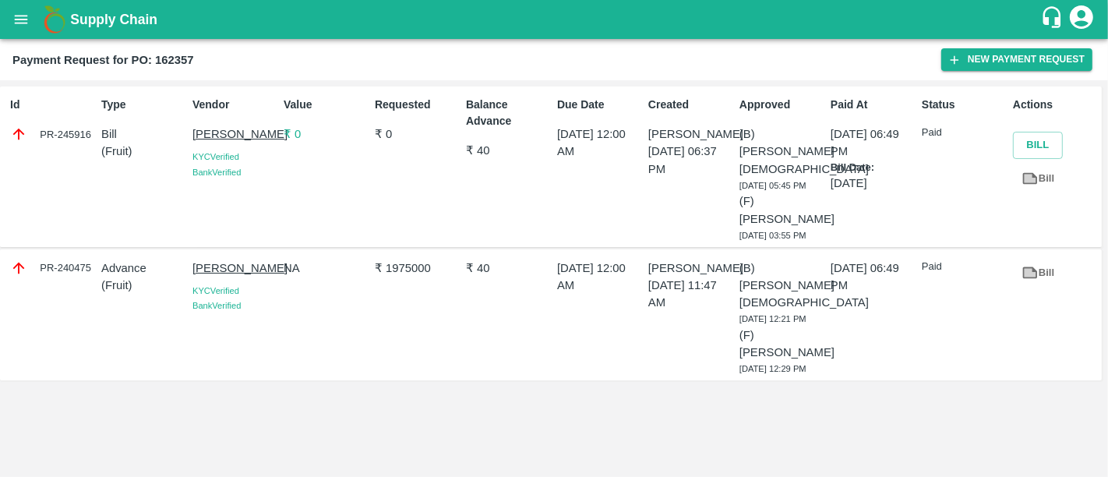
click at [44, 139] on div "PR-245916" at bounding box center [52, 133] width 85 height 17
copy div "PR-245916"
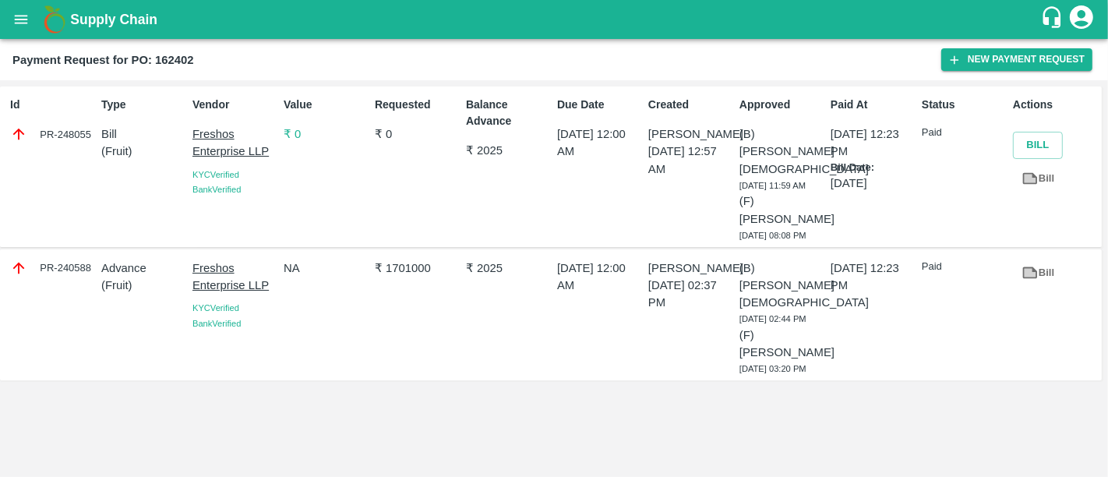
click at [48, 136] on div "PR-248055" at bounding box center [52, 133] width 85 height 17
copy div "PR-248055"
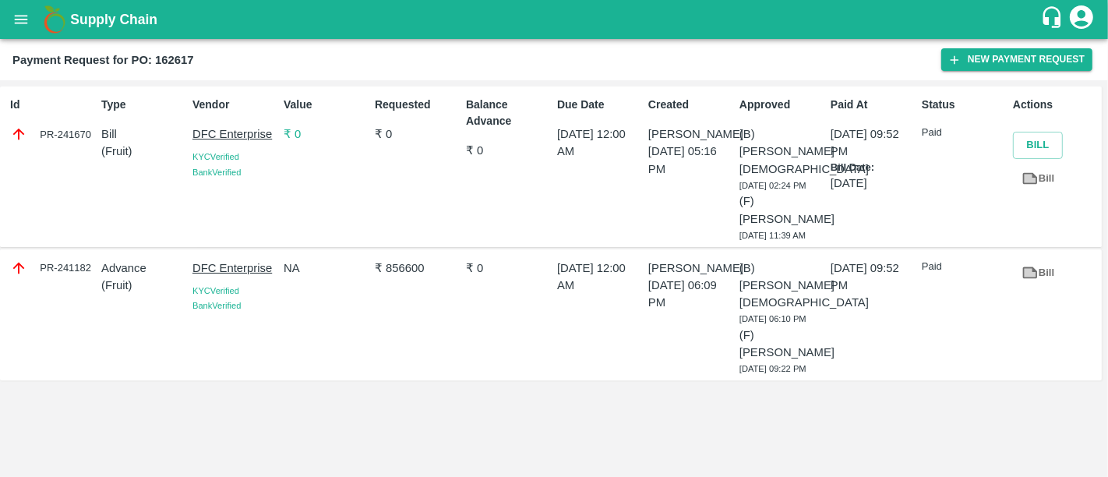
click at [67, 131] on div "PR-241670" at bounding box center [52, 133] width 85 height 17
copy div "PR-241670"
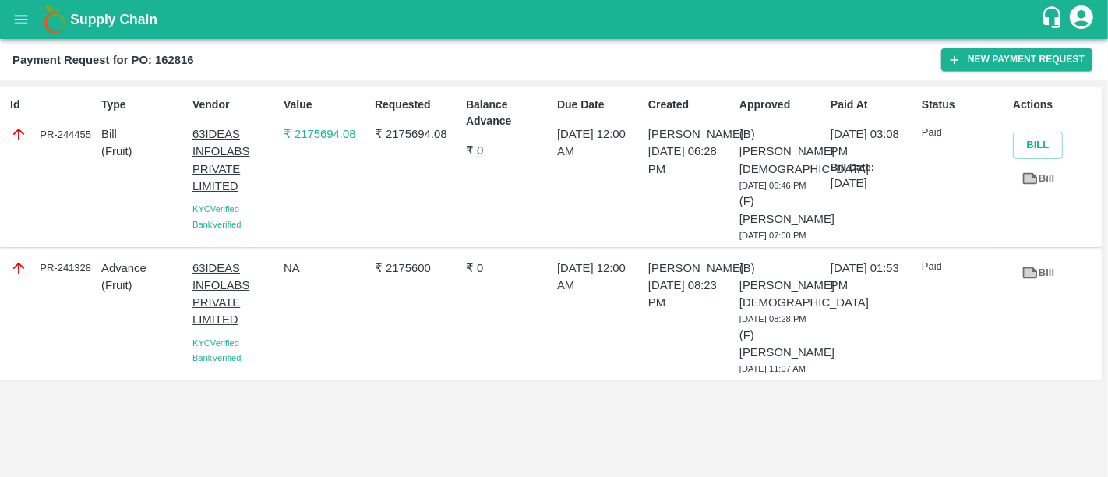
click at [56, 132] on div "PR-244455" at bounding box center [52, 133] width 85 height 17
copy div "PR-244455"
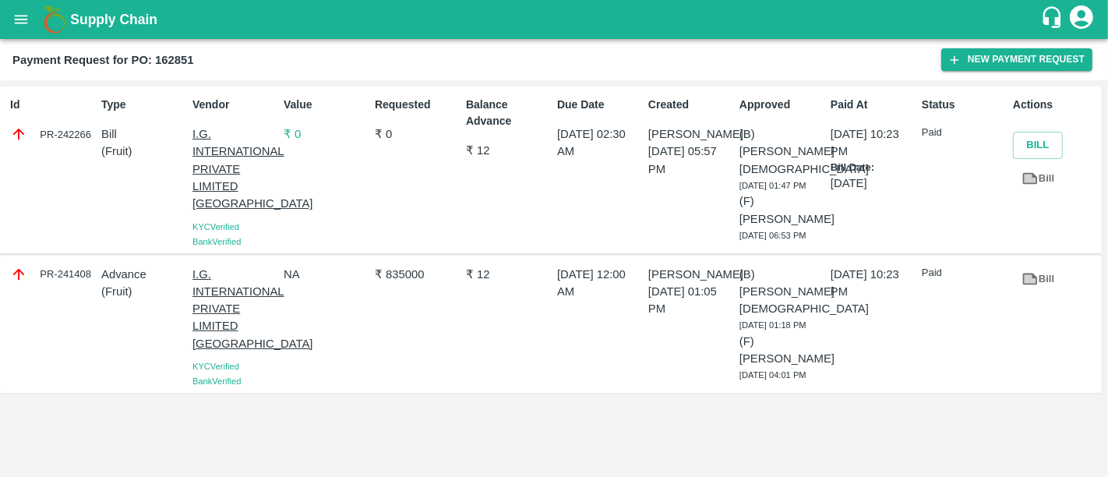
click at [62, 137] on div "PR-242266" at bounding box center [52, 133] width 85 height 17
copy div "PR-242266"
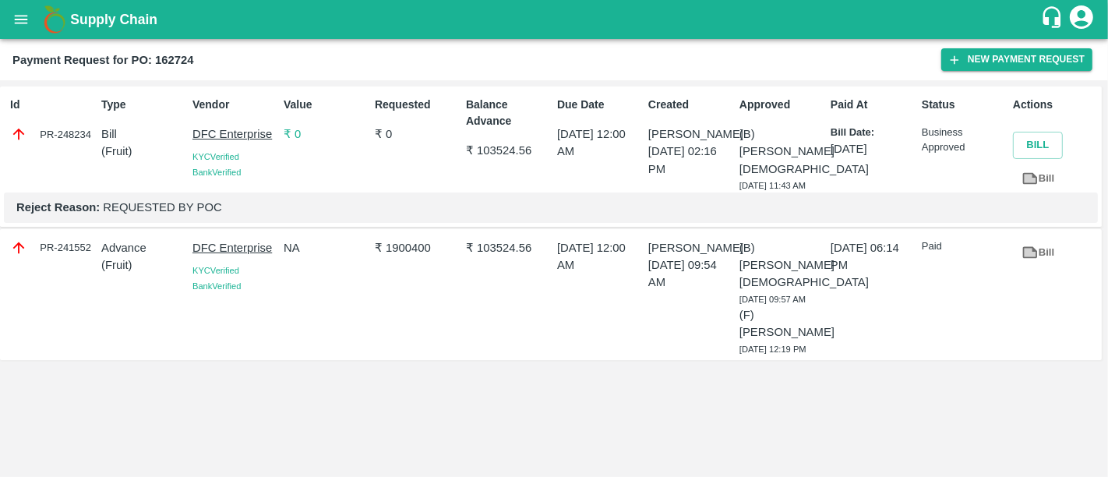
click at [62, 132] on div "PR-248234" at bounding box center [52, 133] width 85 height 17
copy div "PR-248234"
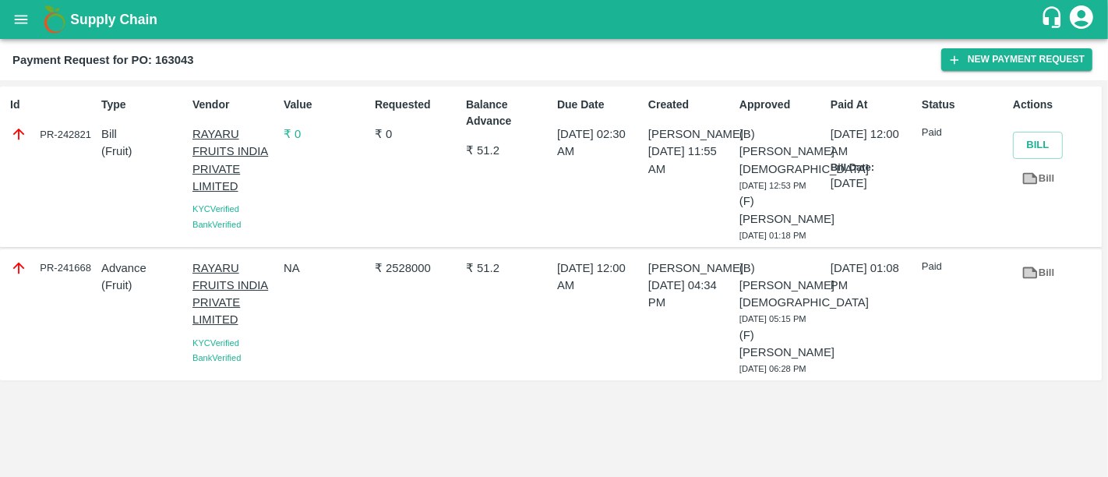
click at [64, 131] on div "PR-242821" at bounding box center [52, 133] width 85 height 17
copy div "PR-242821"
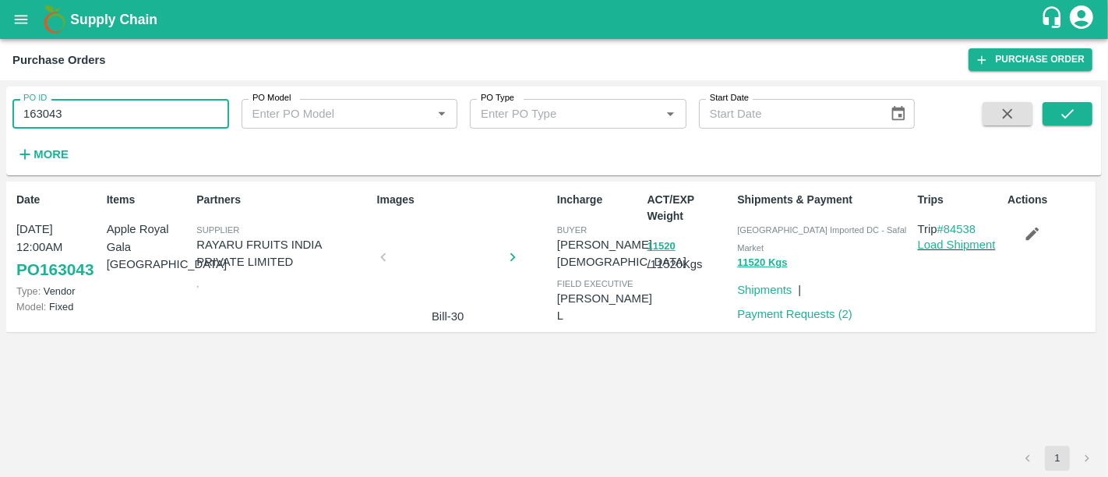
click at [83, 118] on input "163043" at bounding box center [120, 114] width 217 height 30
paste input "text"
click at [1070, 115] on icon "submit" at bounding box center [1067, 113] width 17 height 17
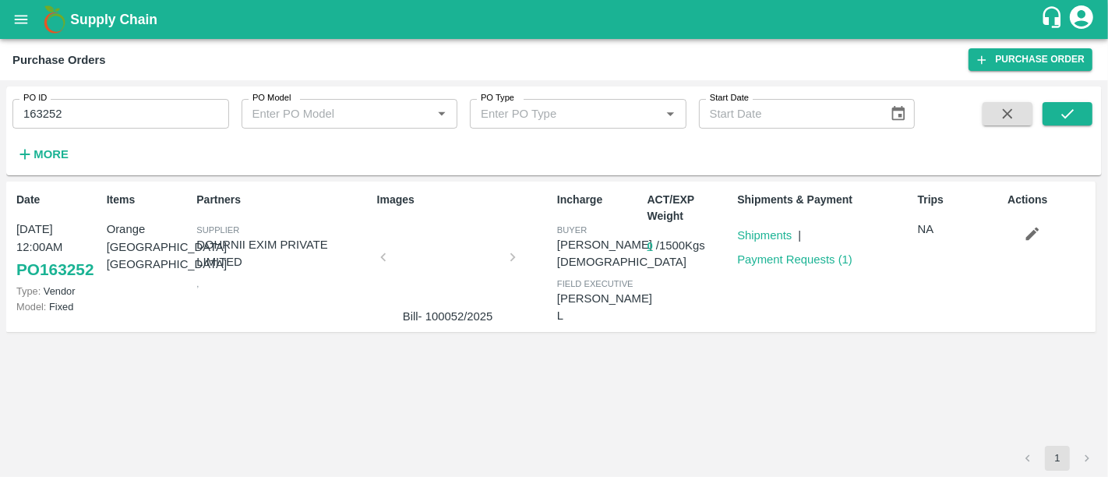
click at [422, 262] on div at bounding box center [448, 262] width 117 height 83
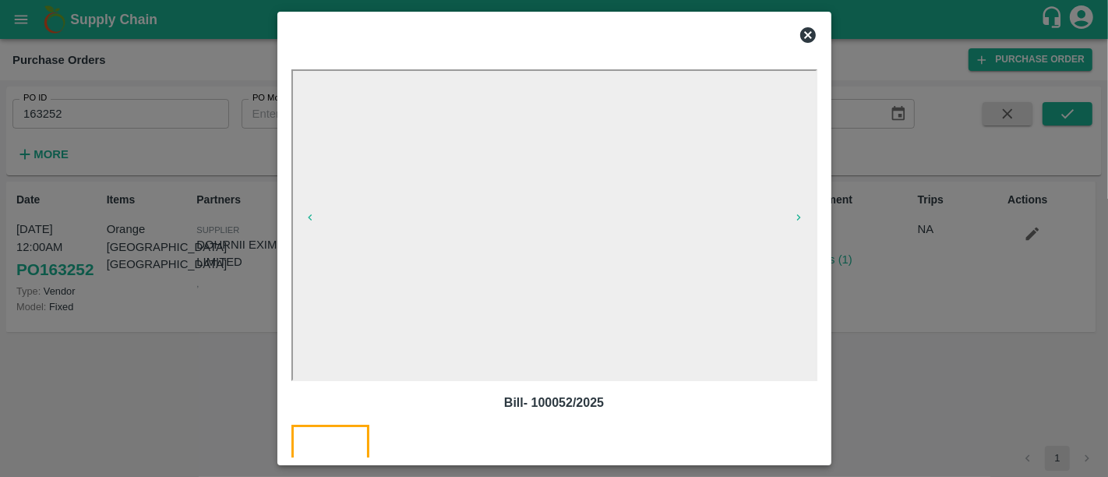
click at [902, 326] on div at bounding box center [554, 238] width 1108 height 477
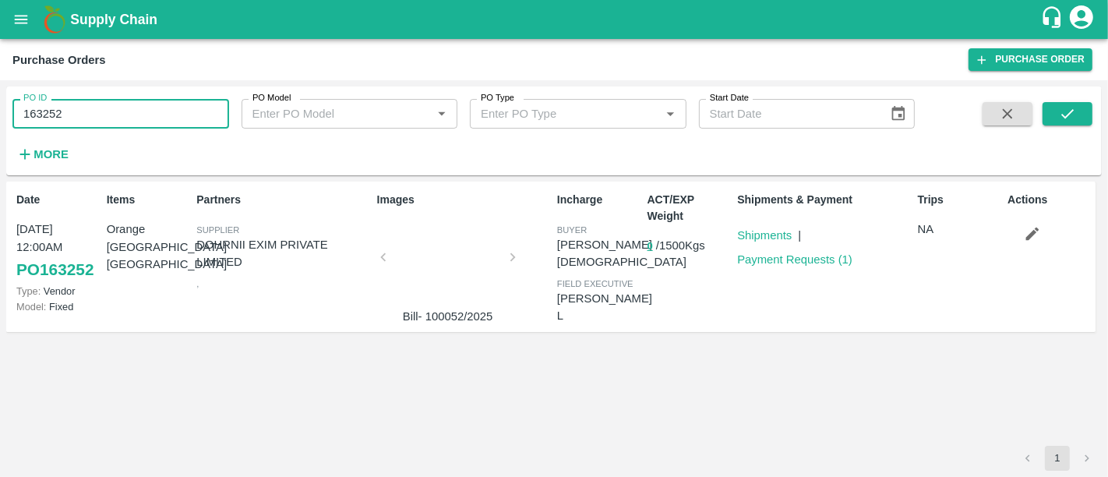
click at [128, 108] on input "163252" at bounding box center [120, 114] width 217 height 30
paste input "text"
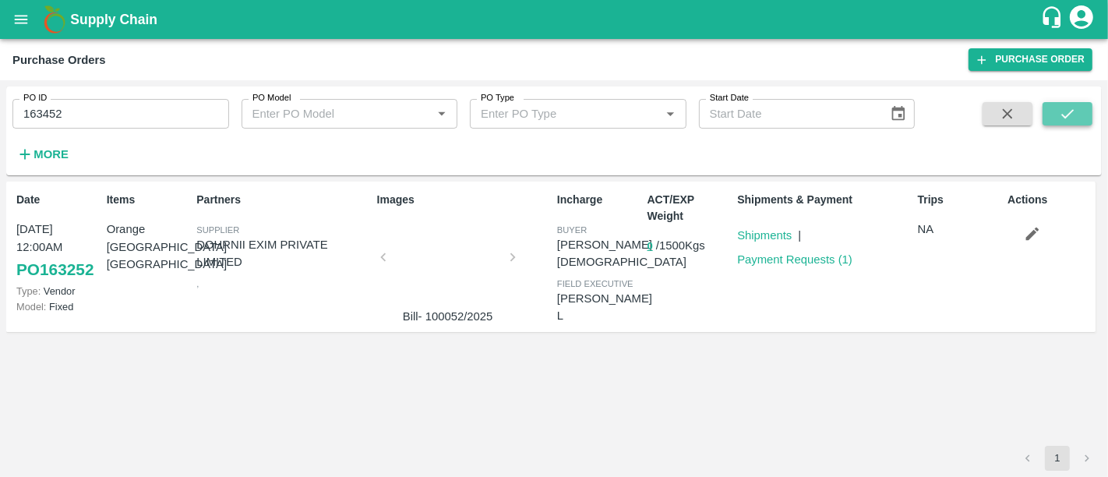
click at [1086, 116] on button "submit" at bounding box center [1068, 113] width 50 height 23
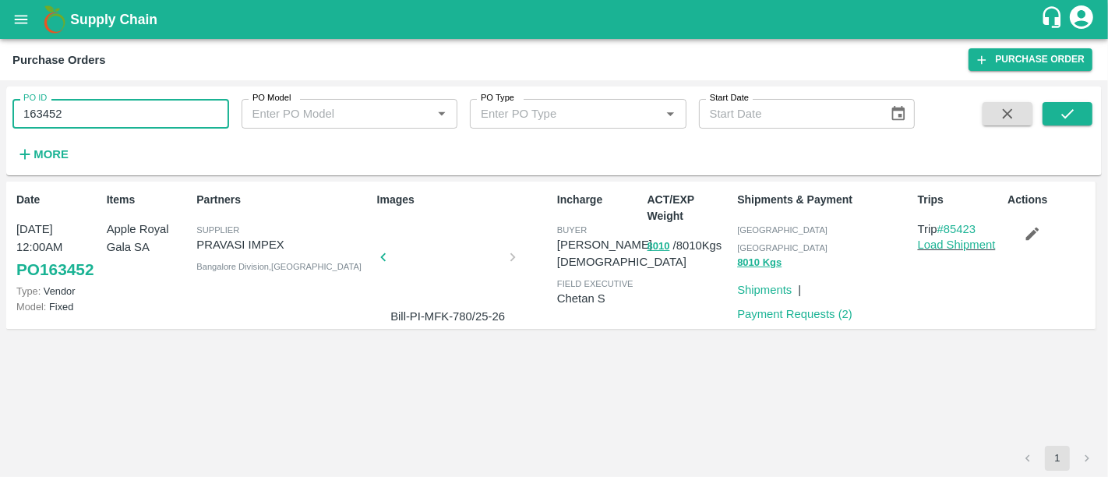
click at [76, 117] on input "163452" at bounding box center [120, 114] width 217 height 30
paste input "text"
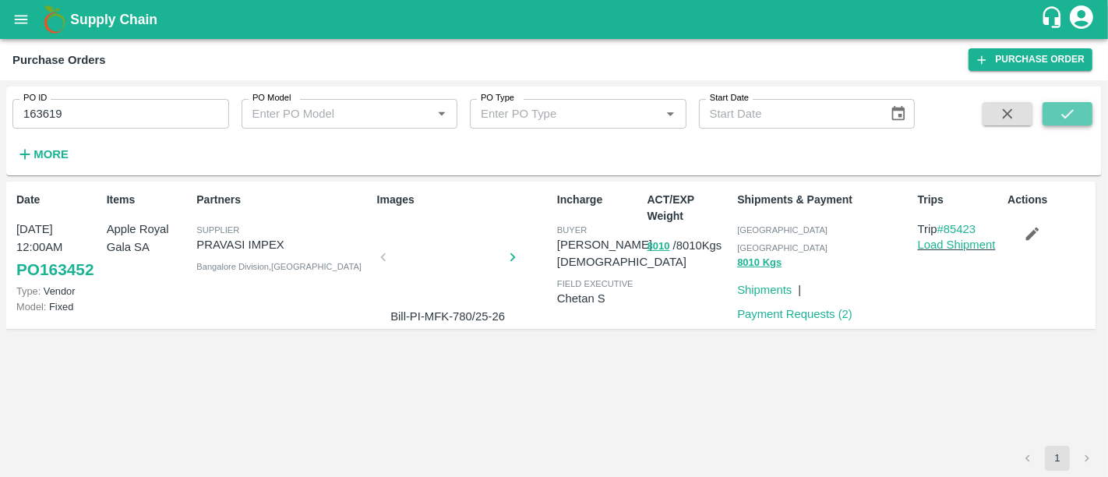
click at [1060, 115] on icon "submit" at bounding box center [1067, 113] width 17 height 17
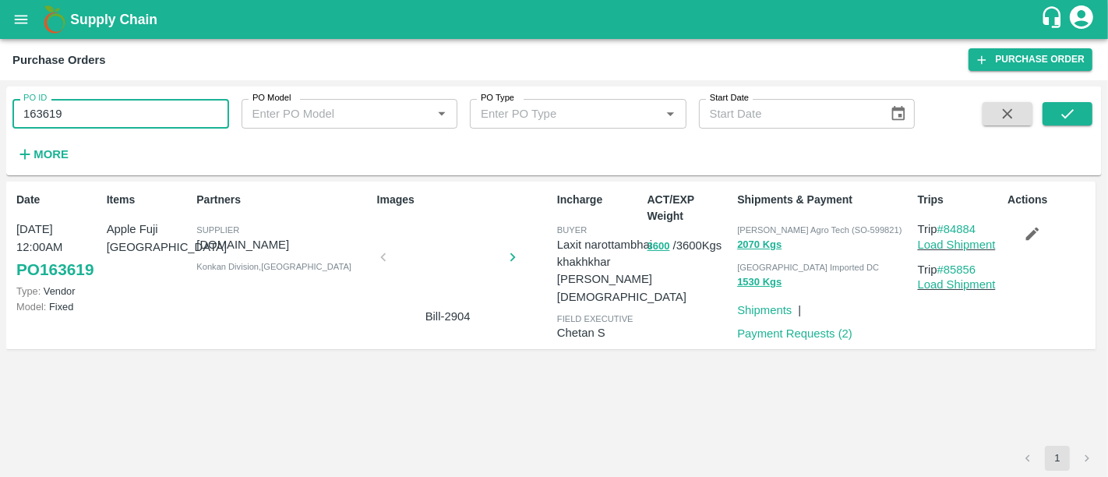
click at [123, 118] on input "163619" at bounding box center [120, 114] width 217 height 30
paste input "text"
type input "163775"
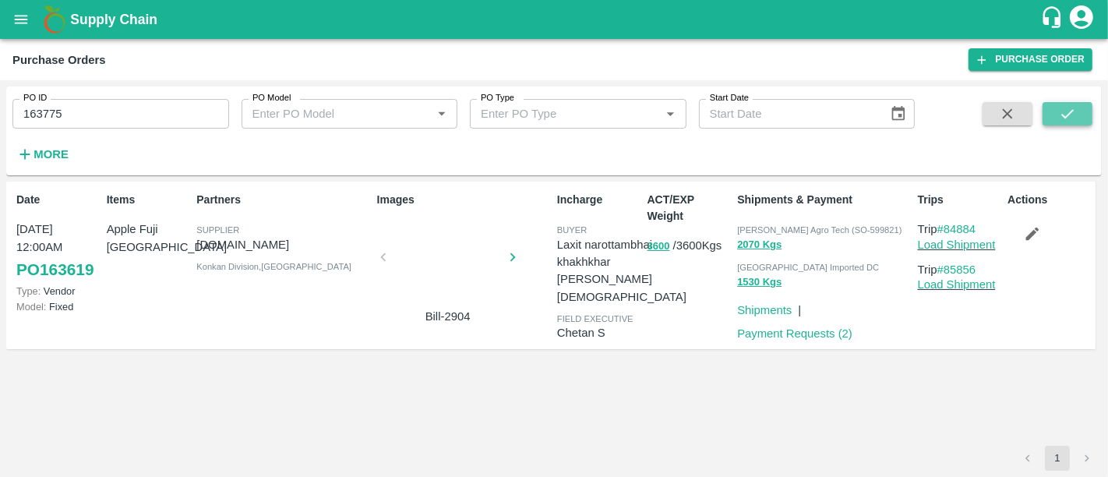
click at [1061, 113] on icon "submit" at bounding box center [1067, 113] width 17 height 17
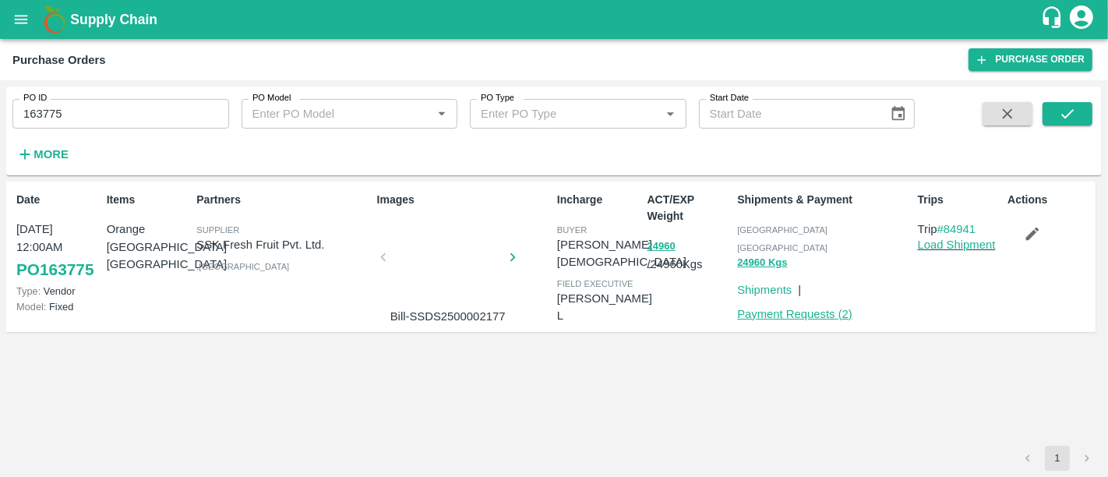
click at [791, 308] on link "Payment Requests ( 2 )" at bounding box center [794, 314] width 115 height 12
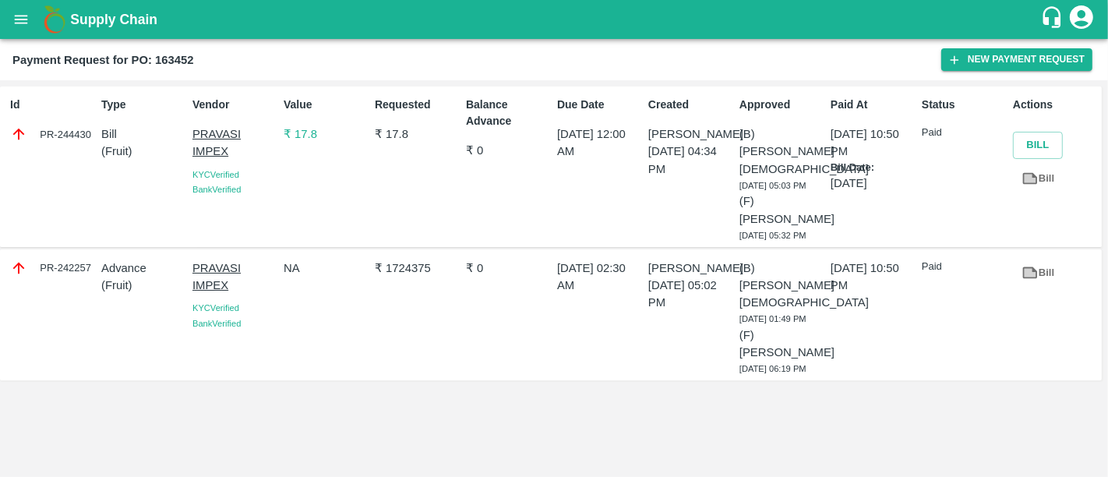
click at [62, 132] on div "PR-244430" at bounding box center [52, 133] width 85 height 17
copy div "PR-244430"
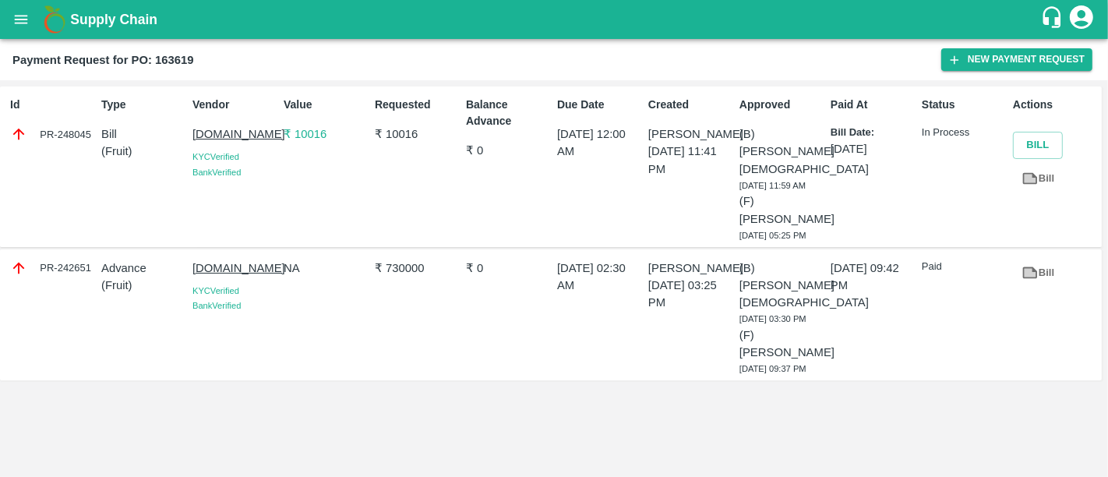
click at [69, 132] on div "PR-248045" at bounding box center [52, 133] width 85 height 17
copy div "PR-248045"
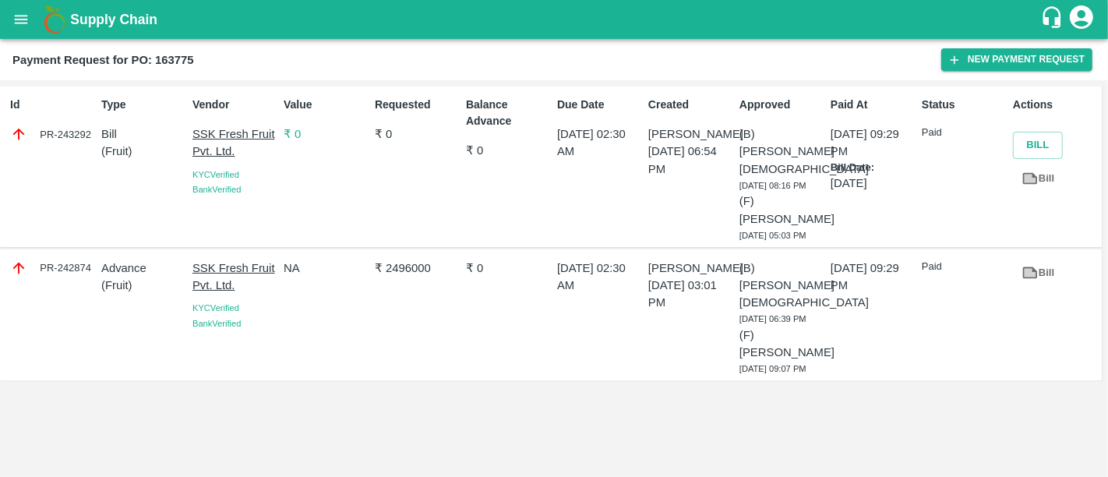
click at [81, 130] on div "PR-243292" at bounding box center [52, 133] width 85 height 17
copy div "PR-243292"
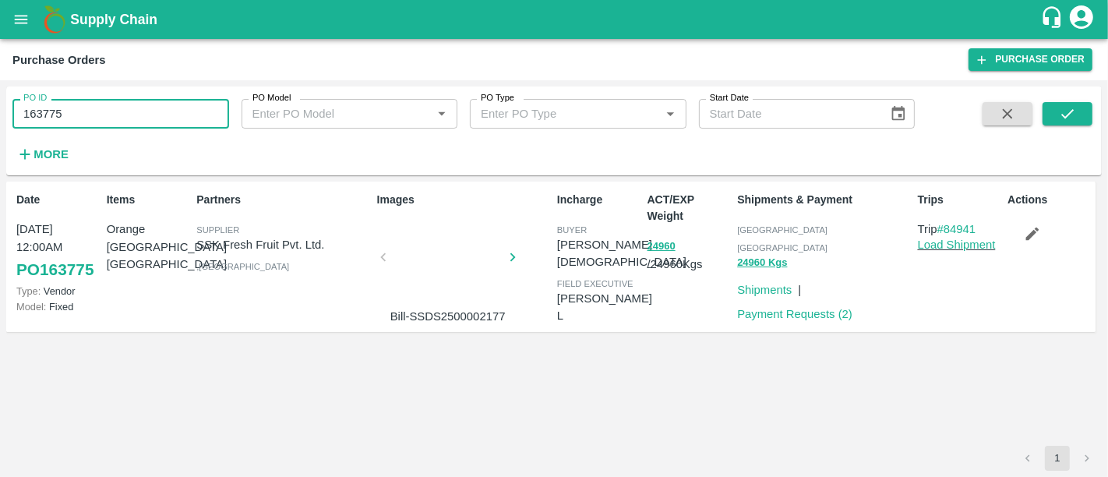
click at [102, 118] on input "163775" at bounding box center [120, 114] width 217 height 30
paste input "text"
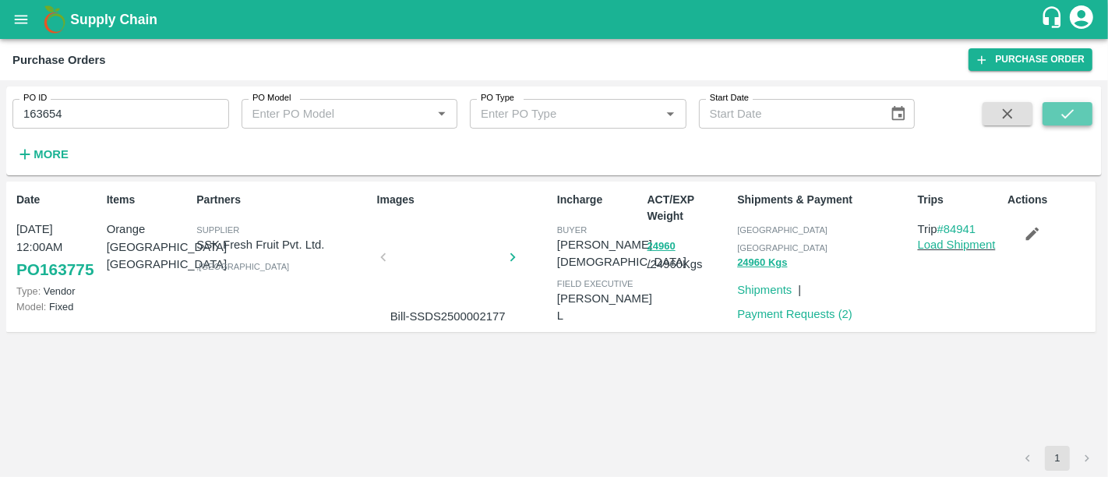
click at [1053, 117] on button "submit" at bounding box center [1068, 113] width 50 height 23
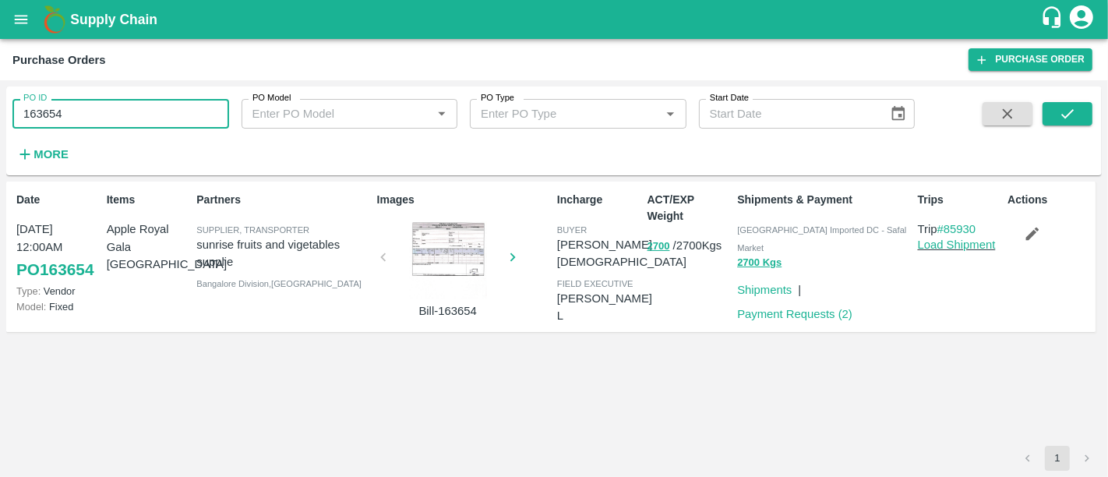
click at [149, 104] on input "163654" at bounding box center [120, 114] width 217 height 30
paste input "text"
type input "163910"
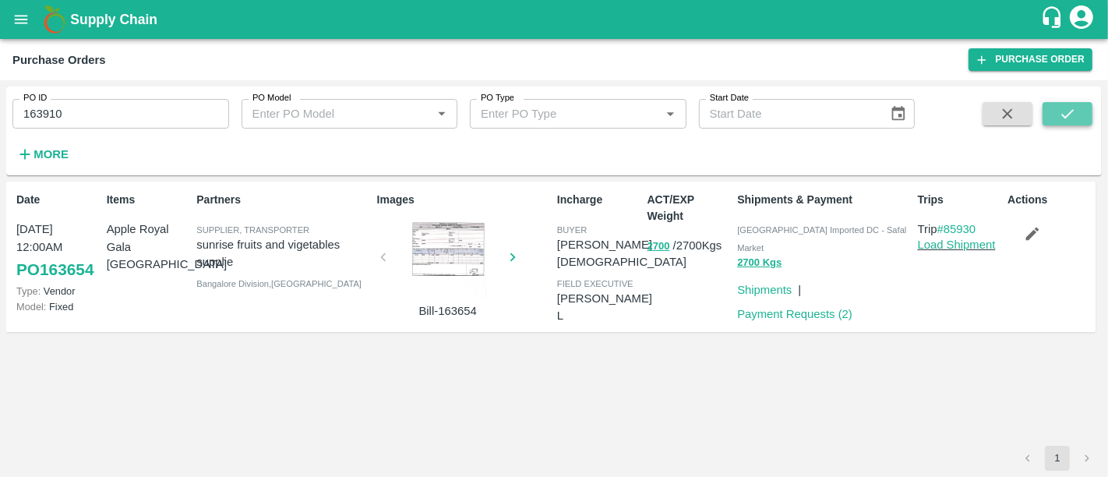
click at [1071, 115] on icon "submit" at bounding box center [1067, 113] width 17 height 17
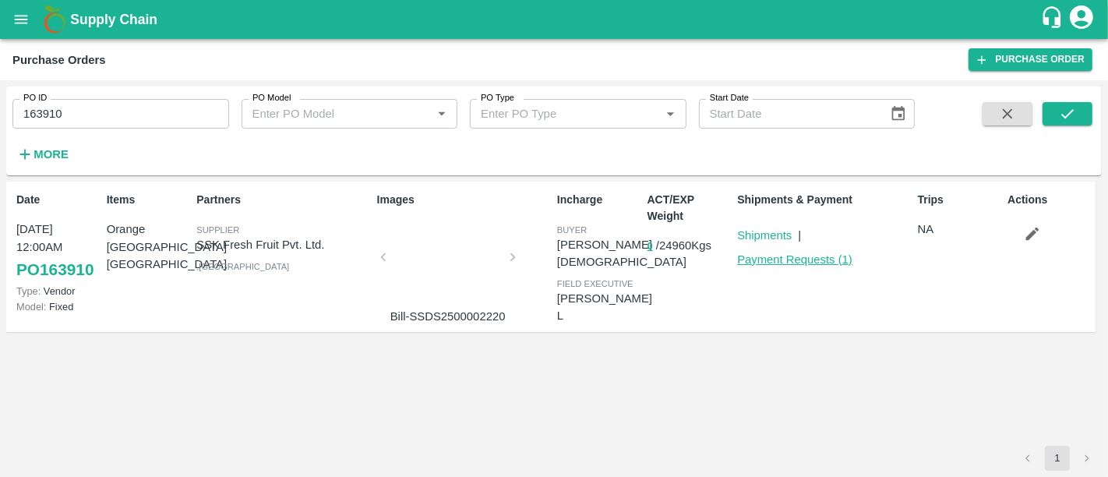
click at [770, 259] on link "Payment Requests ( 1 )" at bounding box center [794, 259] width 115 height 12
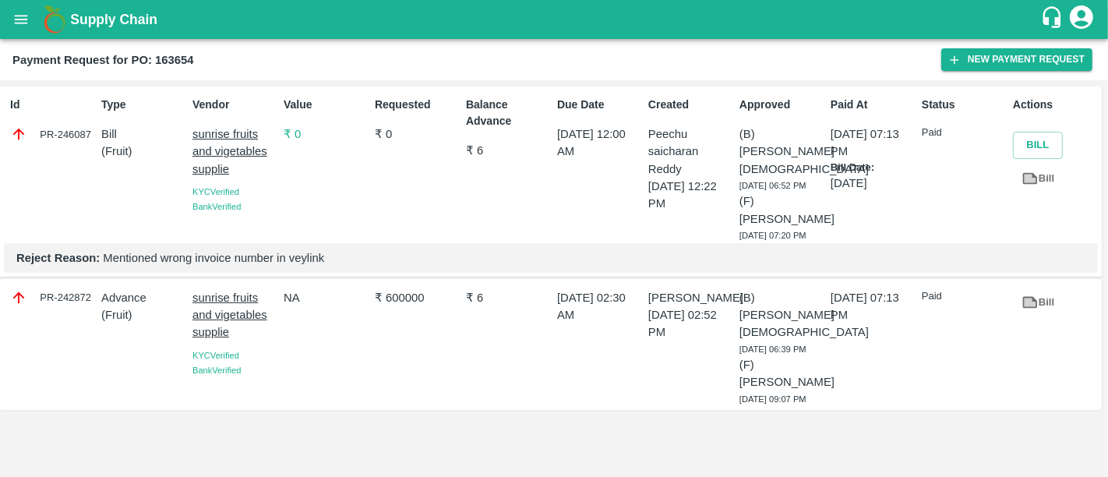
click at [53, 130] on div "PR-246087" at bounding box center [52, 133] width 85 height 17
copy div "PR-246087"
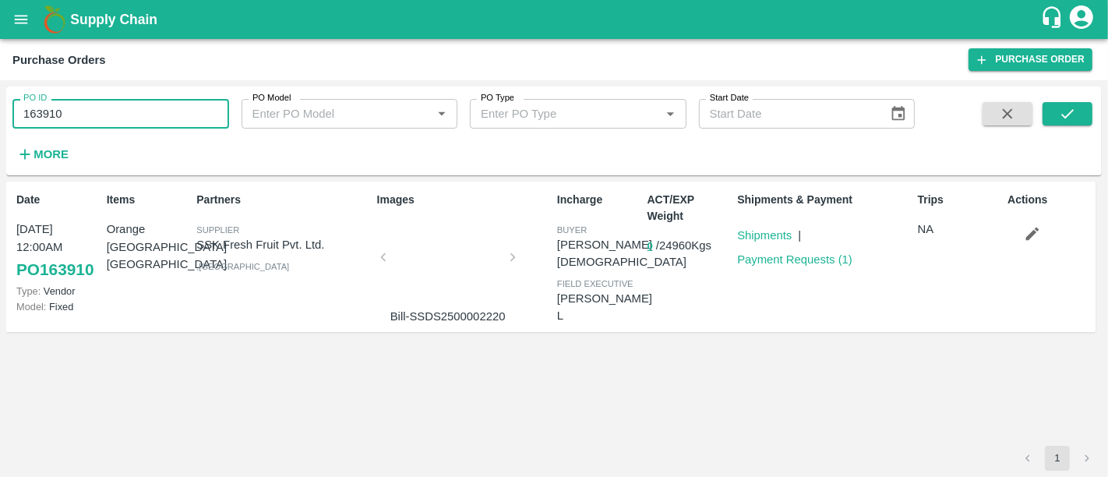
click at [152, 115] on input "163910" at bounding box center [120, 114] width 217 height 30
paste input "text"
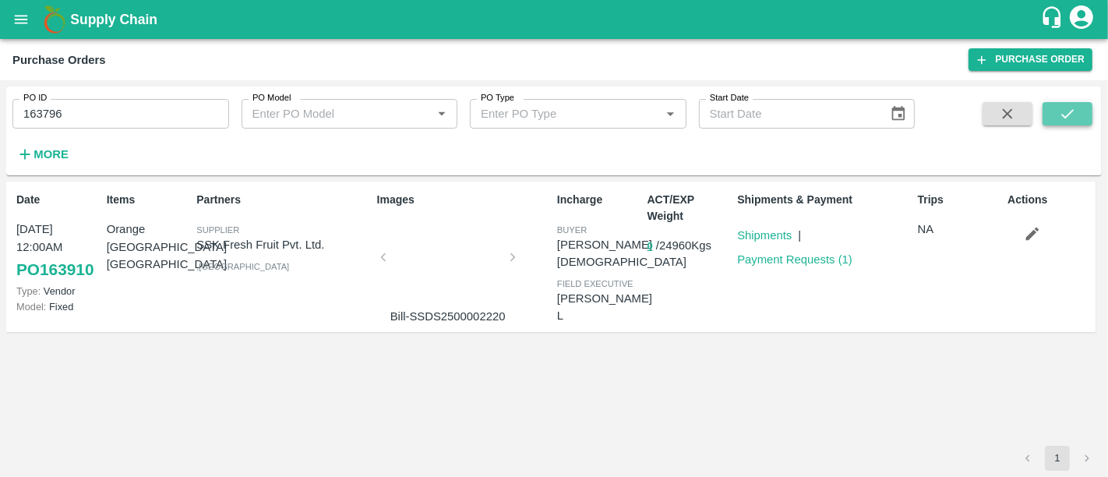
click at [1086, 110] on button "submit" at bounding box center [1068, 113] width 50 height 23
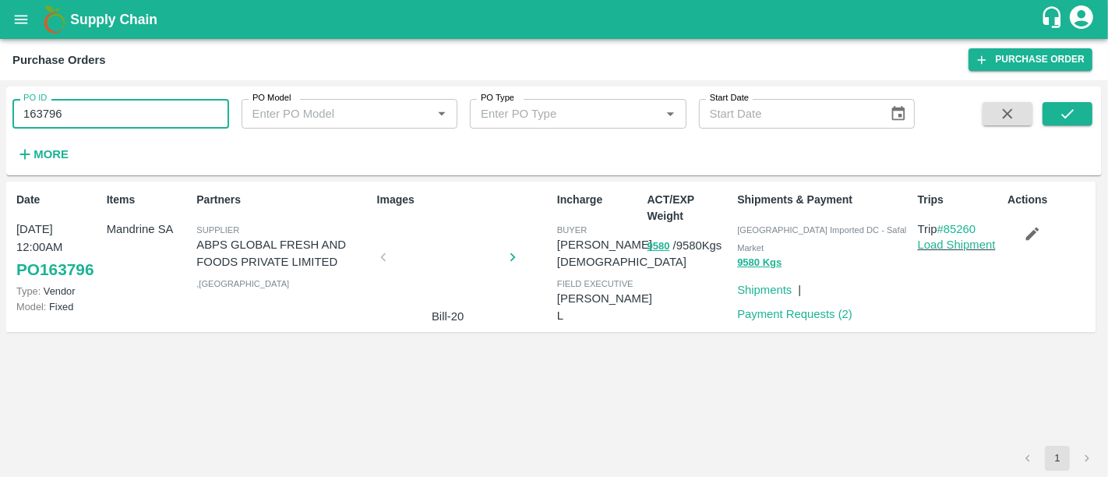
click at [177, 102] on input "163796" at bounding box center [120, 114] width 217 height 30
paste input "text"
type input "164809"
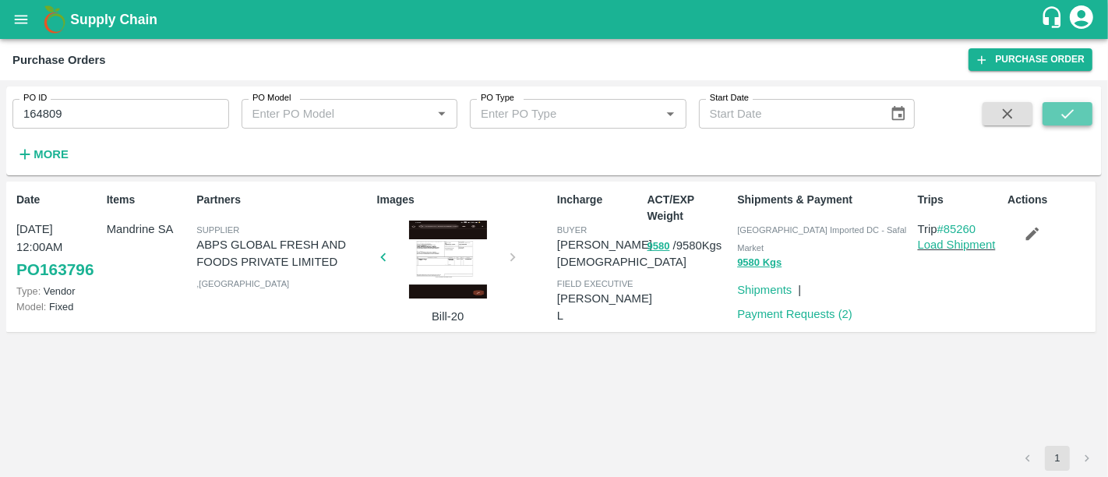
click at [1059, 118] on icon "submit" at bounding box center [1067, 113] width 17 height 17
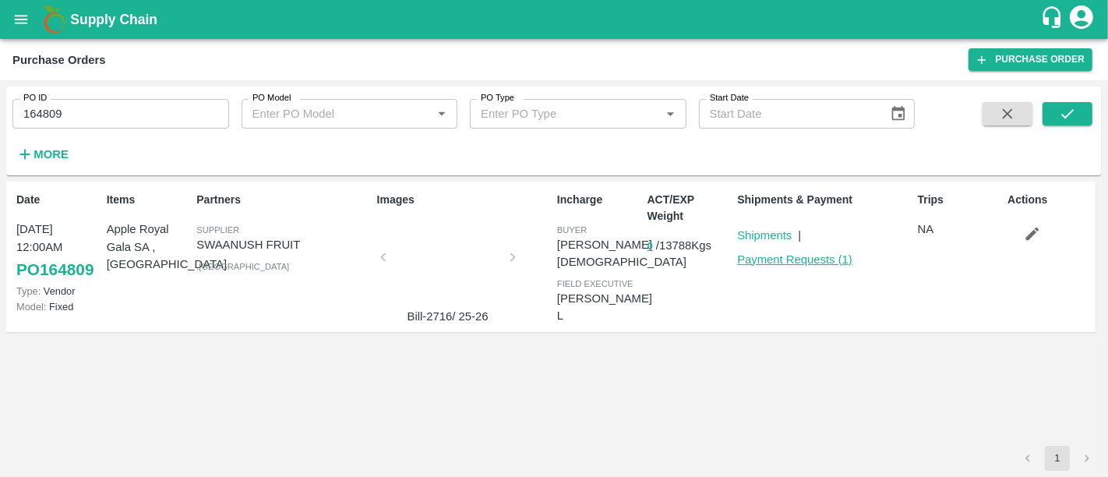
click at [815, 261] on link "Payment Requests ( 1 )" at bounding box center [794, 259] width 115 height 12
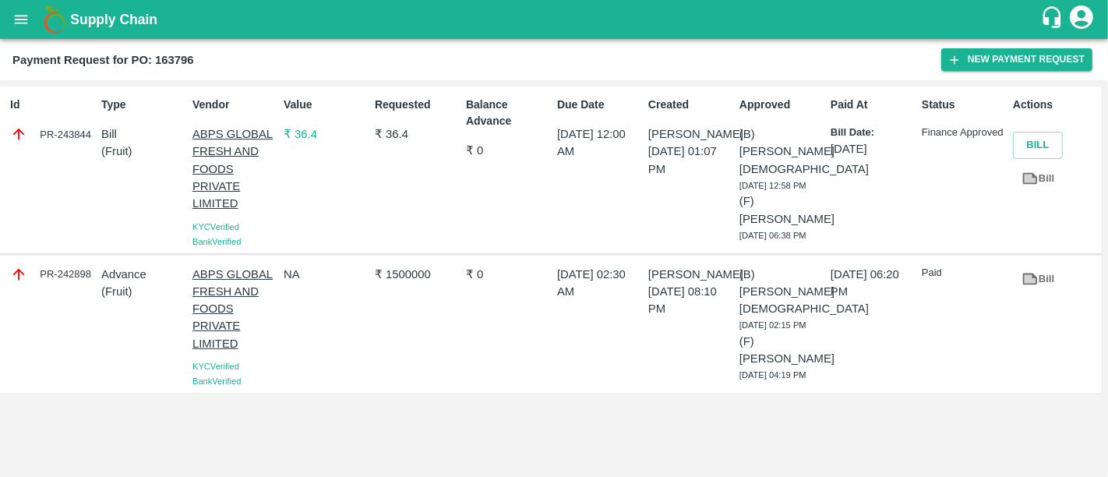
click at [60, 132] on div "PR-243844" at bounding box center [52, 133] width 85 height 17
copy div "PR-243844"
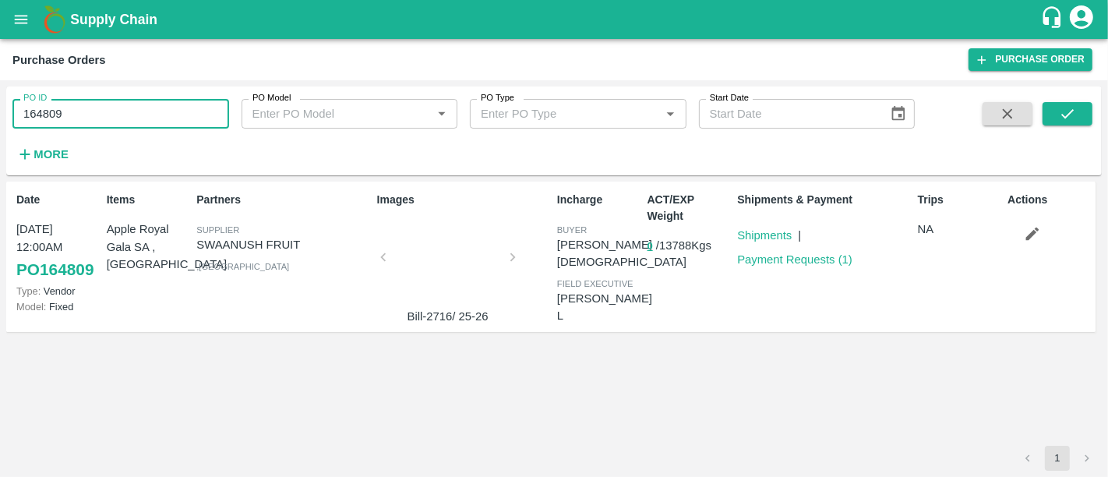
click at [160, 115] on input "164809" at bounding box center [120, 114] width 217 height 30
paste input "text"
type input "164963"
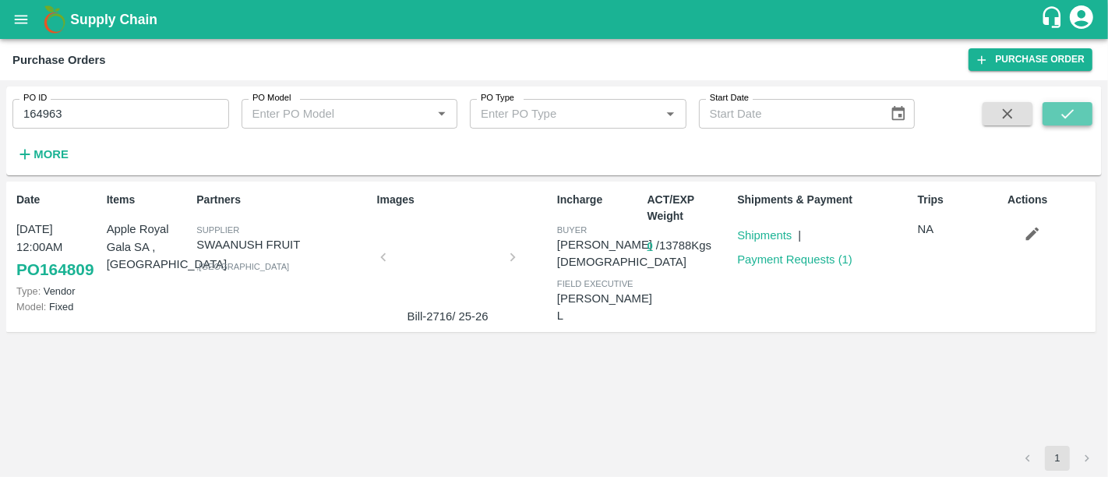
click at [1044, 104] on button "submit" at bounding box center [1068, 113] width 50 height 23
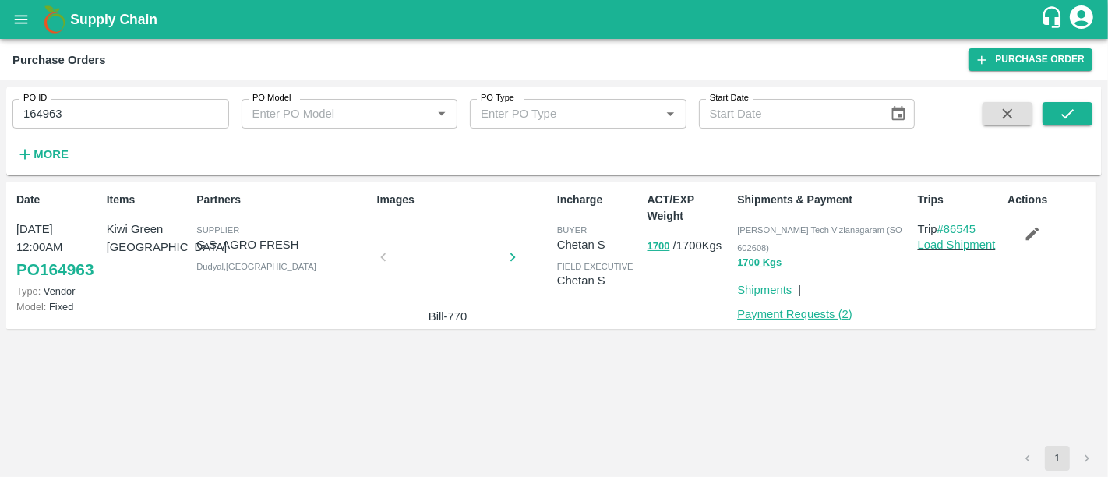
click at [842, 308] on link "Payment Requests ( 2 )" at bounding box center [794, 314] width 115 height 12
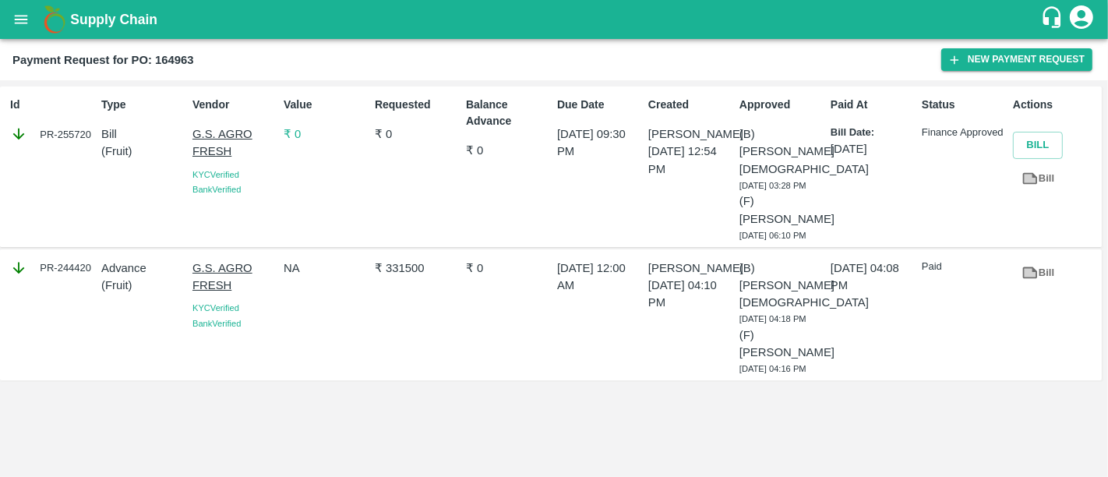
click at [53, 128] on div "PR-255720" at bounding box center [52, 133] width 85 height 17
copy div "PR-255720"
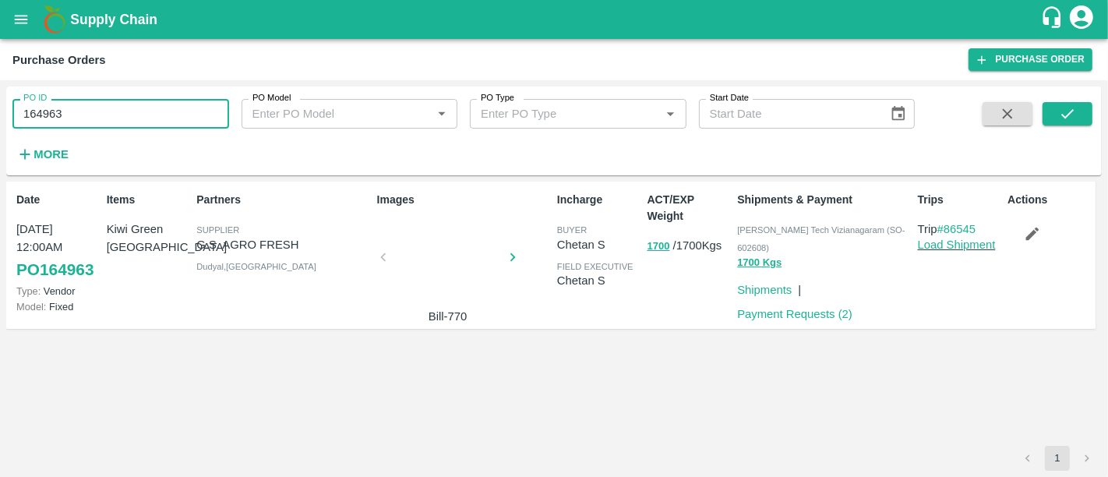
click at [127, 118] on input "164963" at bounding box center [120, 114] width 217 height 30
paste input "text"
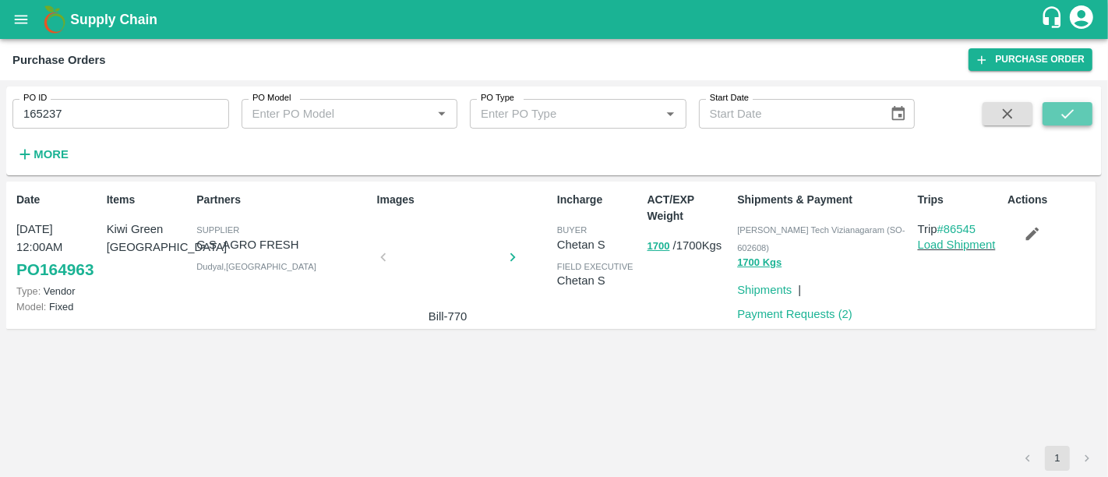
click at [1070, 107] on icon "submit" at bounding box center [1067, 113] width 17 height 17
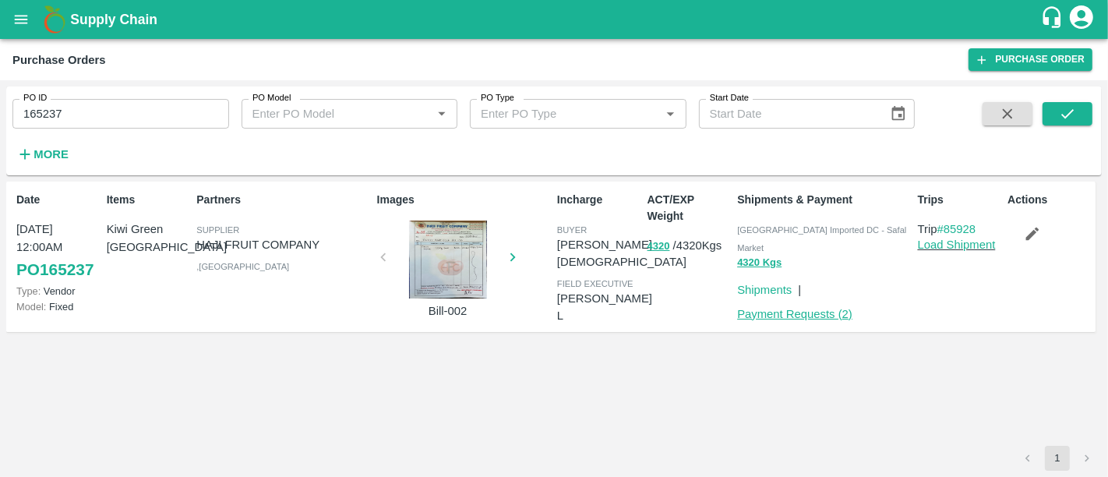
click at [830, 308] on link "Payment Requests ( 2 )" at bounding box center [794, 314] width 115 height 12
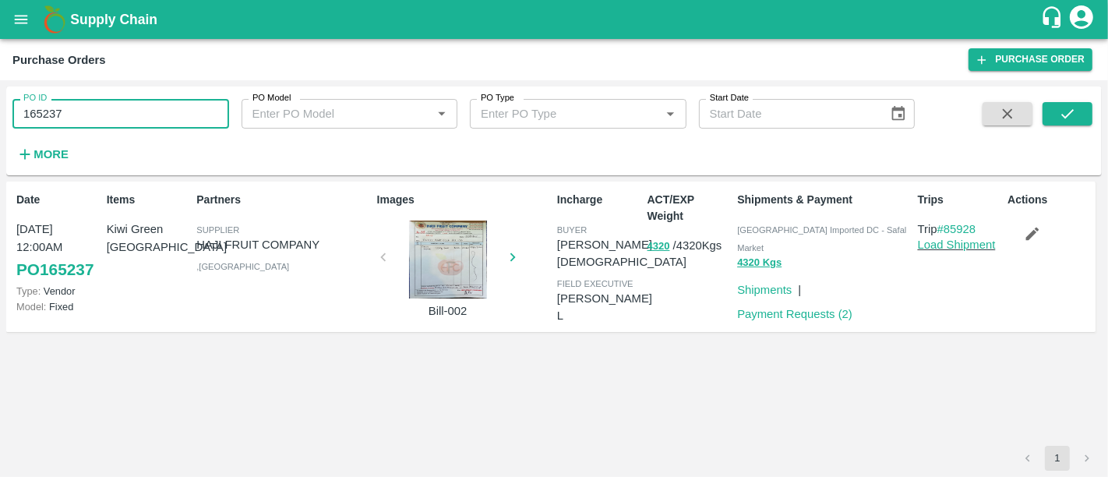
click at [107, 106] on input "165237" at bounding box center [120, 114] width 217 height 30
paste input "text"
type input "164985"
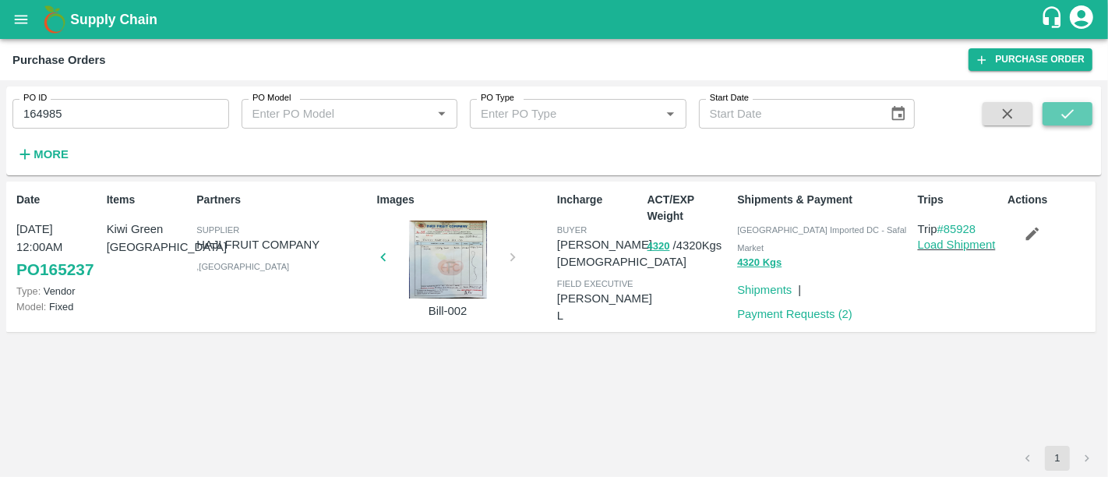
click at [1073, 115] on icon "submit" at bounding box center [1067, 113] width 17 height 17
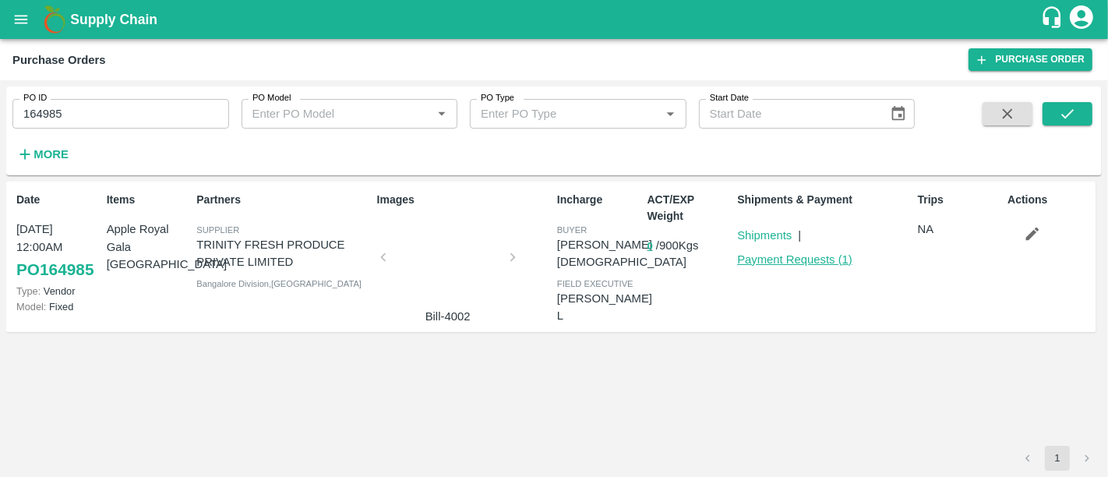
click at [769, 259] on link "Payment Requests ( 1 )" at bounding box center [794, 259] width 115 height 12
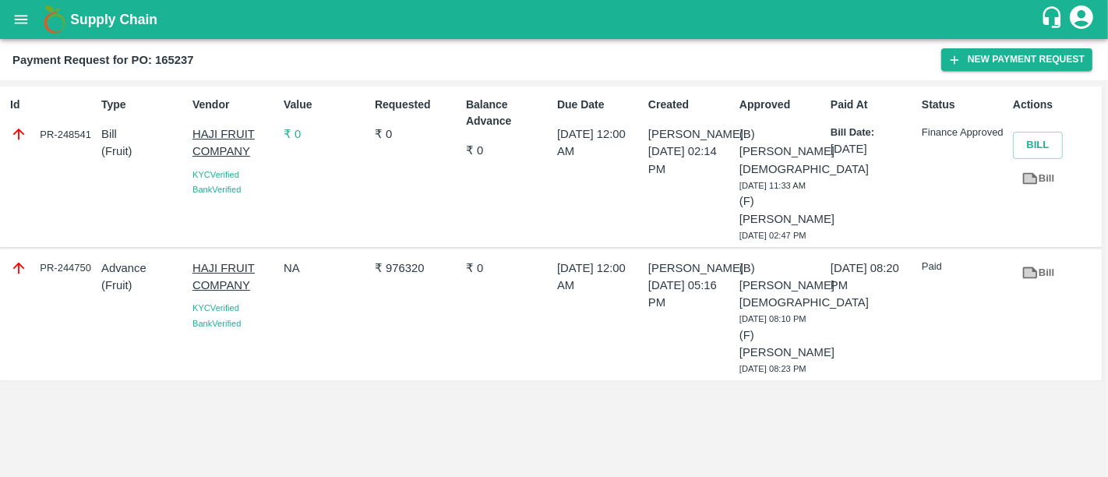
click at [69, 135] on div "PR-248541" at bounding box center [52, 133] width 85 height 17
copy div "PR-248541"
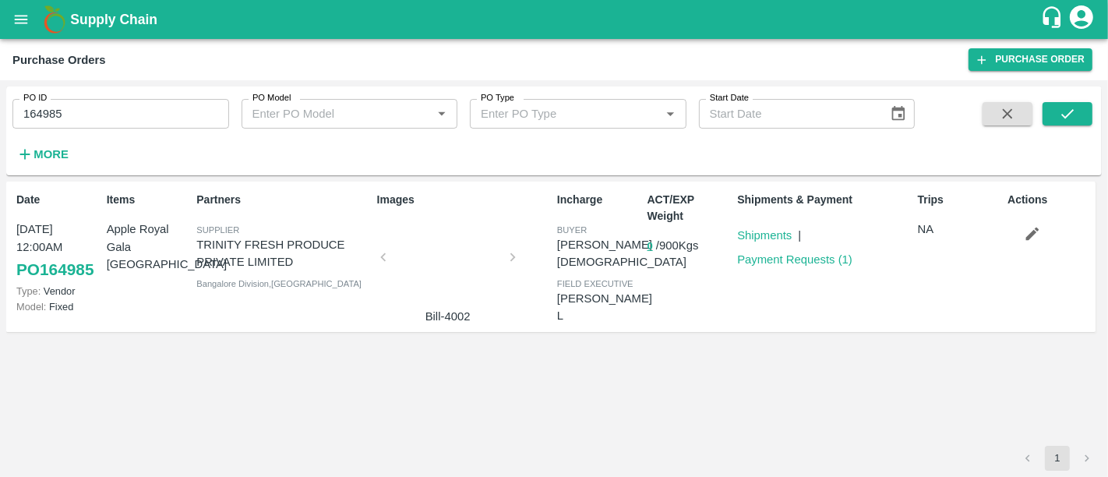
click at [439, 288] on div at bounding box center [448, 262] width 117 height 83
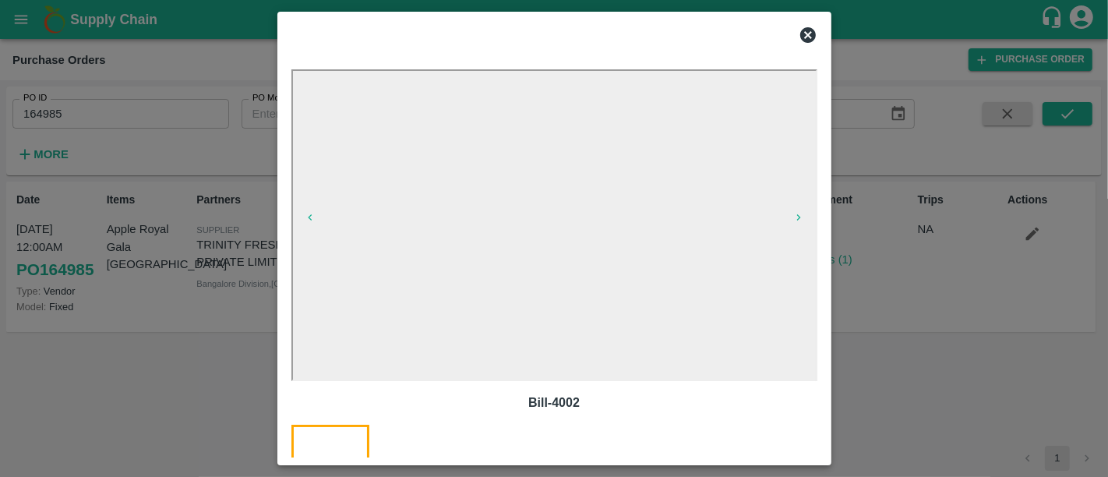
click at [917, 326] on div at bounding box center [554, 238] width 1108 height 477
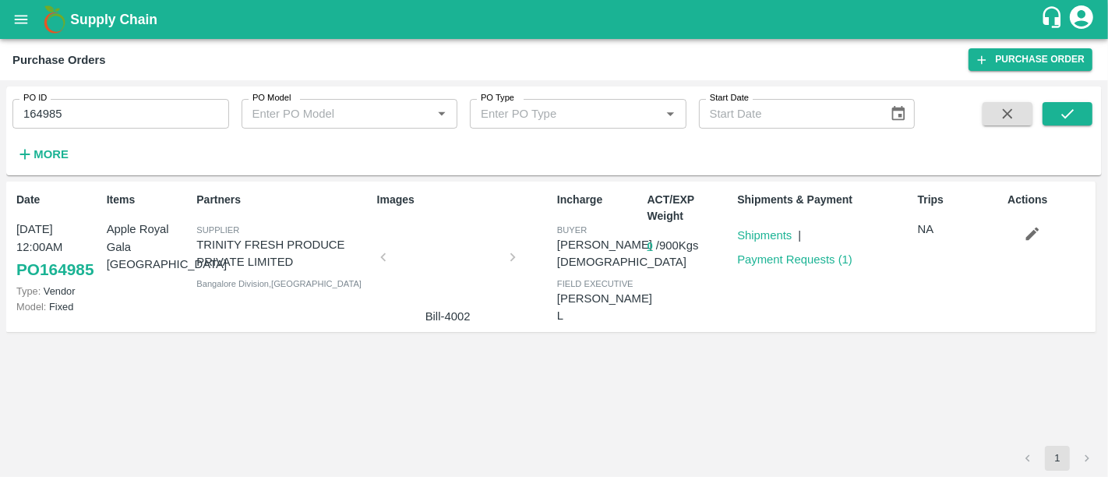
click at [458, 274] on div at bounding box center [448, 262] width 117 height 83
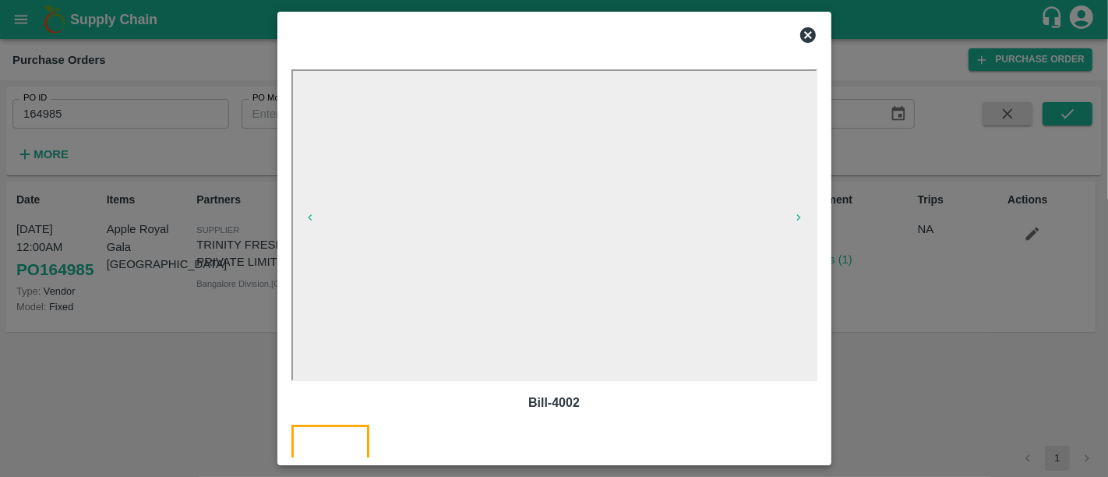
click at [951, 305] on div at bounding box center [554, 238] width 1108 height 477
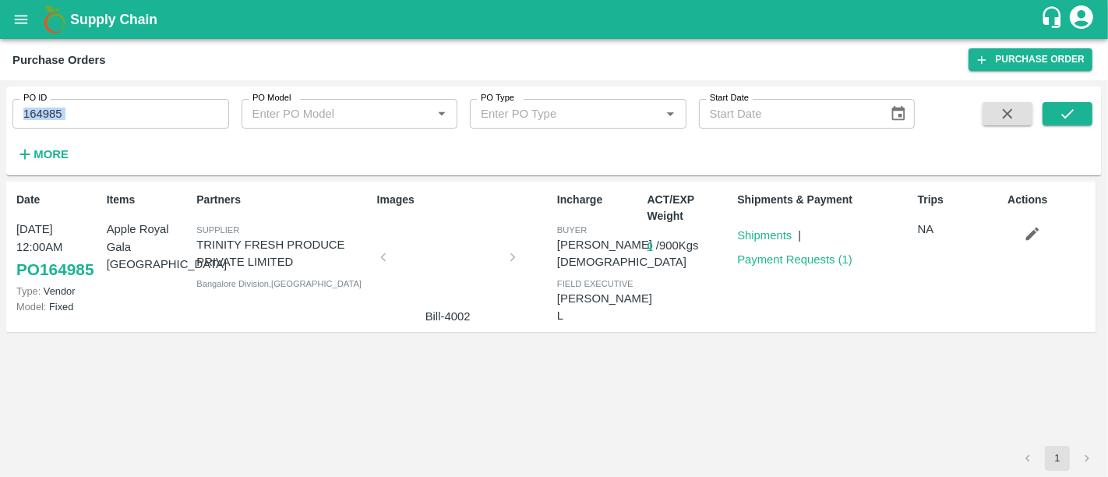
drag, startPoint x: 115, startPoint y: 129, endPoint x: 104, endPoint y: 110, distance: 21.6
click at [104, 110] on div "PO ID 164985 PO ID PO Model PO Model   * PO Type PO Type   * Start Date Start D…" at bounding box center [457, 126] width 915 height 81
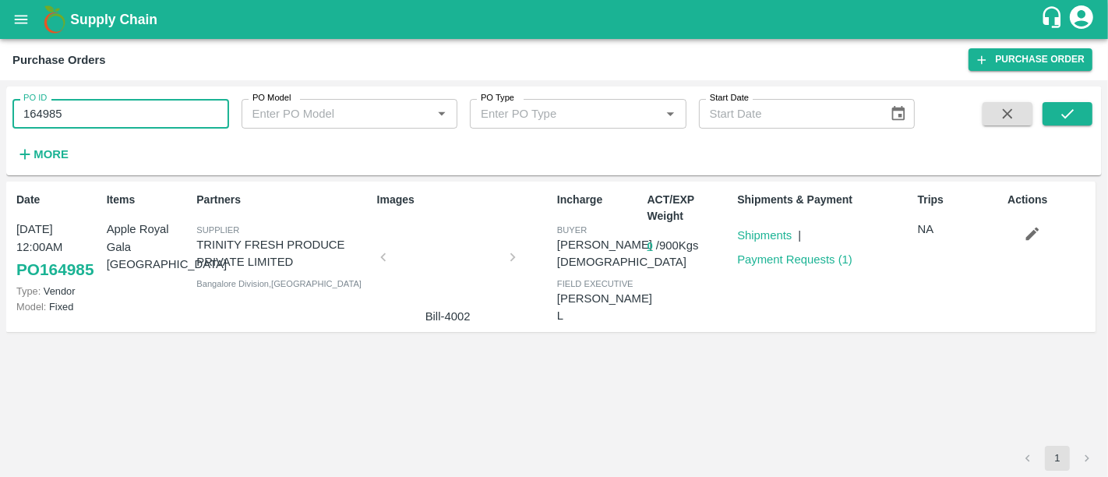
click at [104, 110] on input "164985" at bounding box center [120, 114] width 217 height 30
paste input "text"
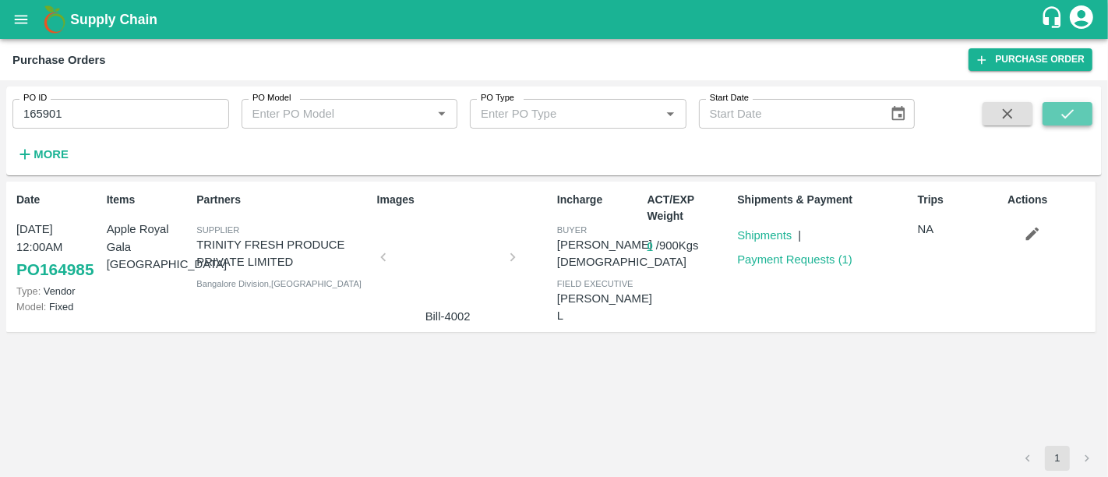
click at [1077, 118] on button "submit" at bounding box center [1068, 113] width 50 height 23
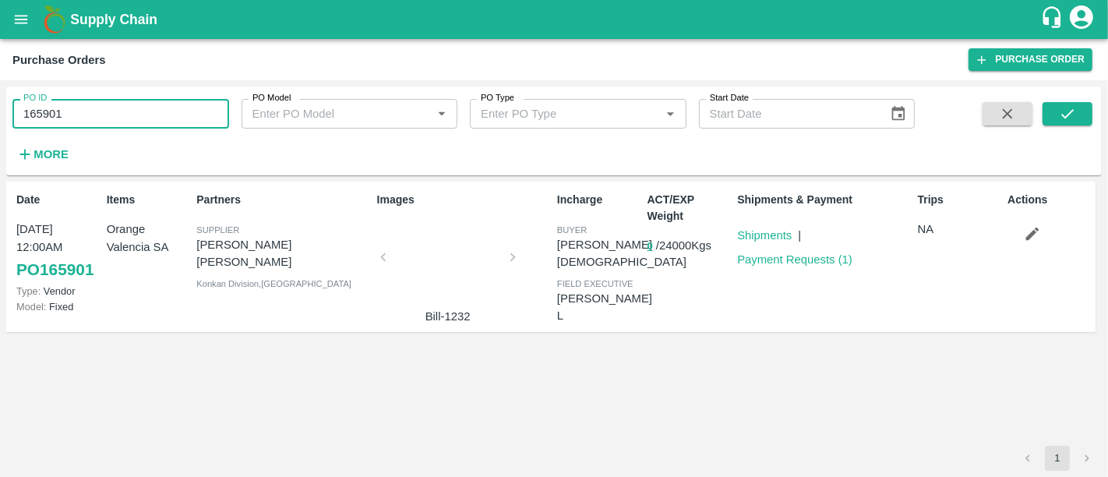
click at [120, 117] on input "165901" at bounding box center [120, 114] width 217 height 30
paste input "text"
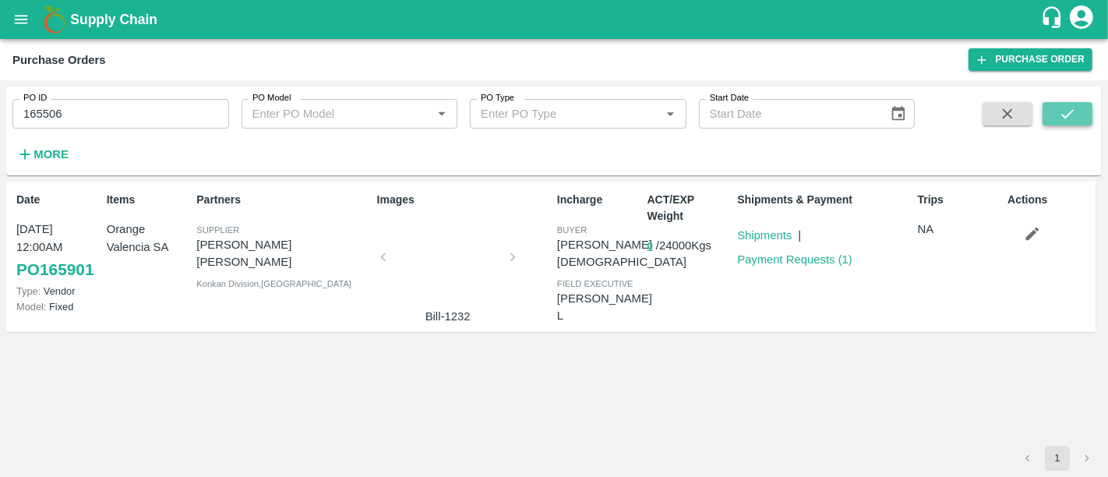
click at [1061, 108] on icon "submit" at bounding box center [1067, 113] width 17 height 17
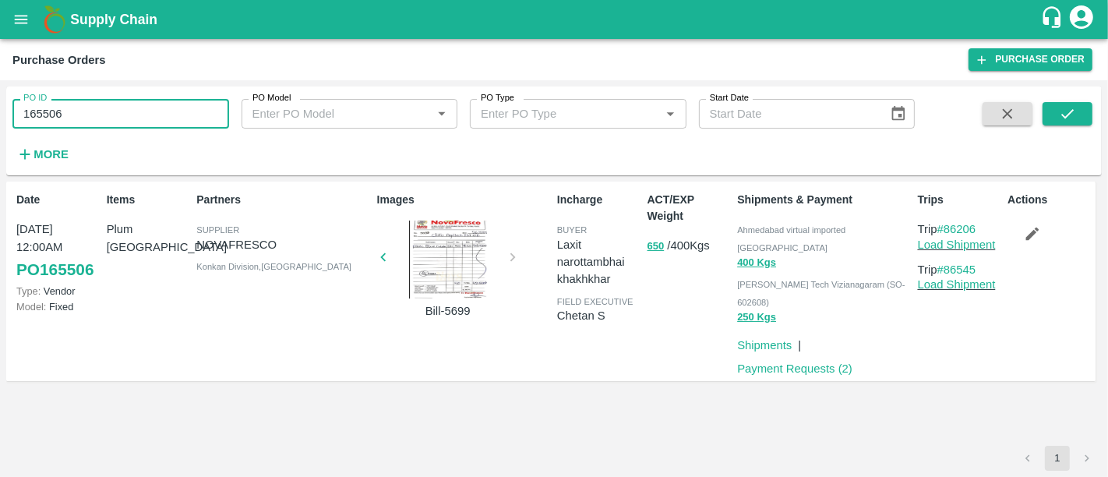
click at [100, 117] on input "165506" at bounding box center [120, 114] width 217 height 30
paste input "text"
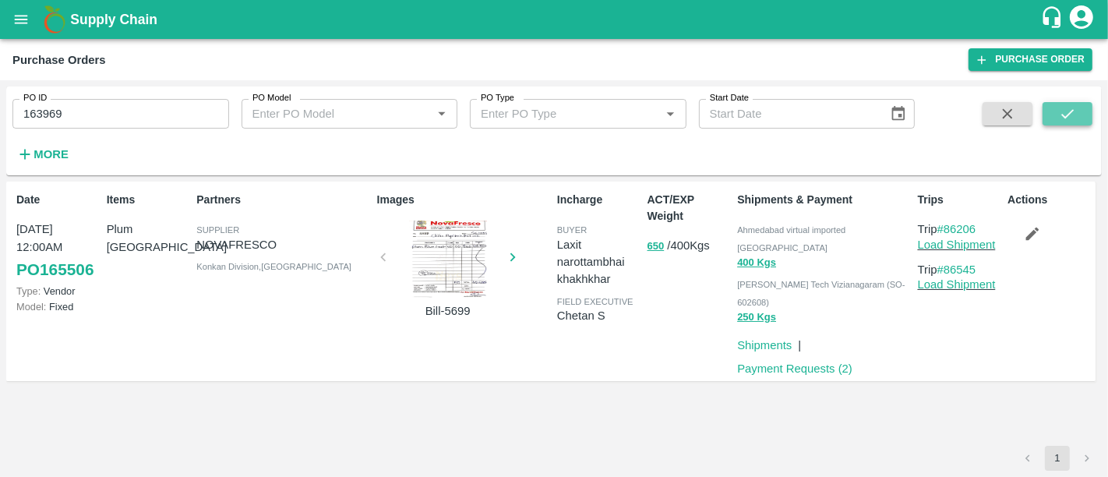
click at [1066, 105] on icon "submit" at bounding box center [1067, 113] width 17 height 17
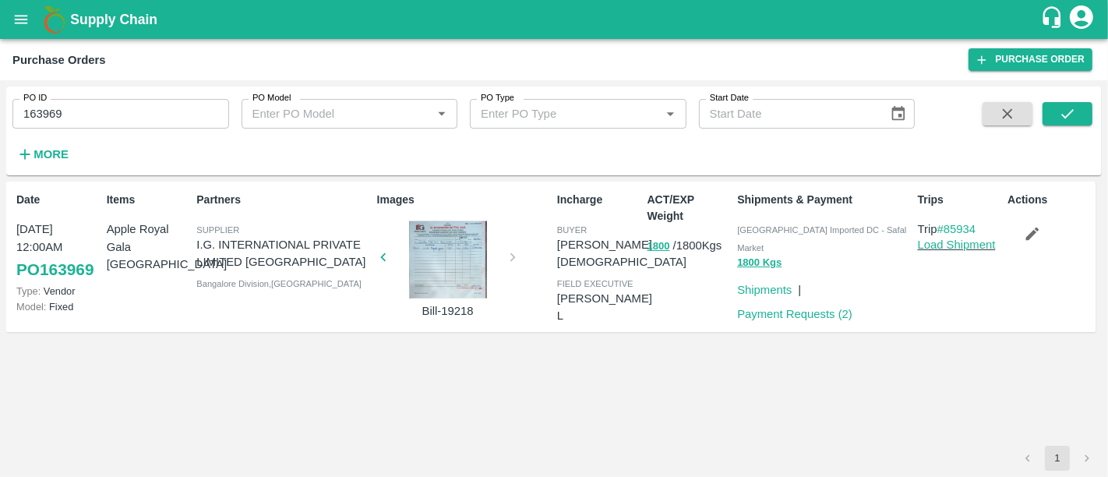
click at [97, 104] on input "163969" at bounding box center [120, 114] width 217 height 30
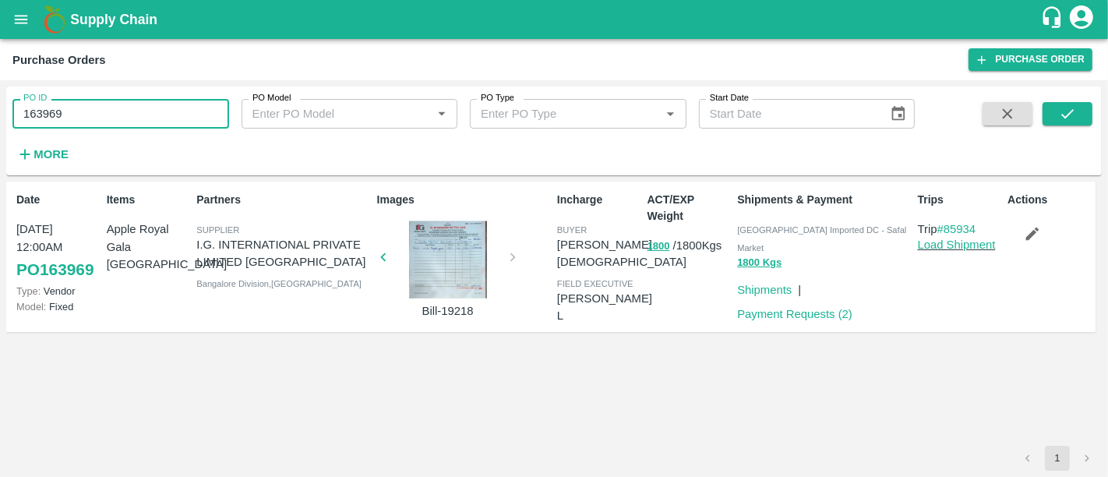
paste input "text"
type input "166971"
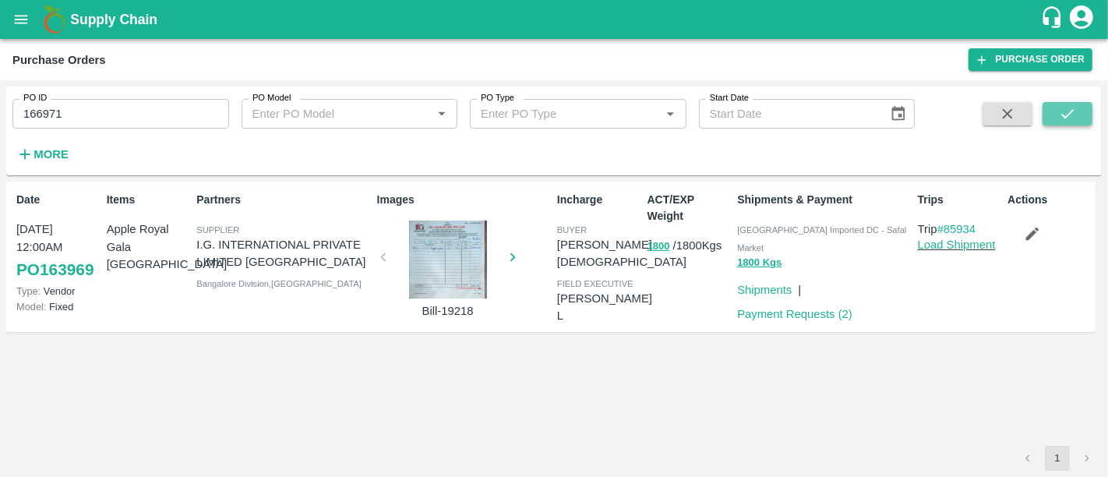
click at [1079, 110] on button "submit" at bounding box center [1068, 113] width 50 height 23
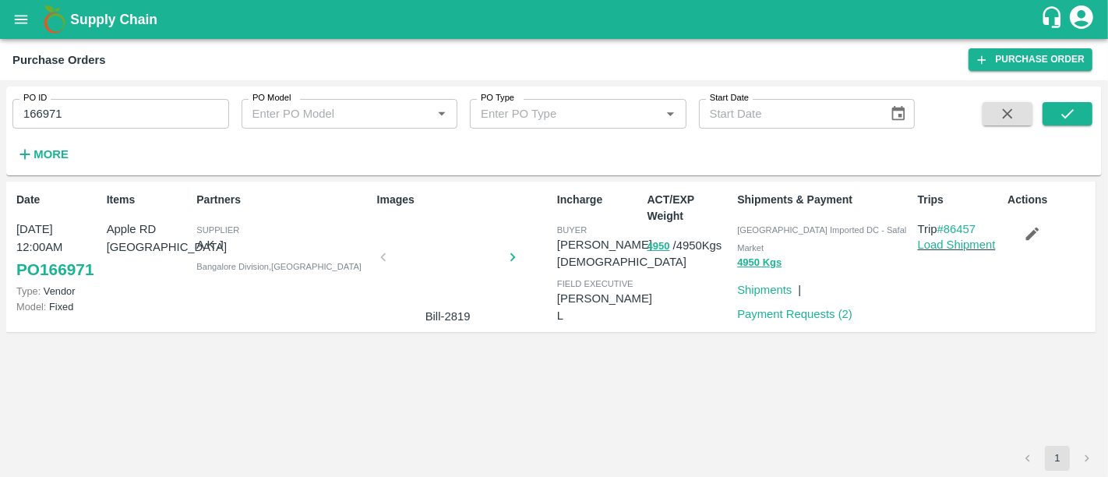
click at [848, 299] on div "Payment Requests ( 2 )" at bounding box center [792, 310] width 122 height 23
click at [835, 308] on link "Payment Requests ( 2 )" at bounding box center [794, 314] width 115 height 12
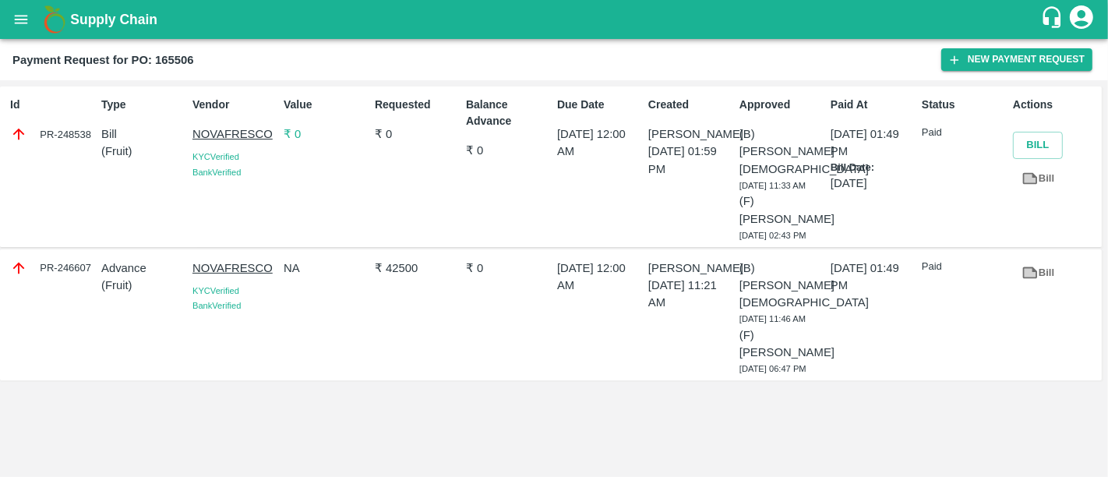
click at [69, 136] on div "PR-248538" at bounding box center [52, 133] width 85 height 17
copy div "PR-248538"
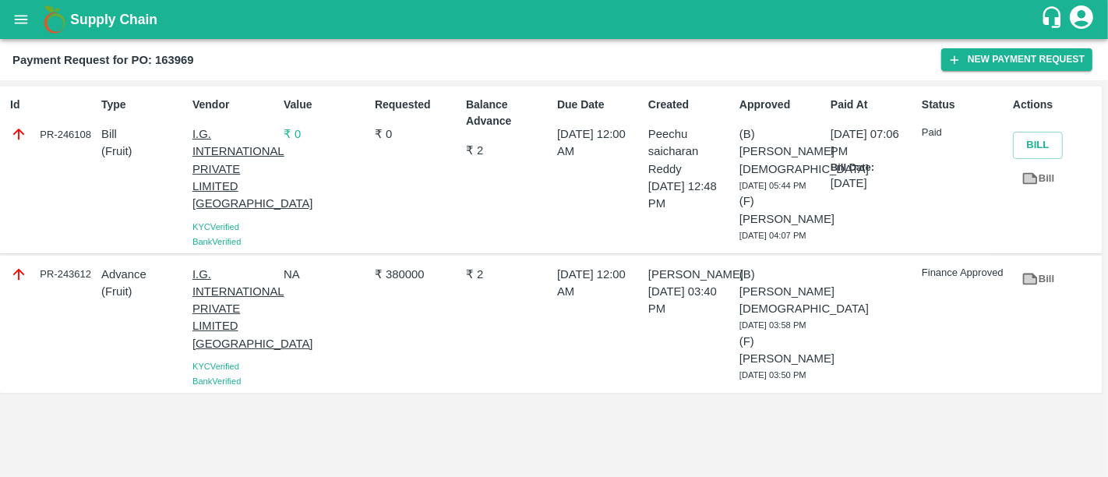
click at [44, 138] on div "PR-246108" at bounding box center [52, 133] width 85 height 17
copy div "PR-246108"
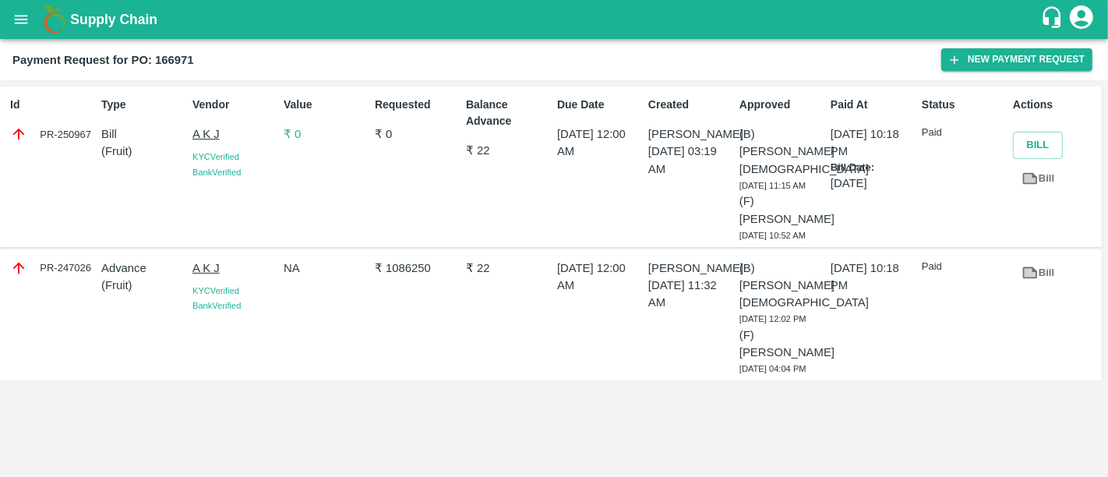
click at [61, 136] on div "PR-250967" at bounding box center [52, 133] width 85 height 17
copy div "PR-250967"
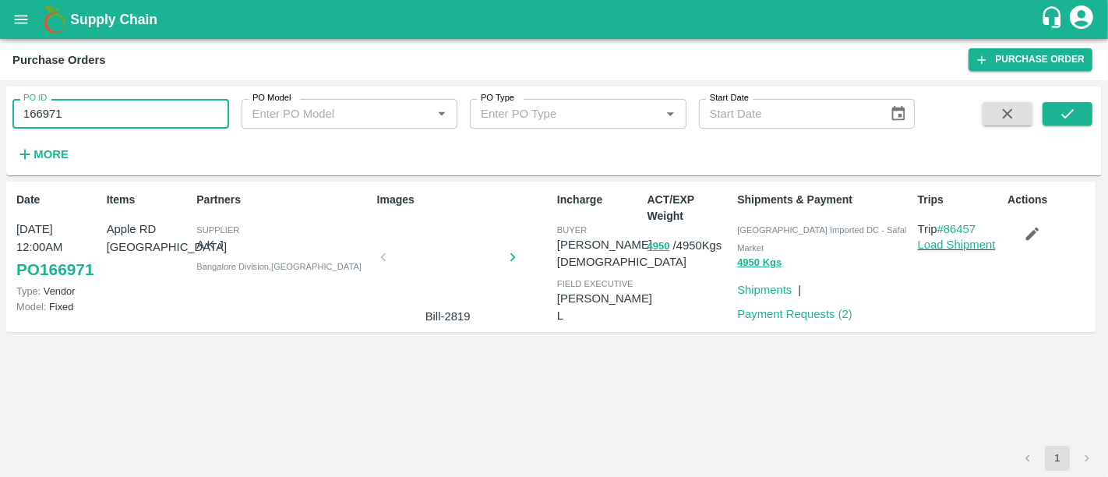
click at [145, 114] on input "166971" at bounding box center [120, 114] width 217 height 30
paste input "text"
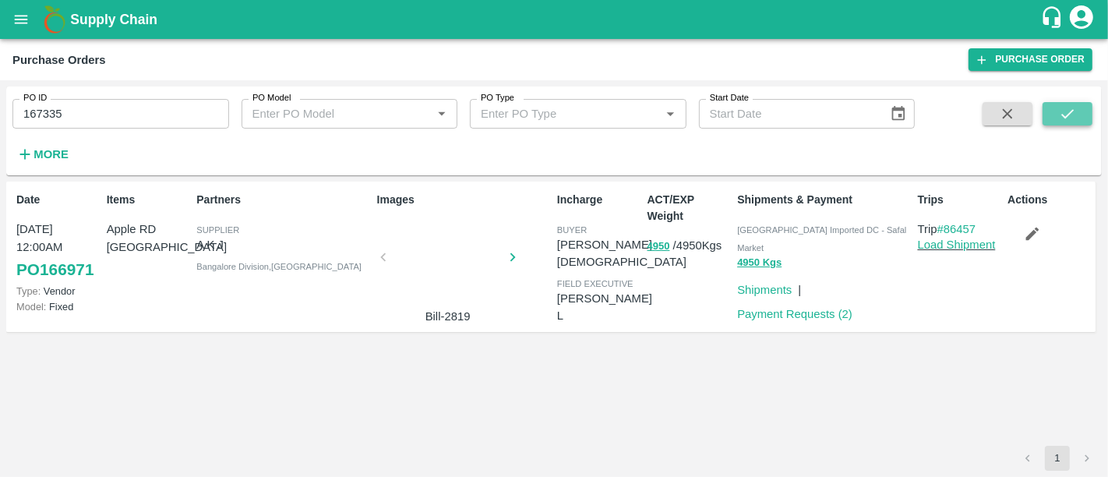
click at [1078, 116] on button "submit" at bounding box center [1068, 113] width 50 height 23
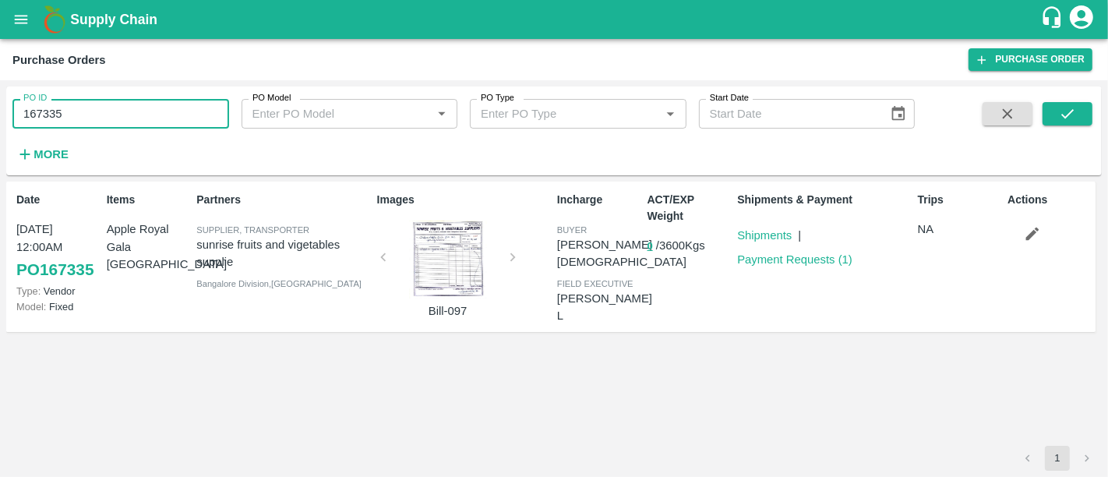
click at [144, 125] on input "167335" at bounding box center [120, 114] width 217 height 30
paste input "text"
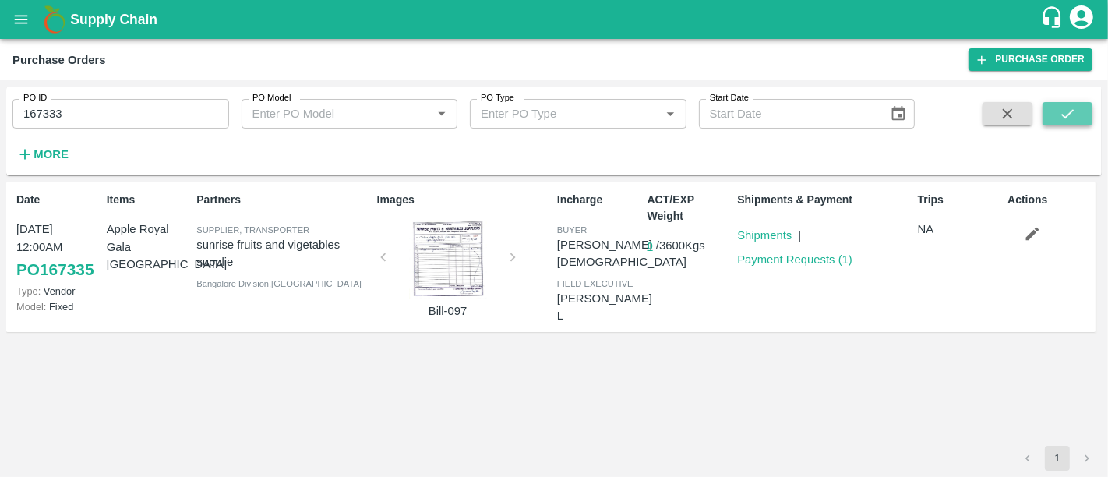
click at [1066, 118] on icon "submit" at bounding box center [1067, 113] width 17 height 17
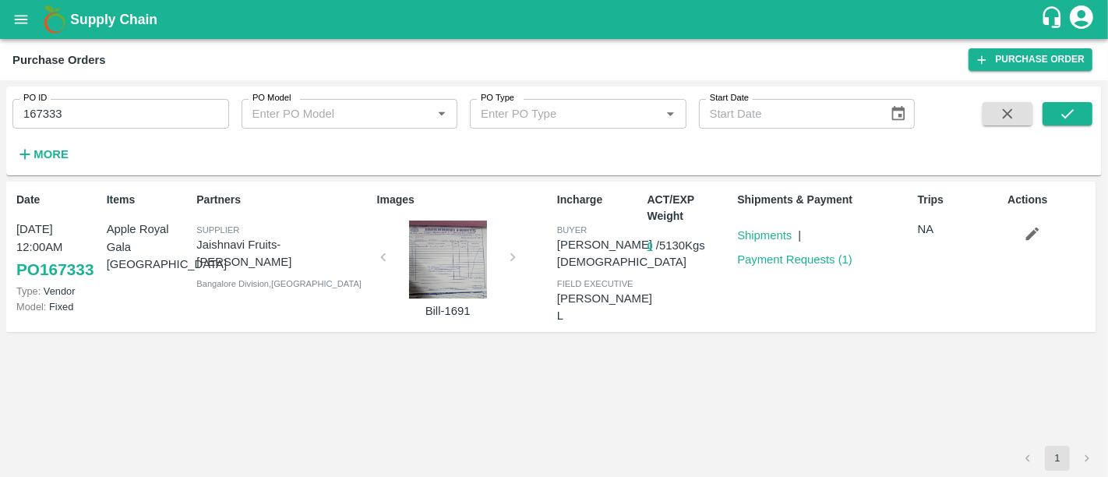
click at [181, 121] on input "167333" at bounding box center [120, 114] width 217 height 30
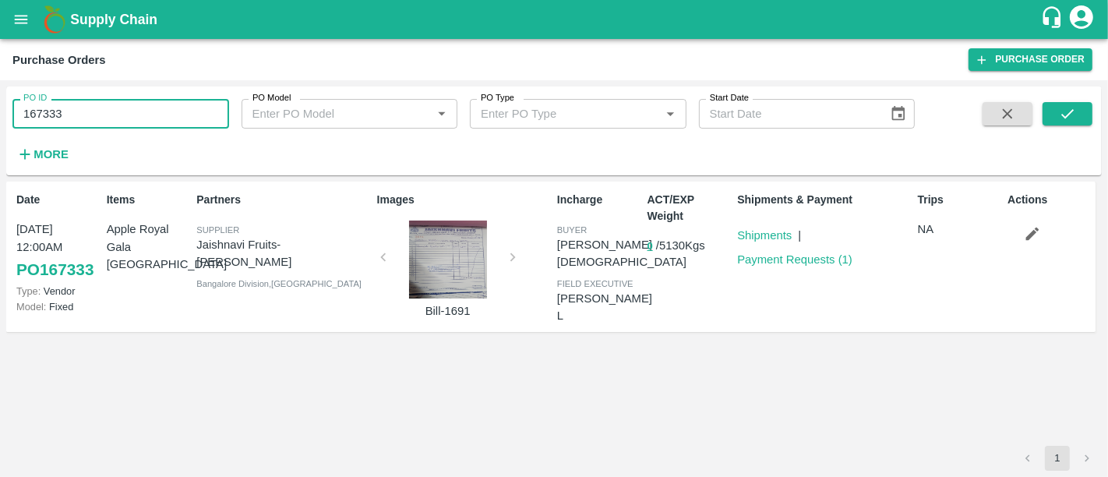
paste input "text"
type input "167812"
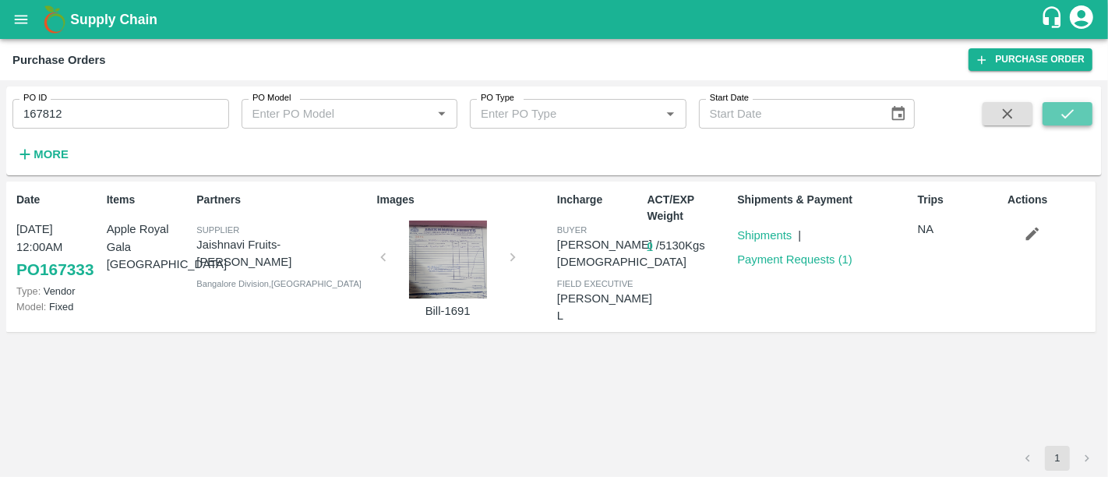
click at [1060, 118] on icon "submit" at bounding box center [1067, 113] width 17 height 17
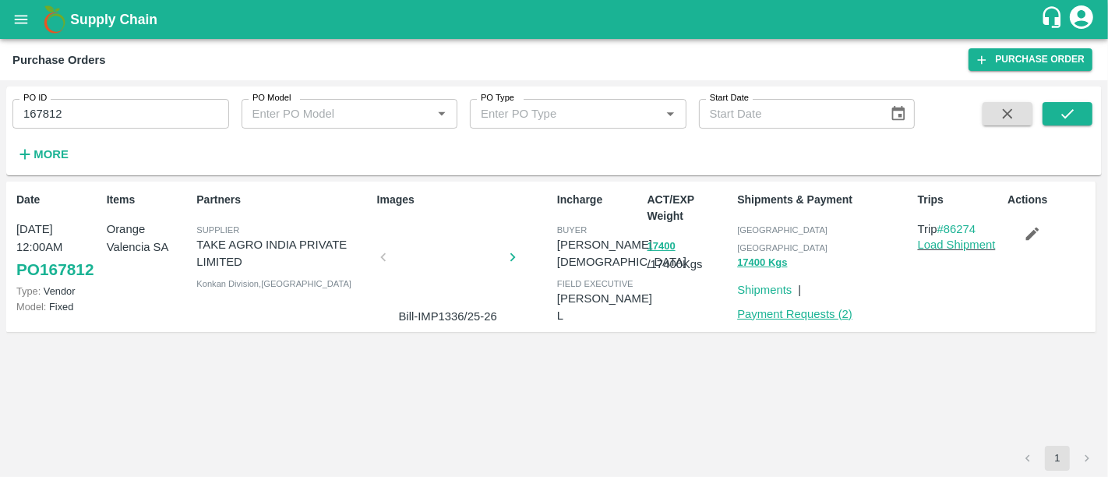
click at [851, 308] on link "Payment Requests ( 2 )" at bounding box center [794, 314] width 115 height 12
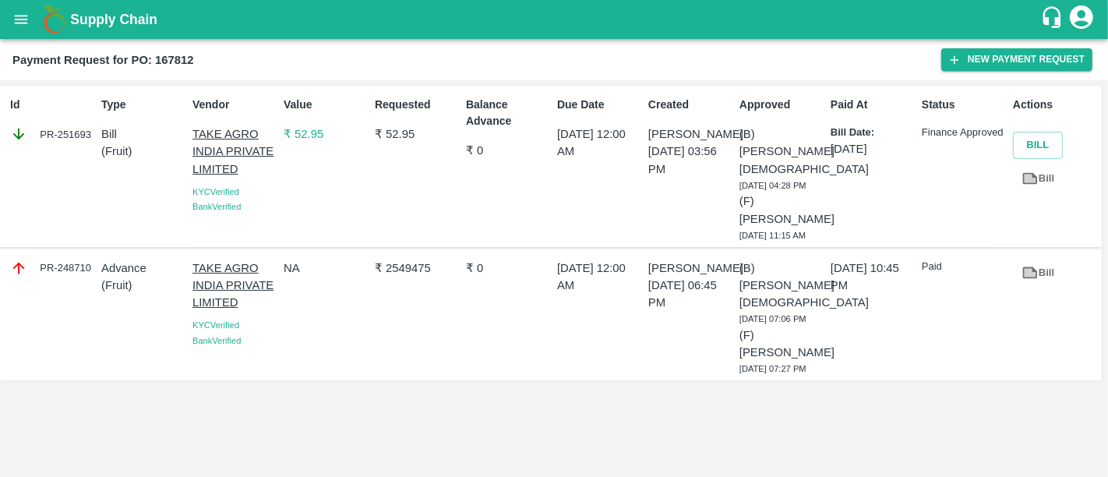
click at [69, 127] on div "PR-251693" at bounding box center [52, 133] width 85 height 17
copy div "PR-251693"
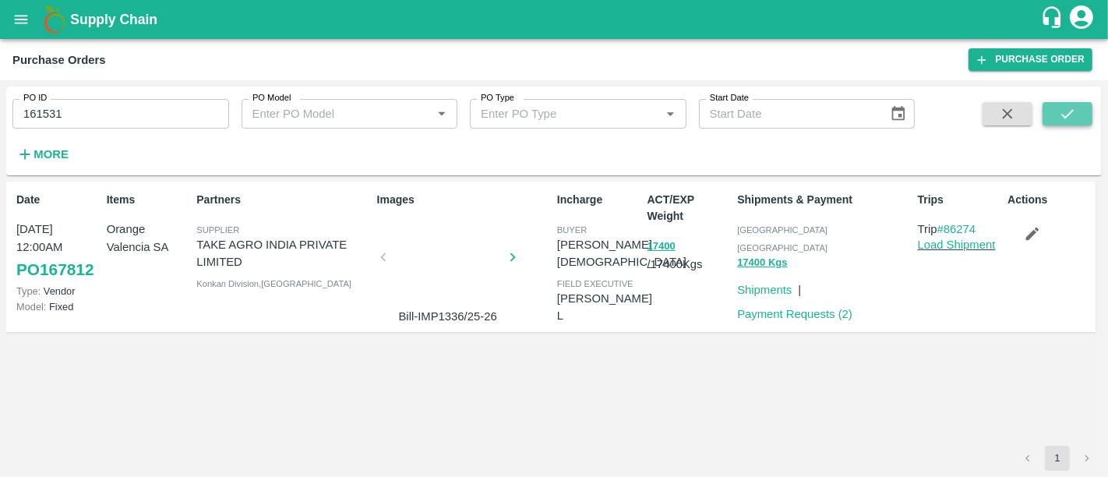
click at [1085, 118] on button "submit" at bounding box center [1068, 113] width 50 height 23
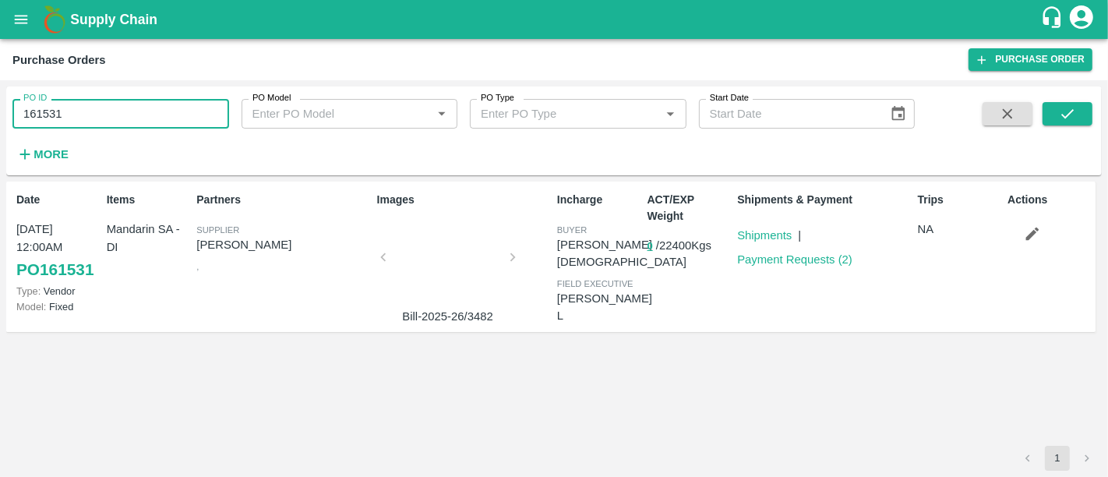
click at [146, 123] on input "161531" at bounding box center [120, 114] width 217 height 30
paste input "text"
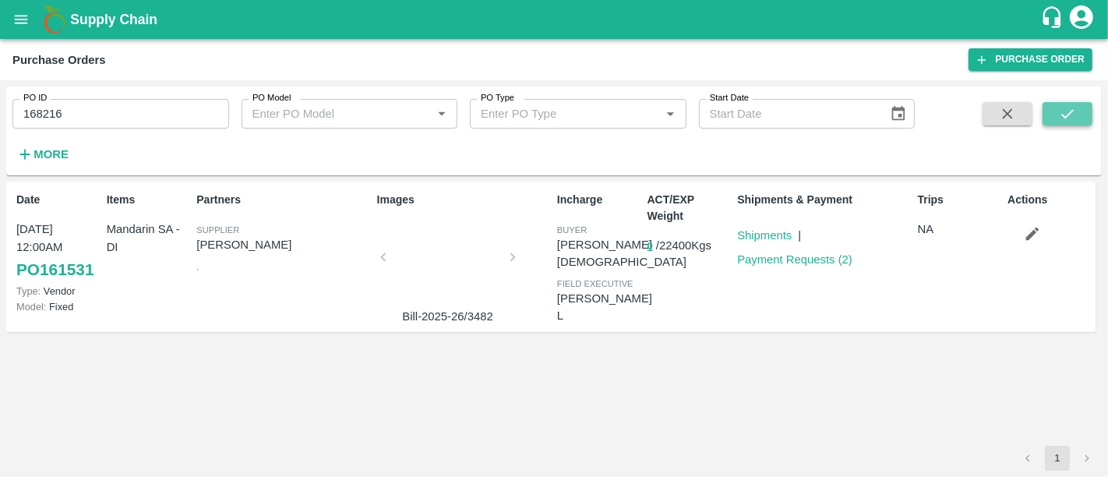
click at [1061, 112] on icon "submit" at bounding box center [1067, 113] width 17 height 17
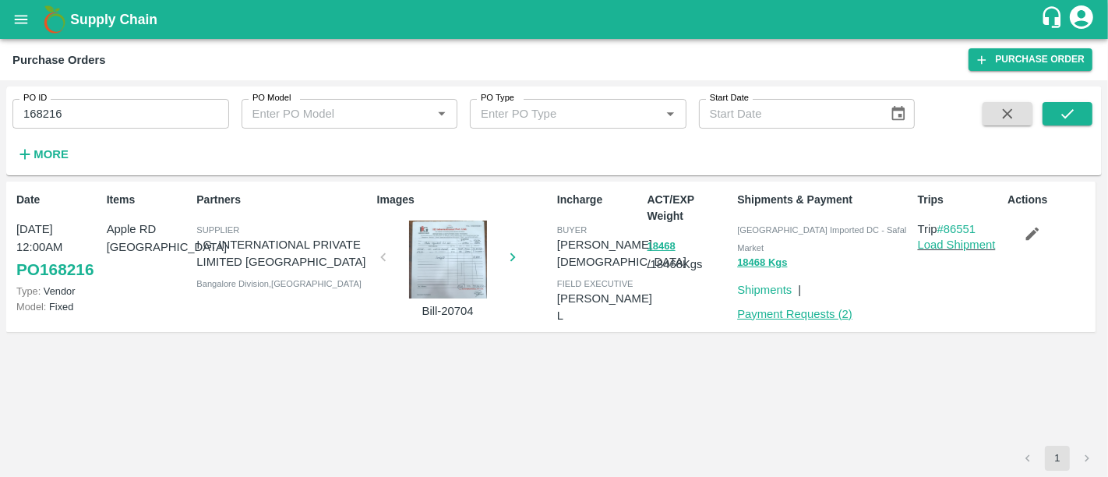
click at [760, 308] on link "Payment Requests ( 2 )" at bounding box center [794, 314] width 115 height 12
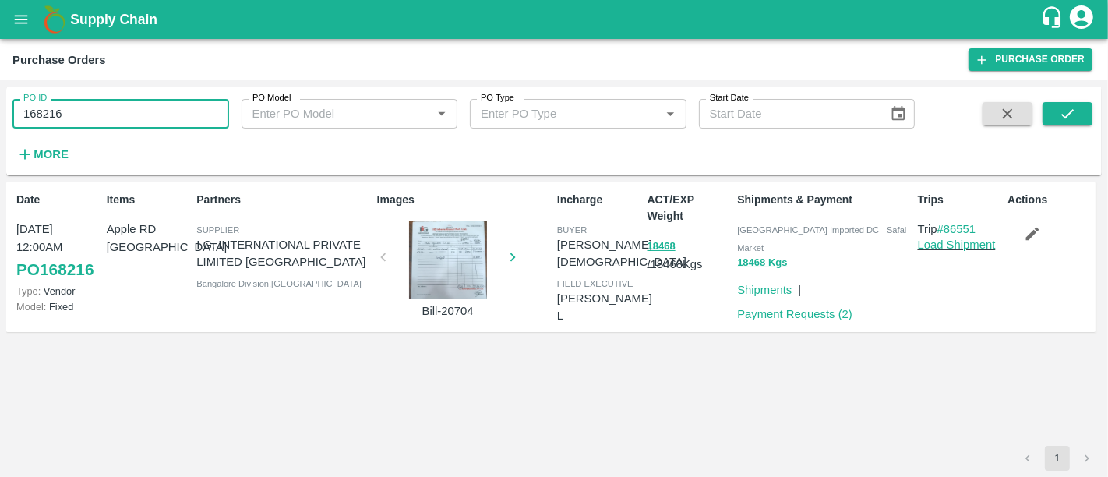
click at [111, 128] on input "168216" at bounding box center [120, 114] width 217 height 30
paste input "text"
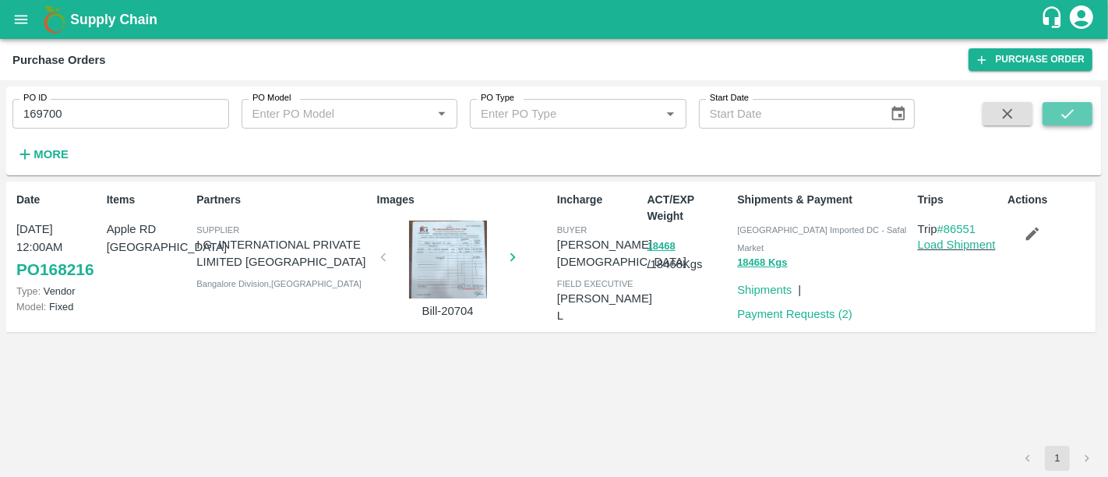
click at [1060, 111] on icon "submit" at bounding box center [1067, 113] width 17 height 17
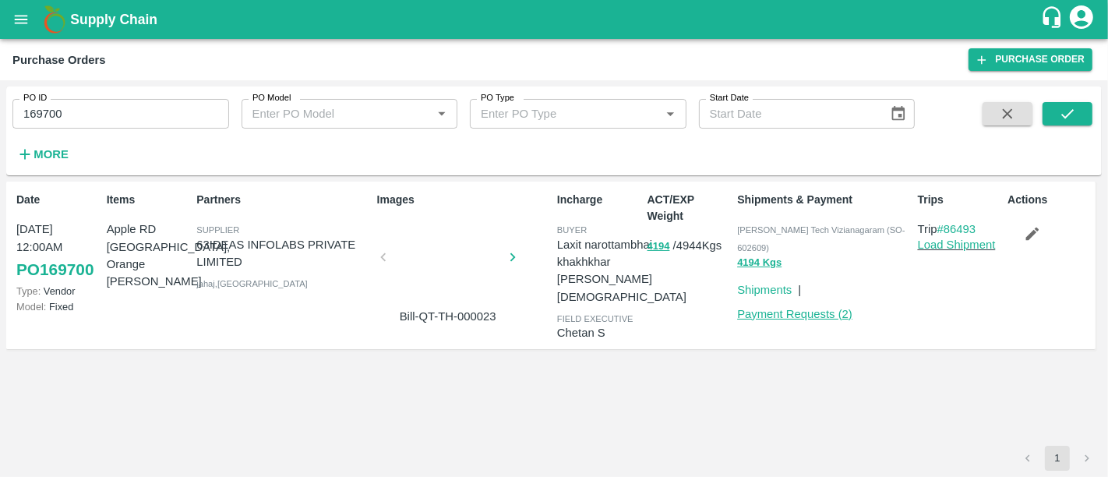
drag, startPoint x: 774, startPoint y: 289, endPoint x: 748, endPoint y: 291, distance: 25.8
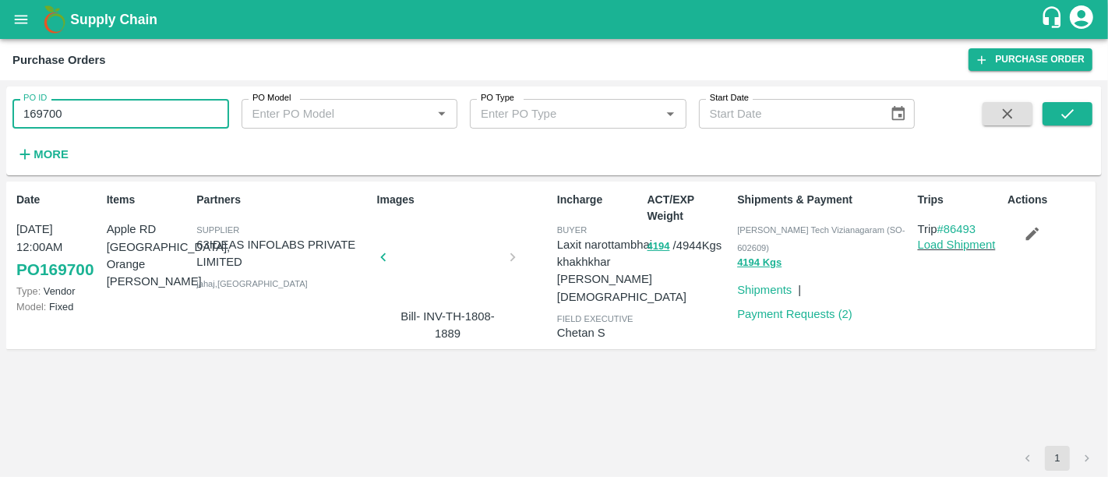
click at [88, 118] on input "169700" at bounding box center [120, 114] width 217 height 30
paste input "text"
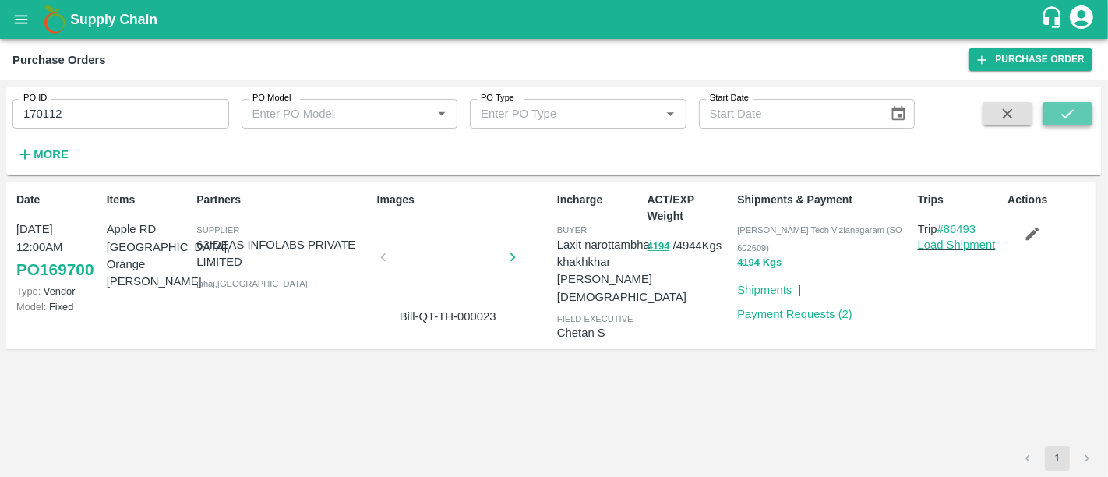
click at [1066, 109] on icon "submit" at bounding box center [1067, 113] width 17 height 17
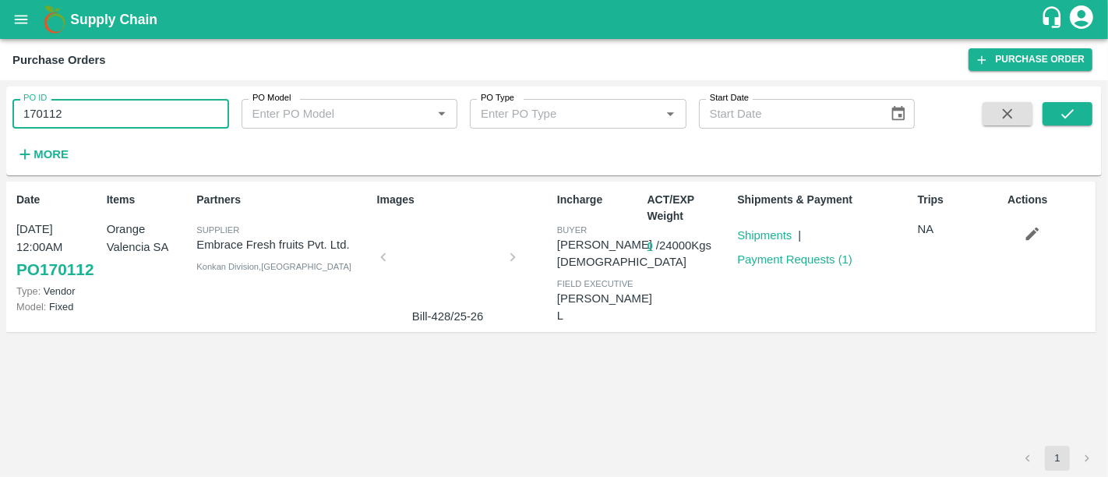
click at [196, 108] on input "170112" at bounding box center [120, 114] width 217 height 30
paste input "text"
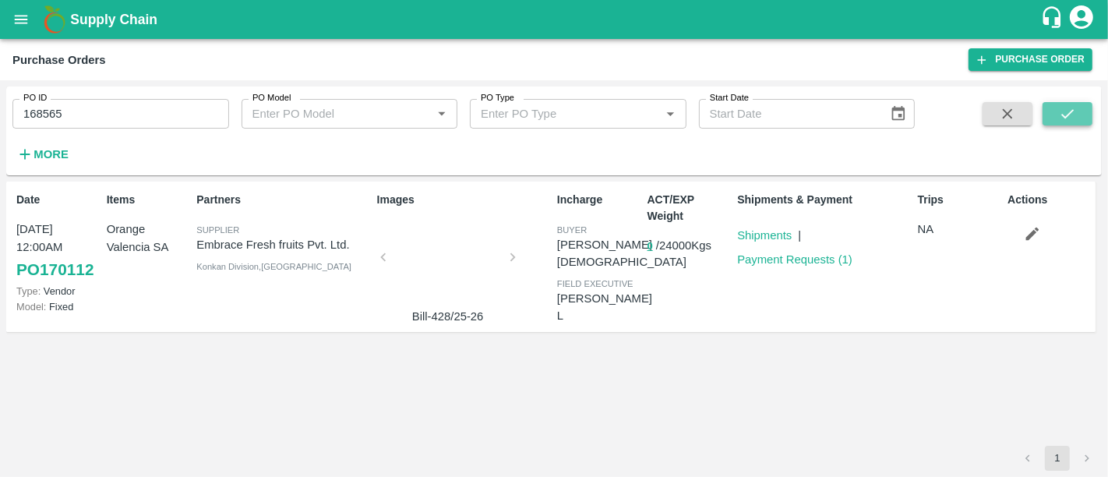
click at [1063, 117] on icon "submit" at bounding box center [1067, 113] width 17 height 17
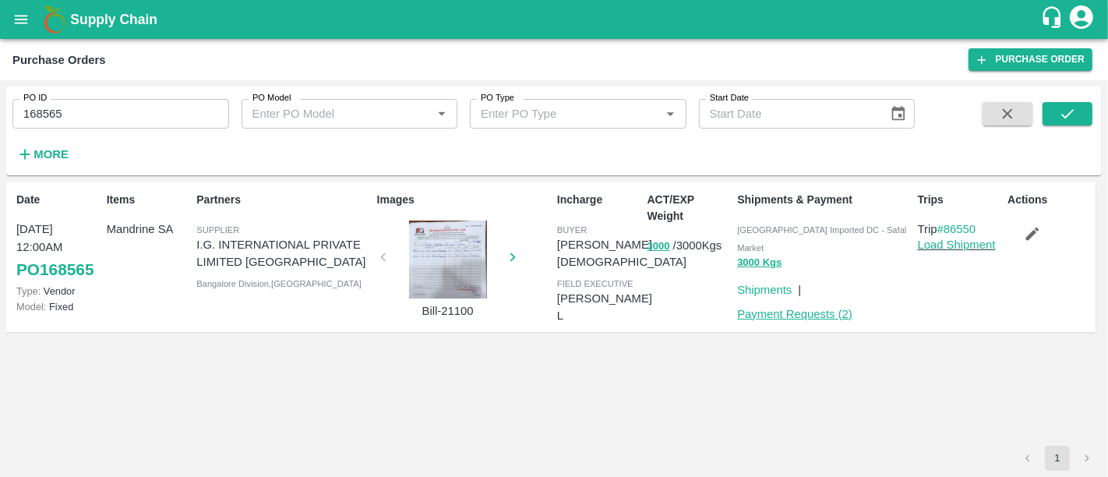
click at [820, 308] on link "Payment Requests ( 2 )" at bounding box center [794, 314] width 115 height 12
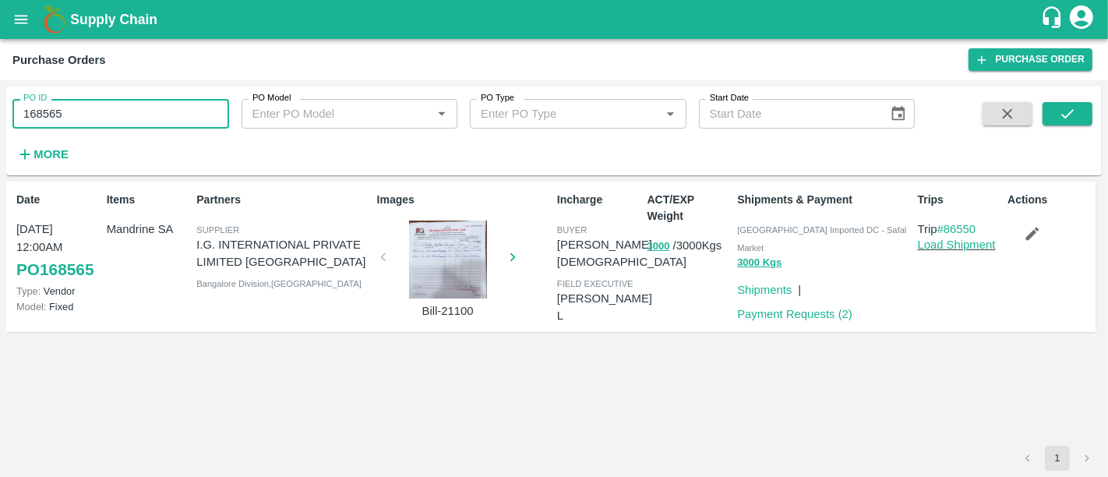
click at [169, 101] on input "168565" at bounding box center [120, 114] width 217 height 30
paste input "text"
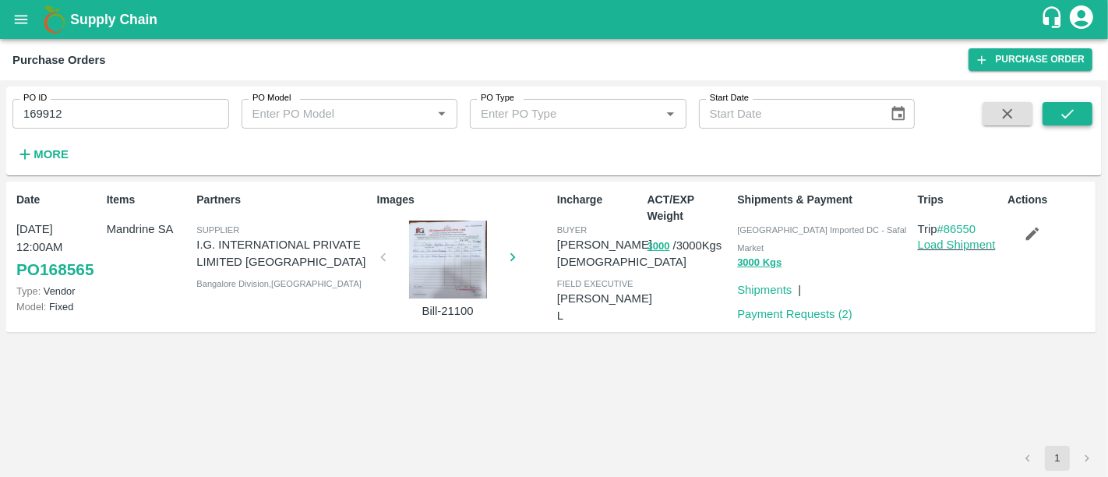
click at [1073, 121] on span at bounding box center [1068, 134] width 50 height 64
click at [1073, 121] on icon "submit" at bounding box center [1067, 113] width 17 height 17
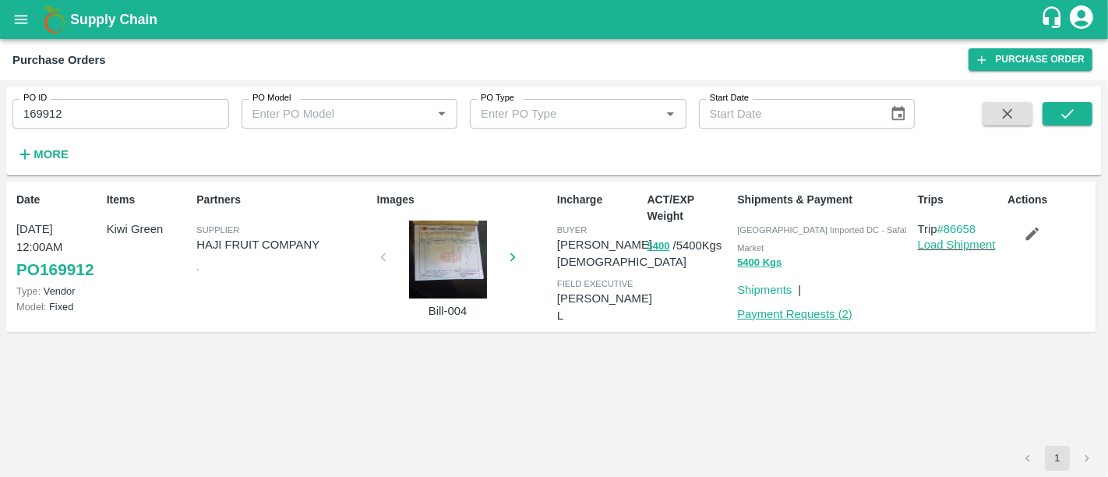
click at [810, 308] on link "Payment Requests ( 2 )" at bounding box center [794, 314] width 115 height 12
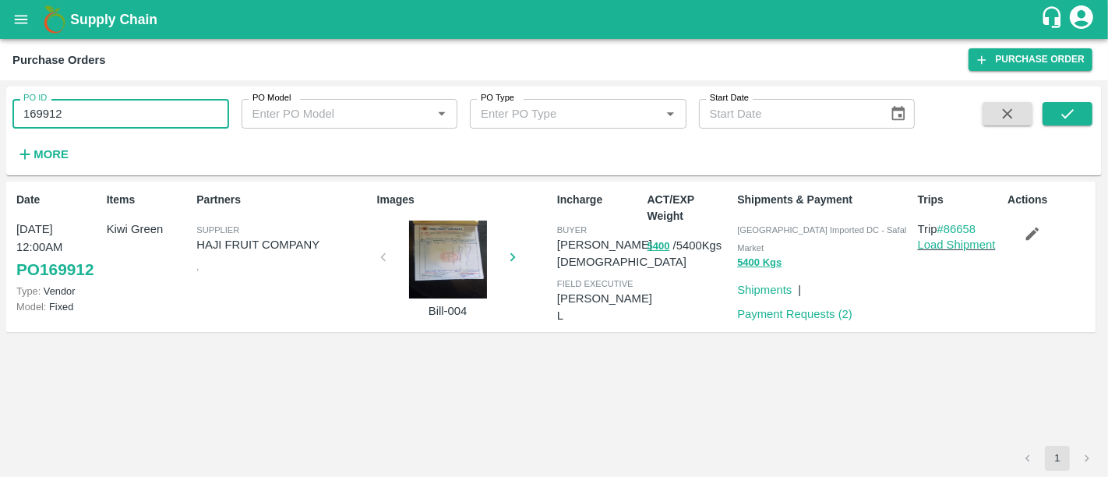
click at [149, 124] on input "169912" at bounding box center [120, 114] width 217 height 30
paste input "text"
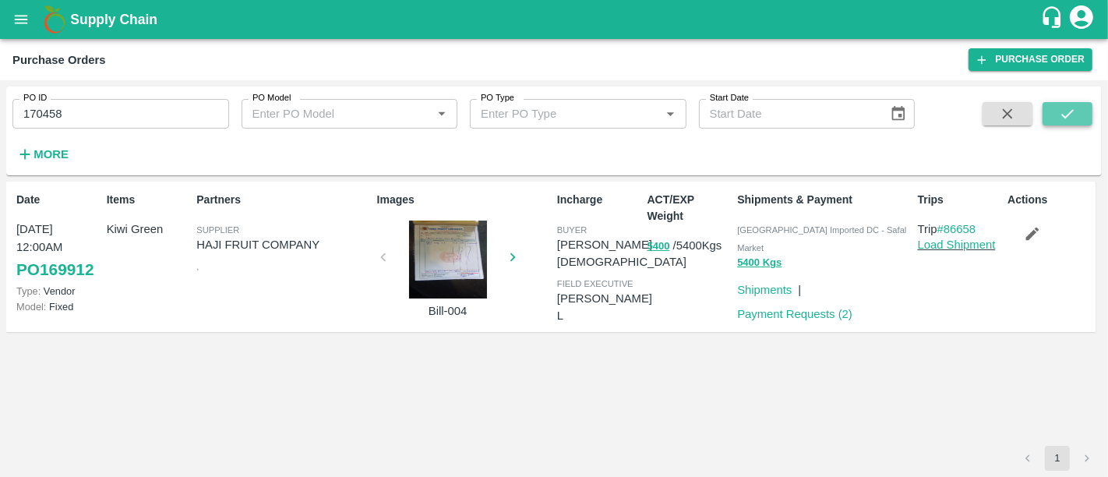
click at [1061, 105] on icon "submit" at bounding box center [1067, 113] width 17 height 17
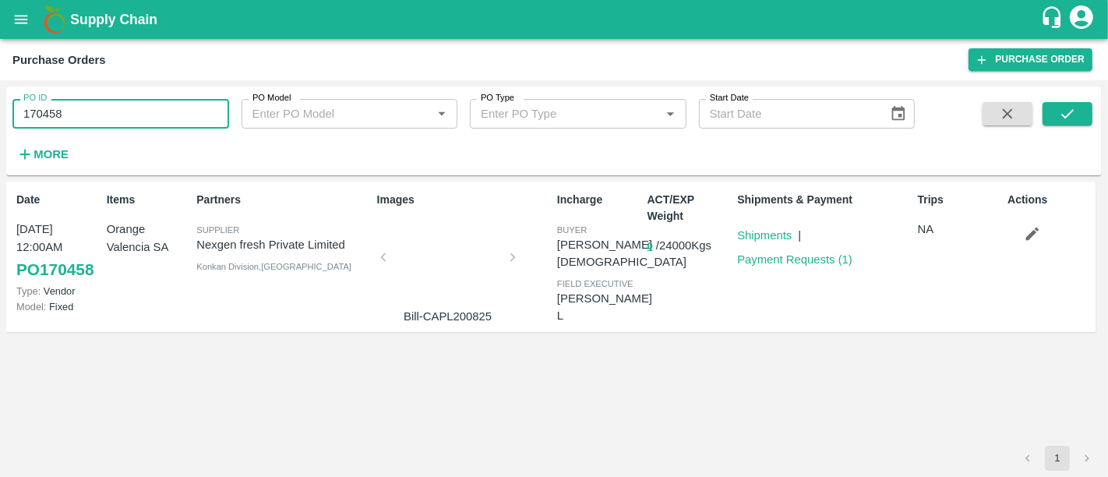
click at [109, 105] on input "170458" at bounding box center [120, 114] width 217 height 30
paste input "text"
type input "170138"
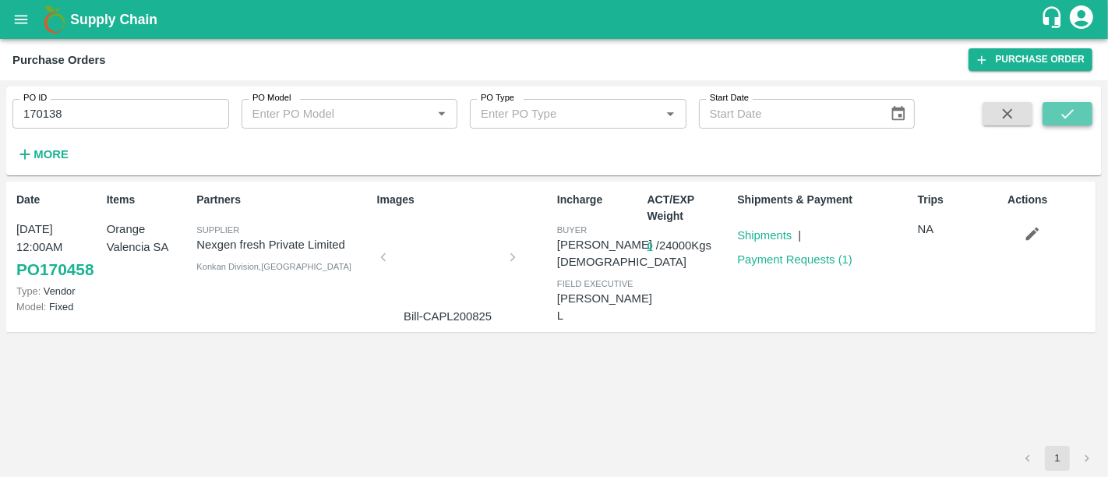
click at [1061, 115] on icon "submit" at bounding box center [1067, 113] width 12 height 9
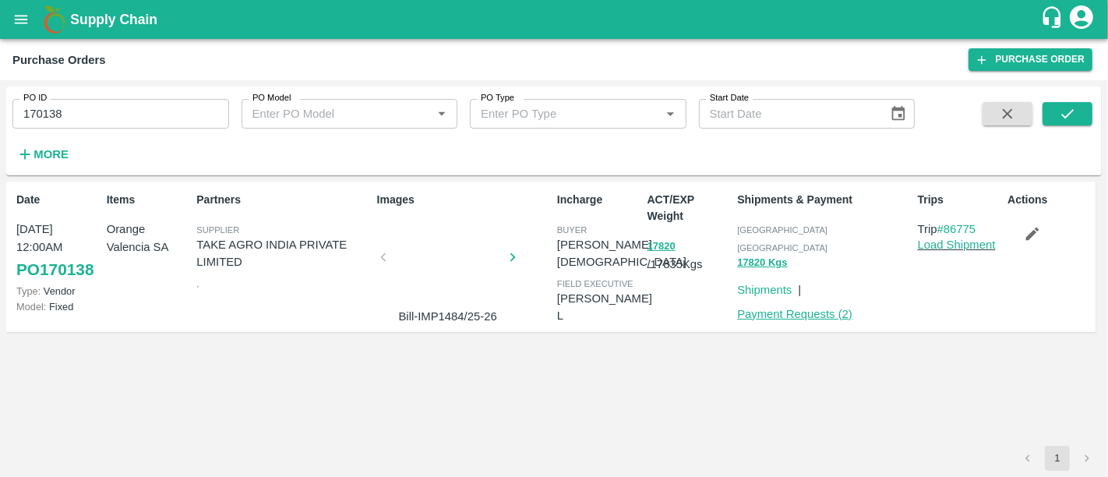
click at [814, 308] on link "Payment Requests ( 2 )" at bounding box center [794, 314] width 115 height 12
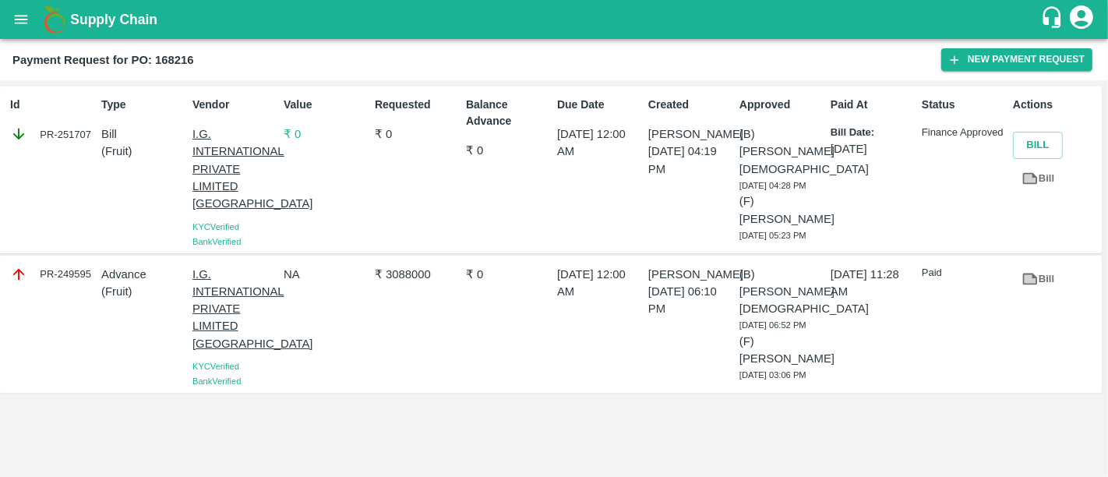
click at [58, 132] on div "PR-251707" at bounding box center [52, 133] width 85 height 17
copy div "PR-251707"
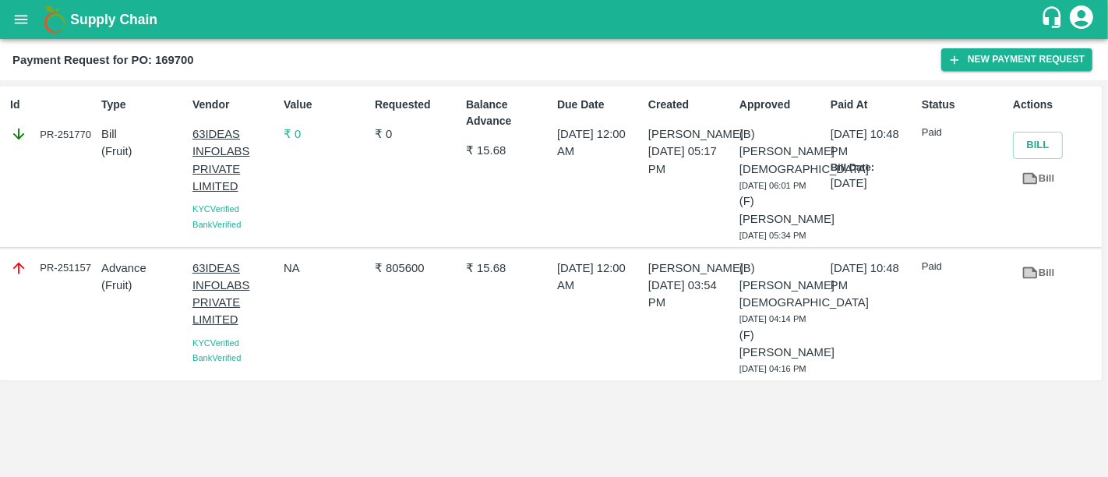
click at [44, 137] on div "PR-251770" at bounding box center [52, 133] width 85 height 17
copy div "PR-251770"
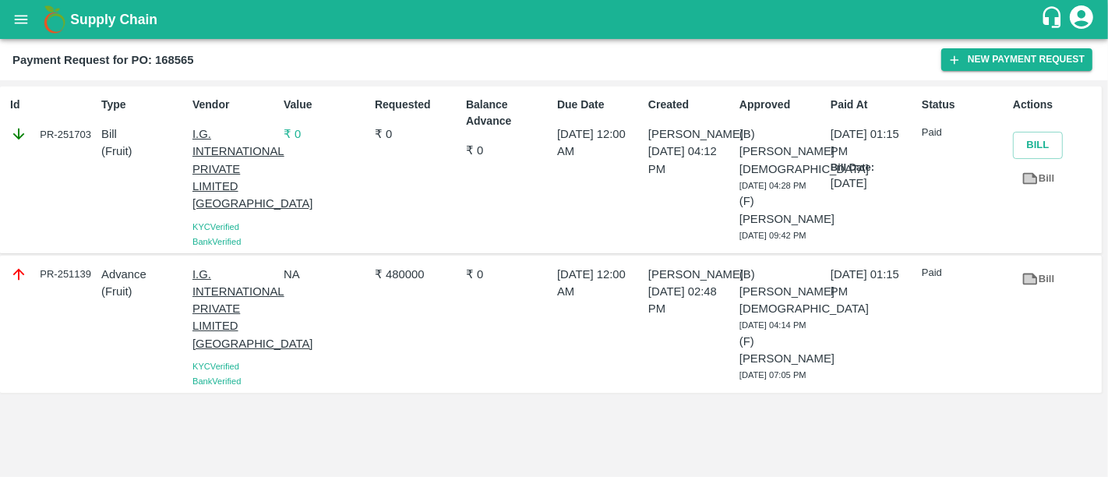
click at [65, 135] on div "PR-251703" at bounding box center [52, 133] width 85 height 17
copy div "PR-251703"
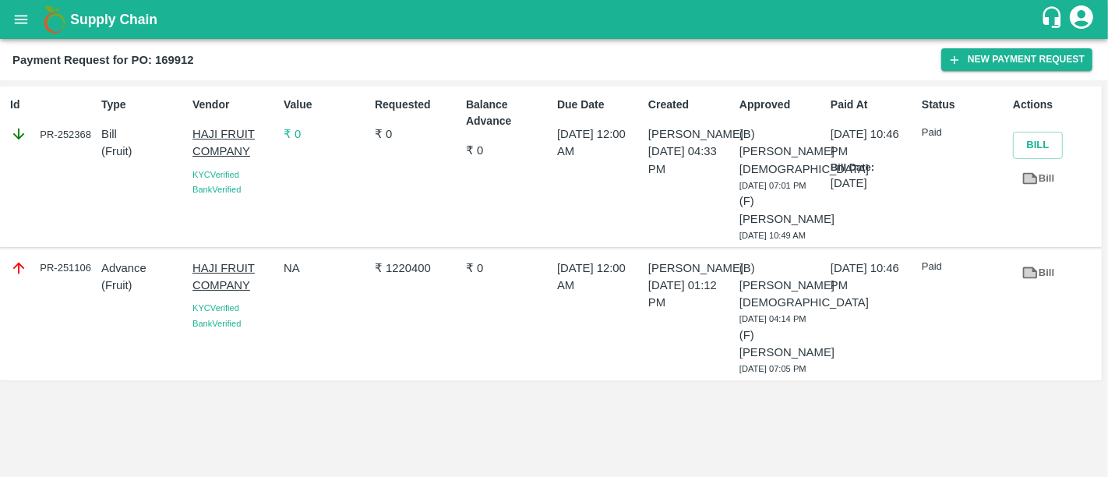
click at [66, 136] on div "PR-252368" at bounding box center [52, 133] width 85 height 17
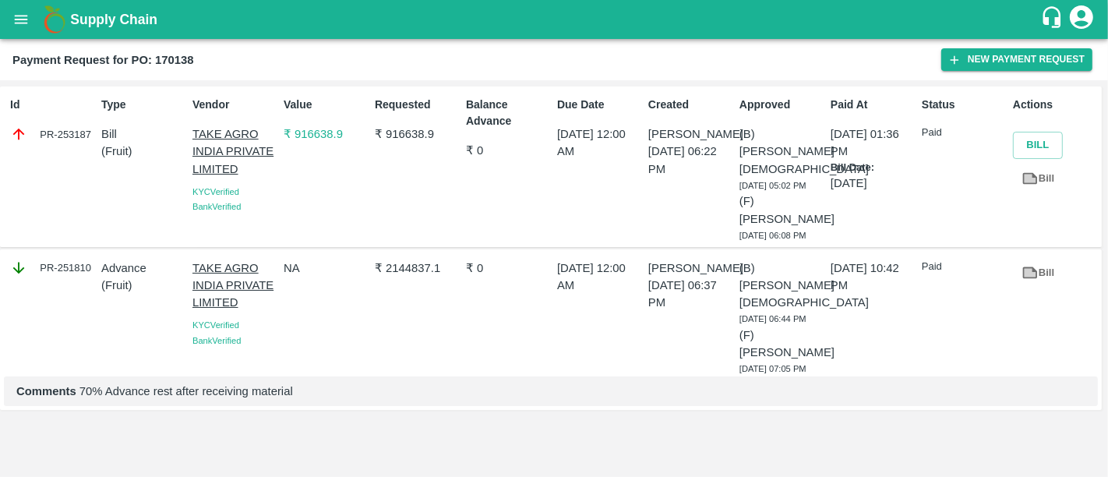
click at [60, 132] on div "PR-253187" at bounding box center [52, 133] width 85 height 17
copy div "PR-253187"
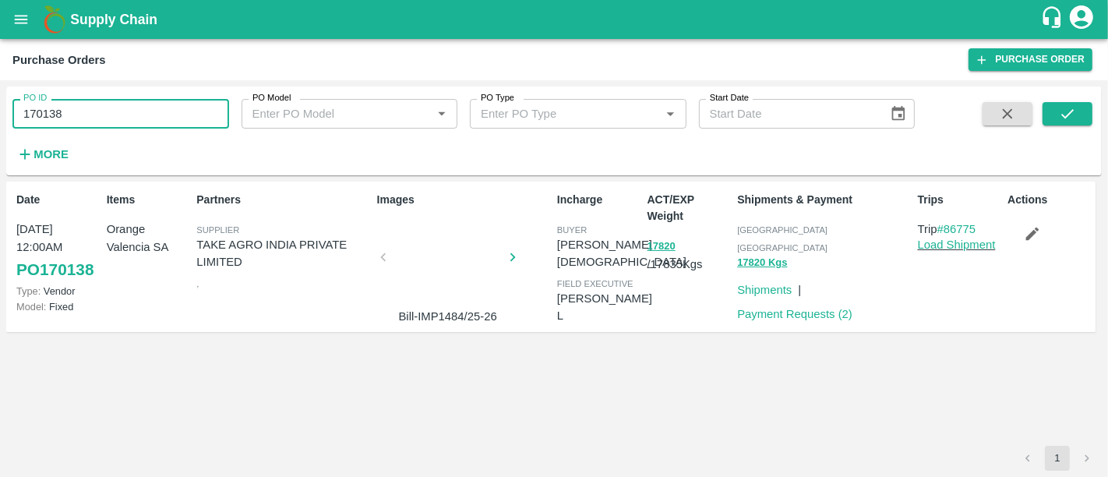
click at [119, 118] on input "170138" at bounding box center [120, 114] width 217 height 30
paste input "text"
type input "170348"
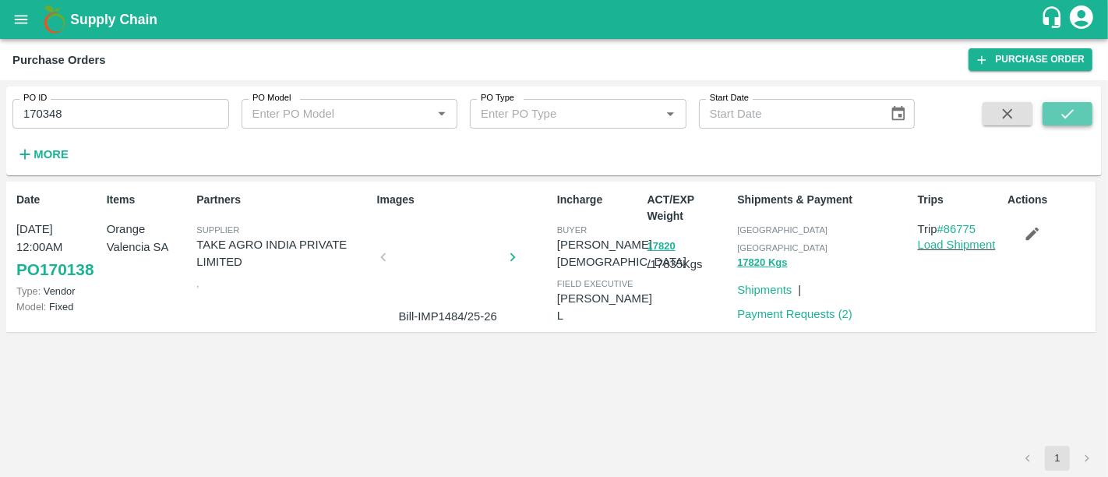
click at [1076, 115] on button "submit" at bounding box center [1068, 113] width 50 height 23
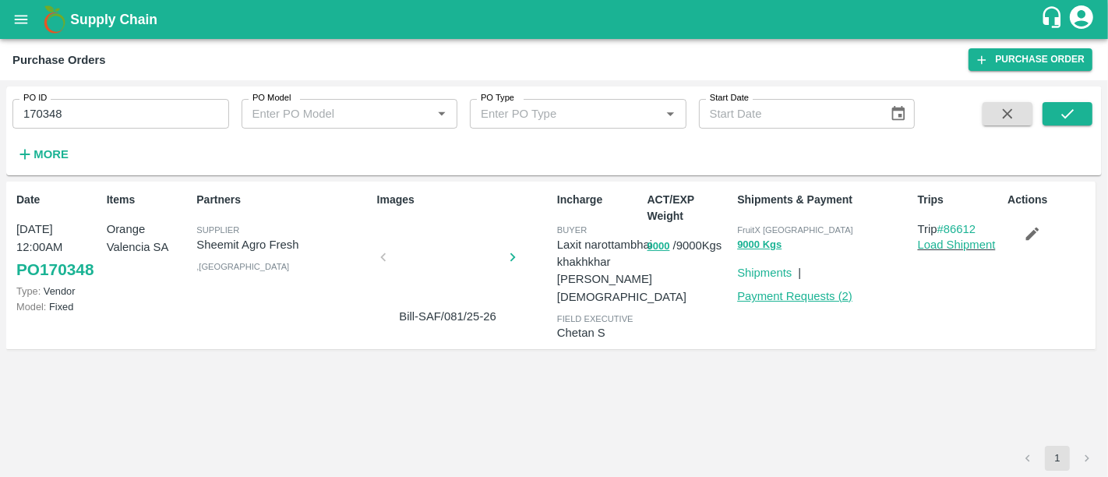
click at [795, 298] on link "Payment Requests ( 2 )" at bounding box center [794, 296] width 115 height 12
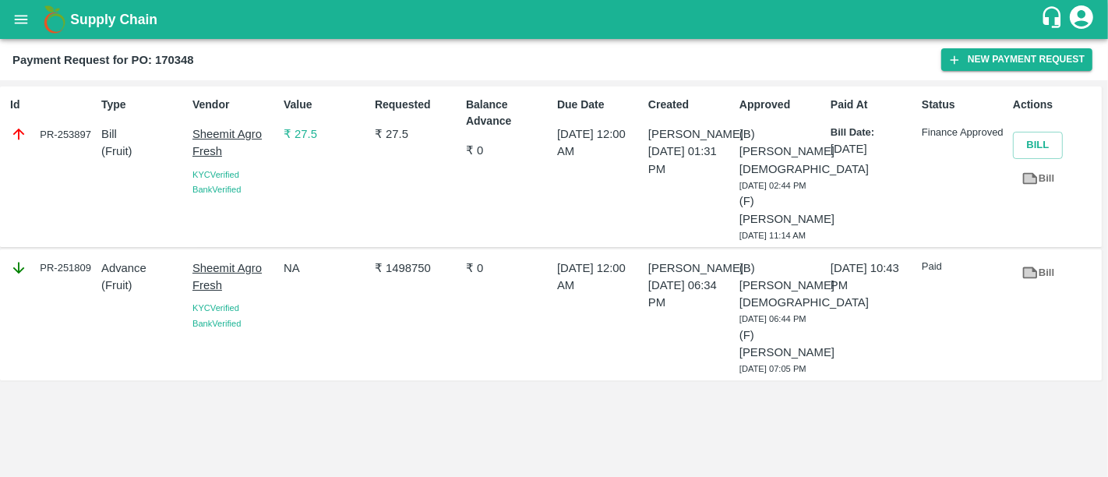
click at [53, 136] on div "PR-253897" at bounding box center [52, 133] width 85 height 17
copy div "PR-253897"
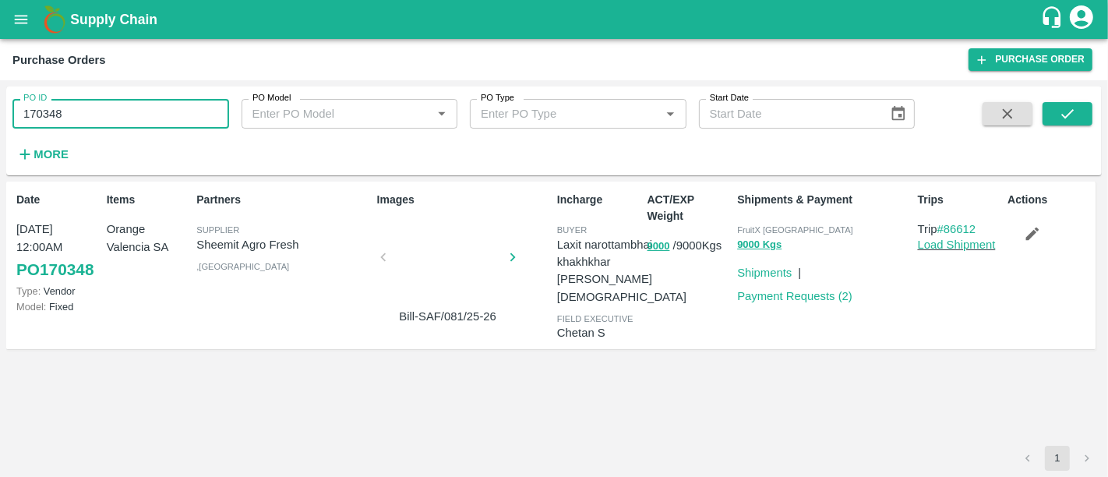
click at [126, 105] on input "170348" at bounding box center [120, 114] width 217 height 30
paste input "text"
type input "170258"
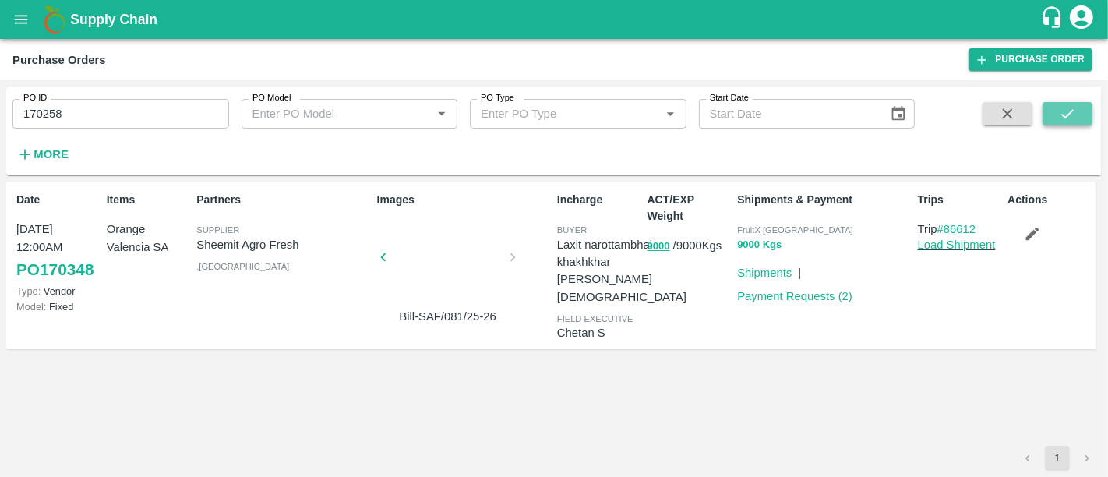
click at [1080, 107] on button "submit" at bounding box center [1068, 113] width 50 height 23
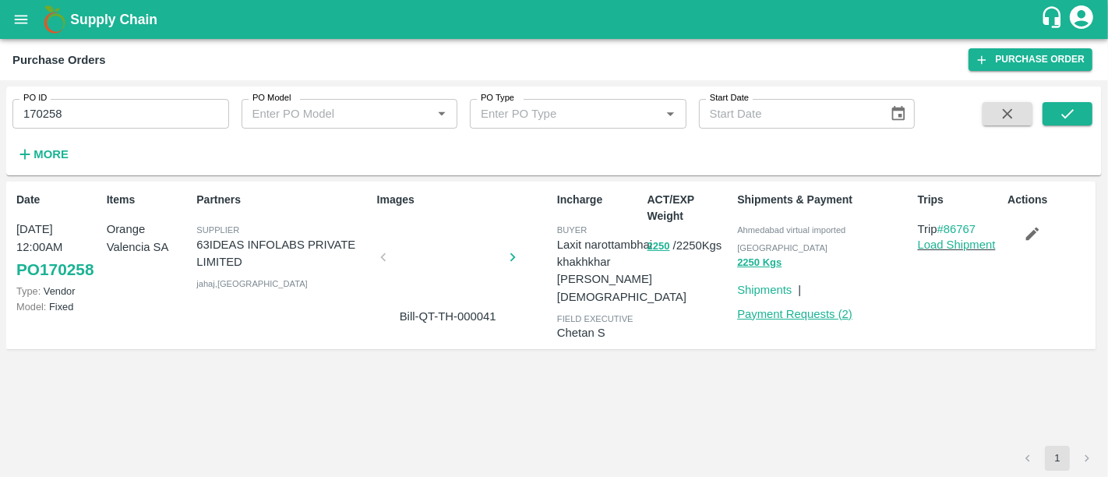
click at [771, 308] on link "Payment Requests ( 2 )" at bounding box center [794, 314] width 115 height 12
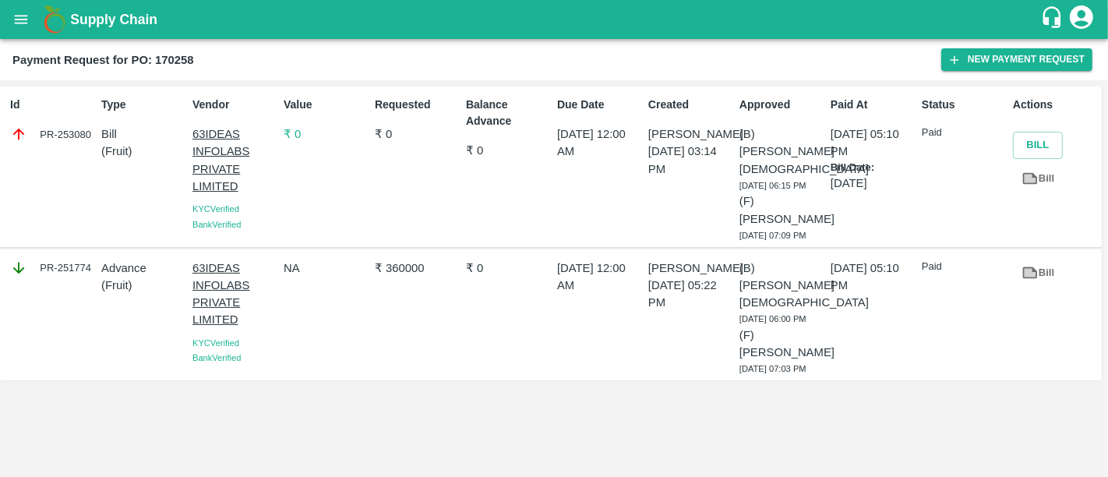
click at [62, 134] on div "PR-253080" at bounding box center [52, 133] width 85 height 17
copy div "PR-253080"
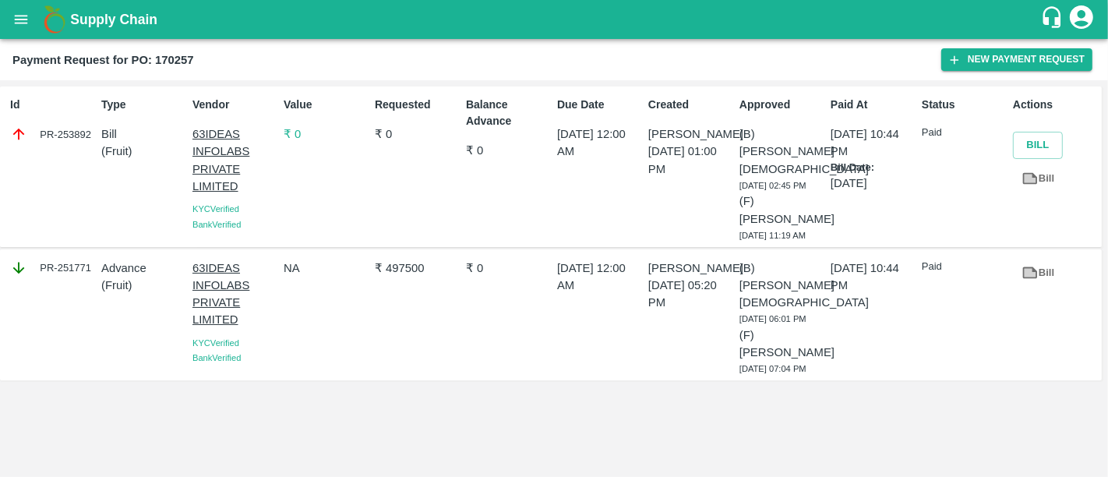
click at [48, 130] on div "PR-253892" at bounding box center [52, 133] width 85 height 17
copy div "PR-253892"
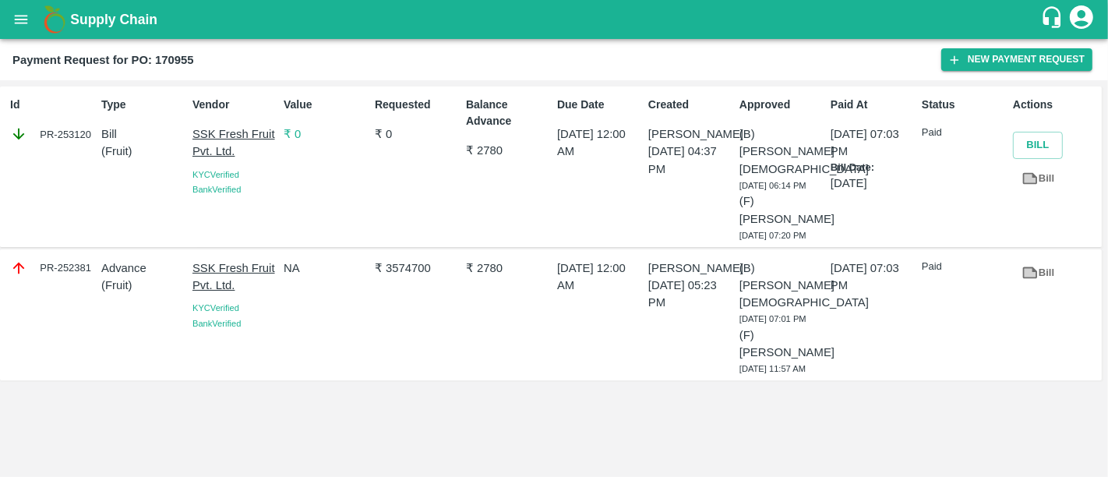
click at [58, 136] on div "PR-253120" at bounding box center [52, 133] width 85 height 17
copy div "PR-253120"
click at [58, 136] on div "PR-253120" at bounding box center [52, 133] width 85 height 17
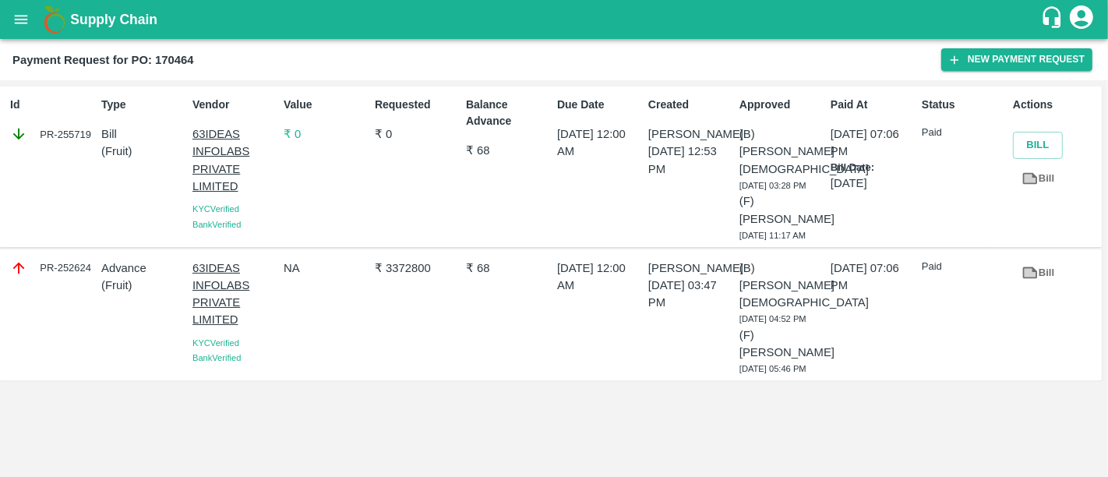
click at [61, 135] on div "PR-255719" at bounding box center [52, 133] width 85 height 17
copy div "PR-255719"
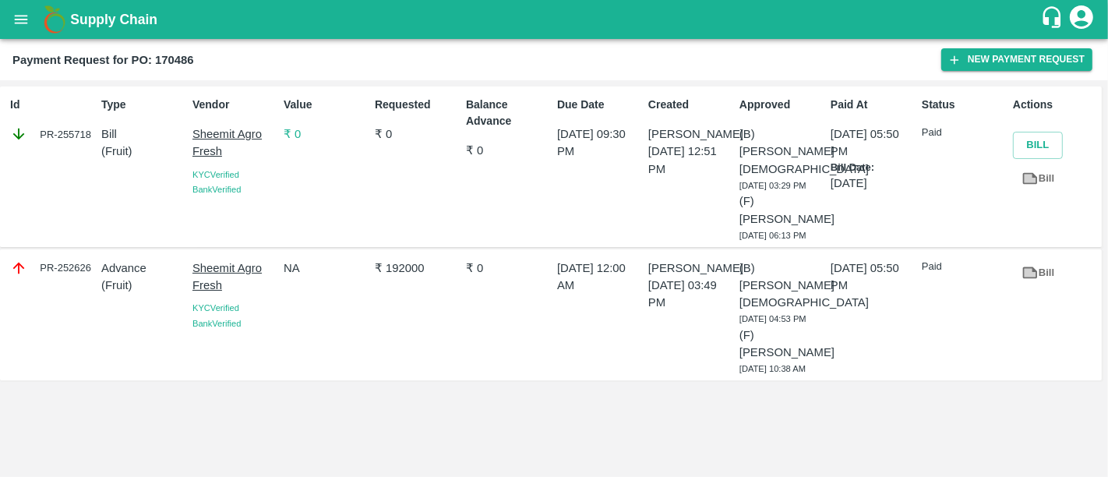
click at [56, 134] on div "PR-255718" at bounding box center [52, 133] width 85 height 17
copy div "PR-255718"
click at [71, 130] on div "PR-254146" at bounding box center [52, 133] width 85 height 17
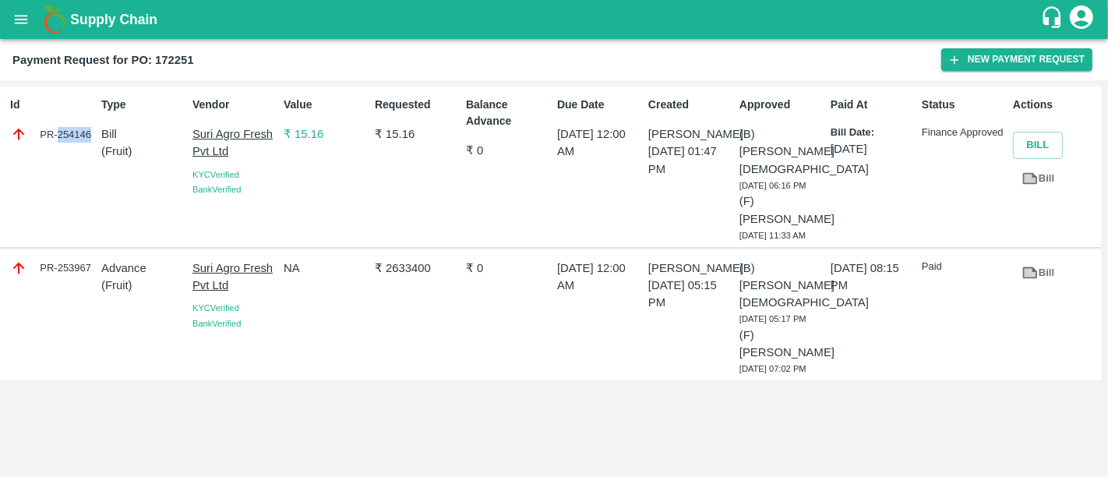
click at [71, 130] on div "PR-254146" at bounding box center [52, 133] width 85 height 17
copy div "PR-254146"
click at [75, 129] on div "PR-255219" at bounding box center [52, 133] width 85 height 17
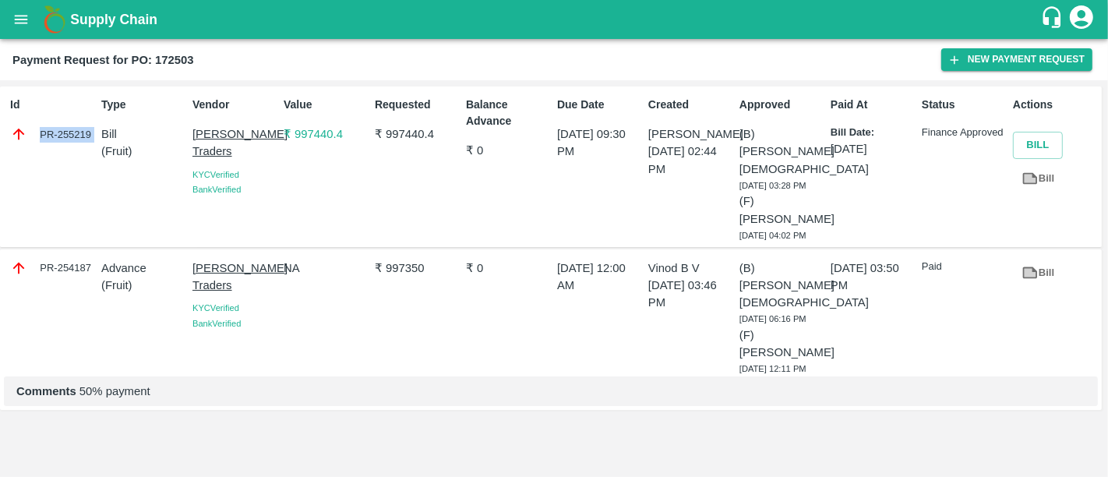
click at [75, 129] on div "PR-255219" at bounding box center [52, 133] width 85 height 17
copy div "PR-255219"
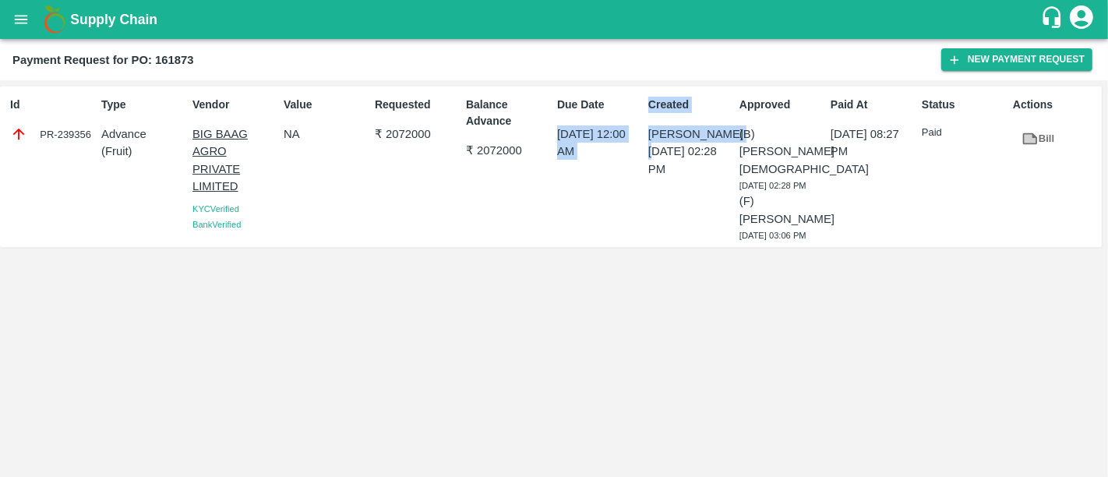
drag, startPoint x: 552, startPoint y: 130, endPoint x: 657, endPoint y: 149, distance: 106.8
click at [657, 149] on div "Id PR-239356 Type Advance ( Fruit ) Vendor BIG BAAG AGRO PRIVATE LIMITED KYC Ve…" at bounding box center [551, 166] width 1102 height 160
click at [657, 149] on p "[DATE] 02:28 PM" at bounding box center [690, 160] width 85 height 35
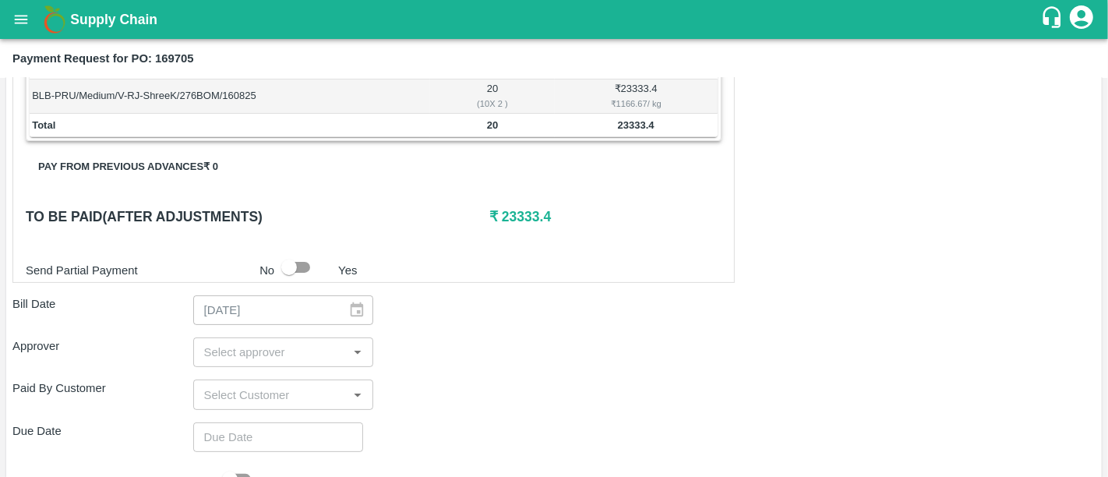
scroll to position [292, 0]
click at [123, 21] on b "Supply Chain" at bounding box center [113, 20] width 87 height 16
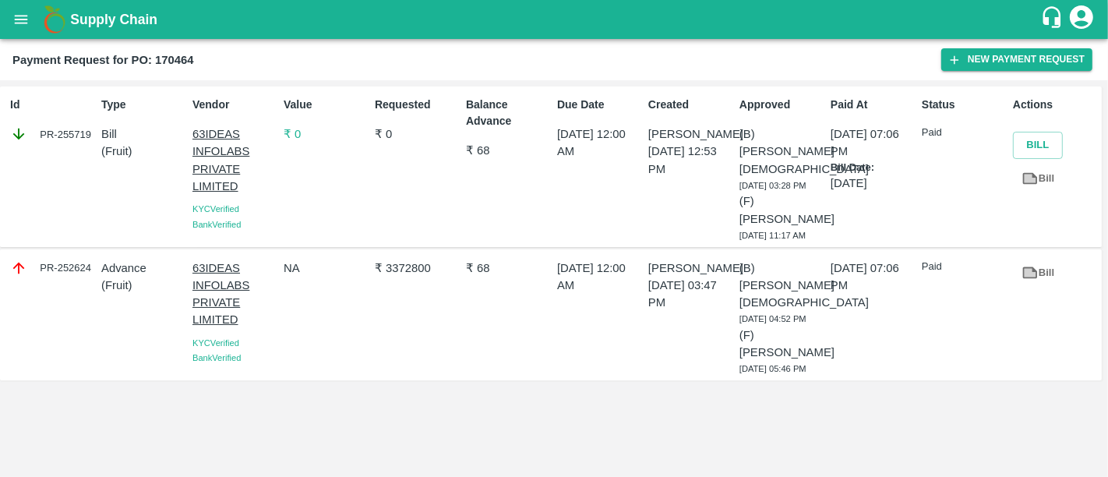
click at [69, 132] on div "PR-255719" at bounding box center [52, 133] width 85 height 17
copy div "PR-255719"
click at [612, 158] on p "04 Sep 2025, 12:00 AM" at bounding box center [599, 142] width 85 height 35
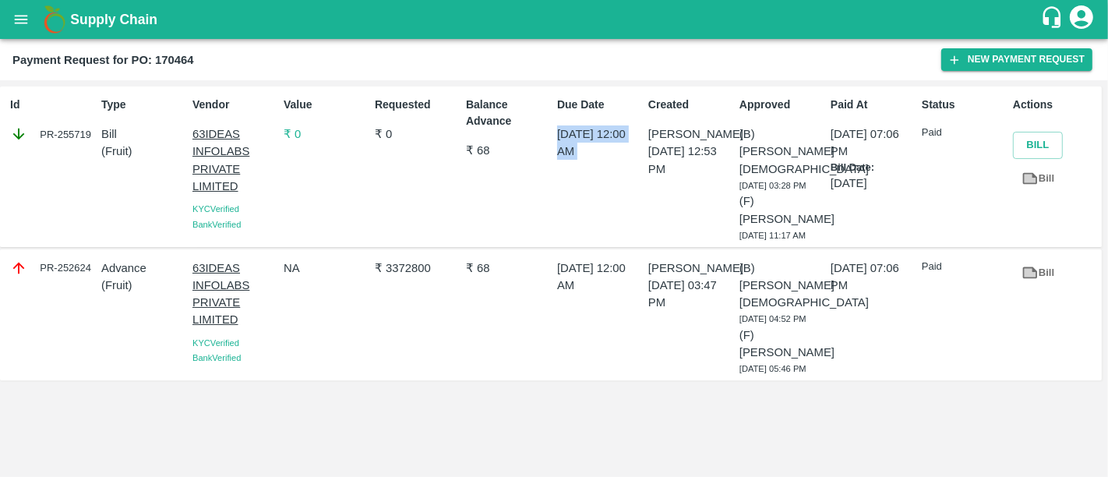
drag, startPoint x: 612, startPoint y: 158, endPoint x: 566, endPoint y: 132, distance: 52.7
click at [566, 132] on p "04 Sep 2025, 12:00 AM" at bounding box center [599, 142] width 85 height 35
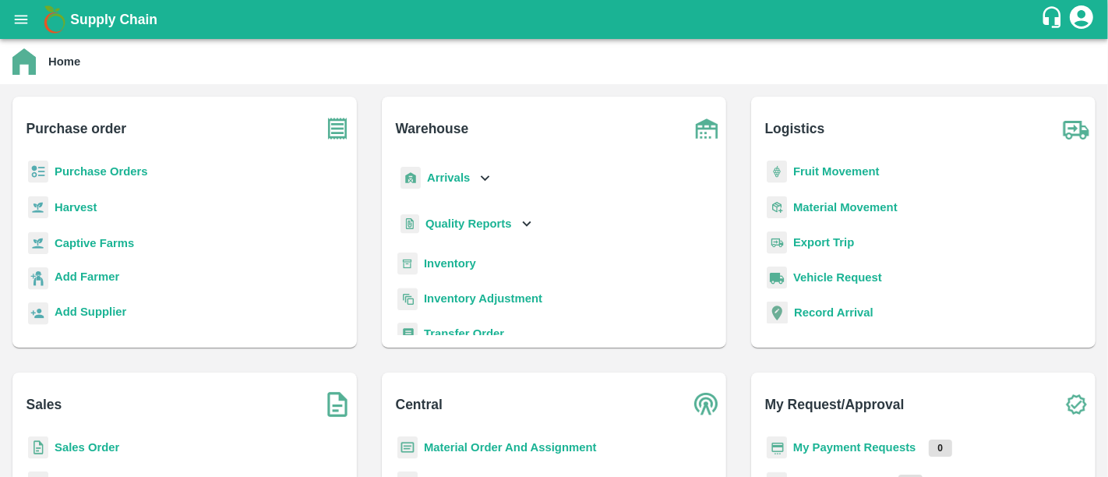
click at [863, 444] on b "My Payment Requests" at bounding box center [854, 447] width 123 height 12
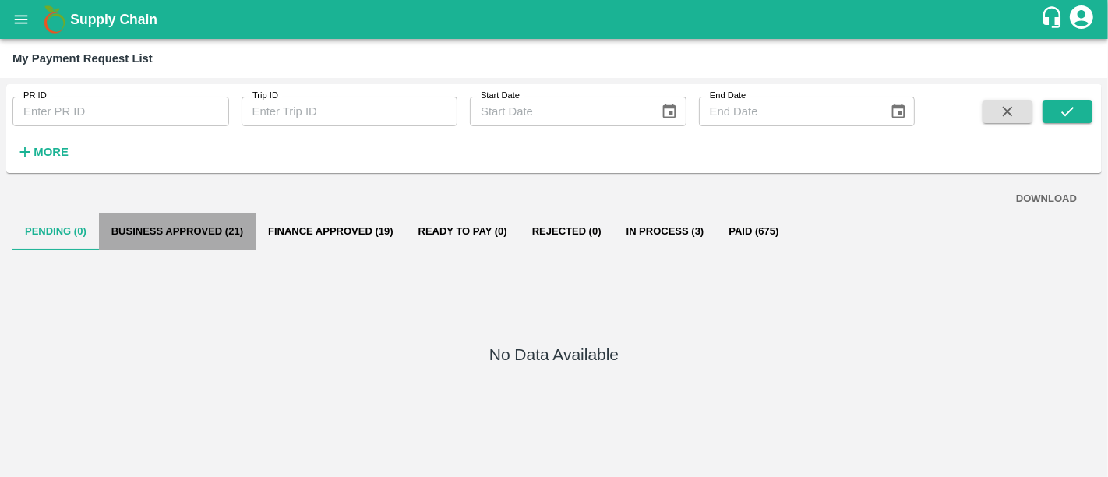
click at [204, 238] on button "Business Approved (21)" at bounding box center [177, 231] width 157 height 37
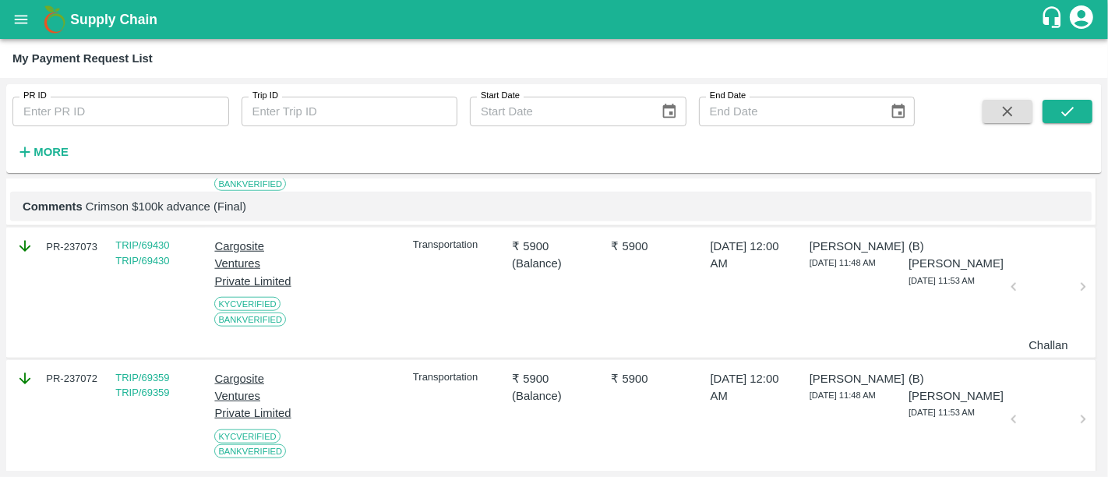
click at [308, 354] on div at bounding box center [353, 292] width 90 height 122
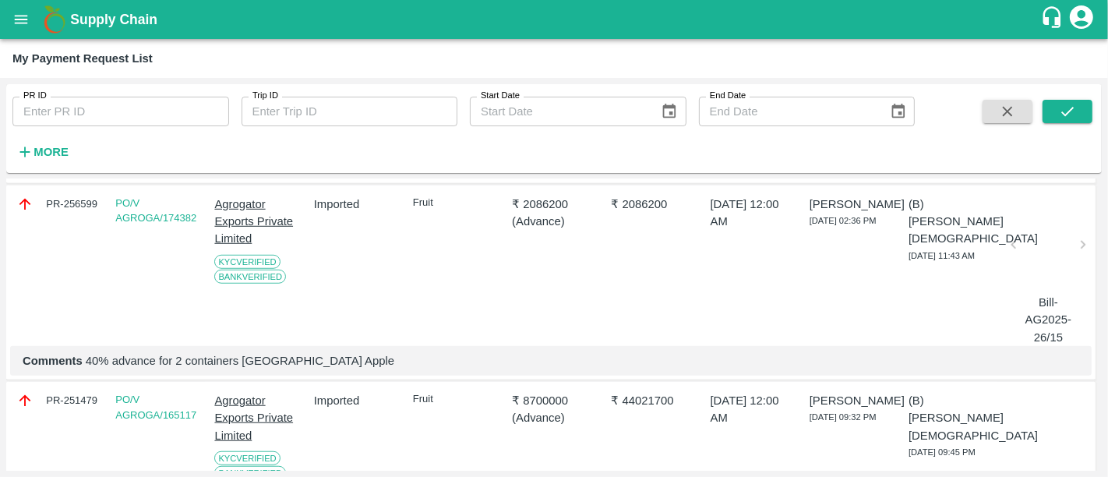
scroll to position [1083, 0]
click at [51, 215] on div "PR-256599" at bounding box center [58, 206] width 84 height 17
copy div "PR-256599"
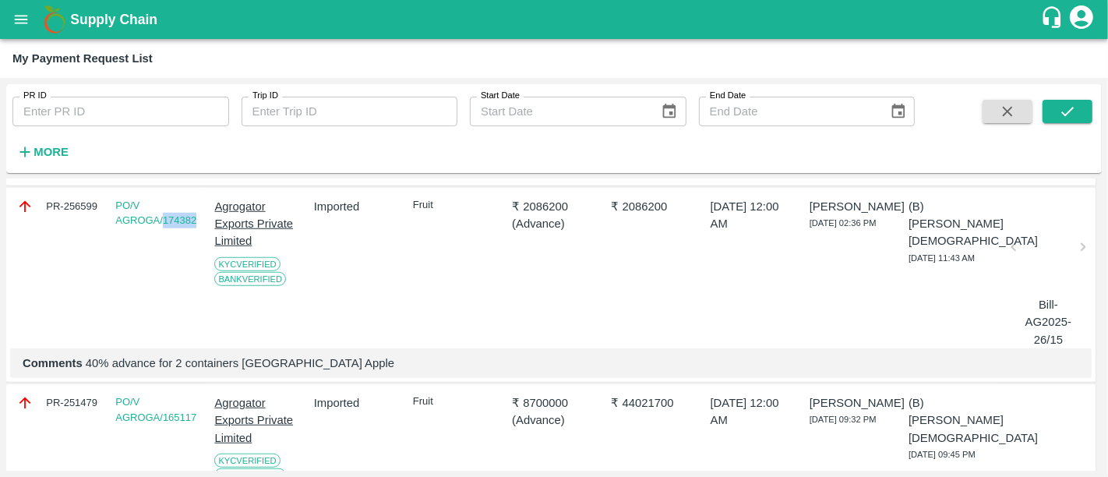
drag, startPoint x: 196, startPoint y: 316, endPoint x: 162, endPoint y: 333, distance: 38.0
click at [162, 333] on div "PO/V AGROGA/174382" at bounding box center [154, 270] width 90 height 157
copy link "174382"
click at [525, 215] on p "₹ 2086200" at bounding box center [554, 206] width 84 height 17
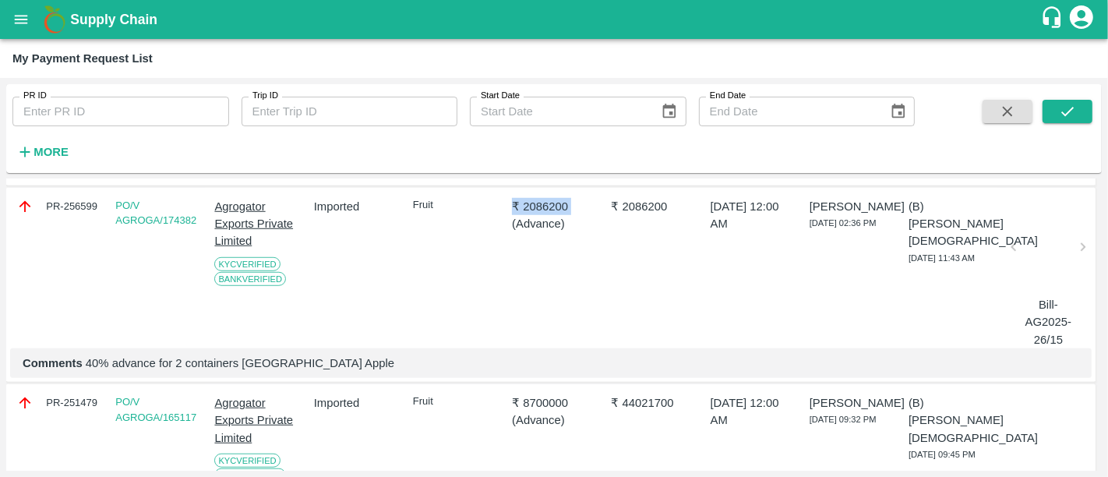
click at [525, 215] on p "₹ 2086200" at bounding box center [554, 206] width 84 height 17
click at [224, 250] on p "Agrogator Exports Private Limited" at bounding box center [256, 224] width 84 height 52
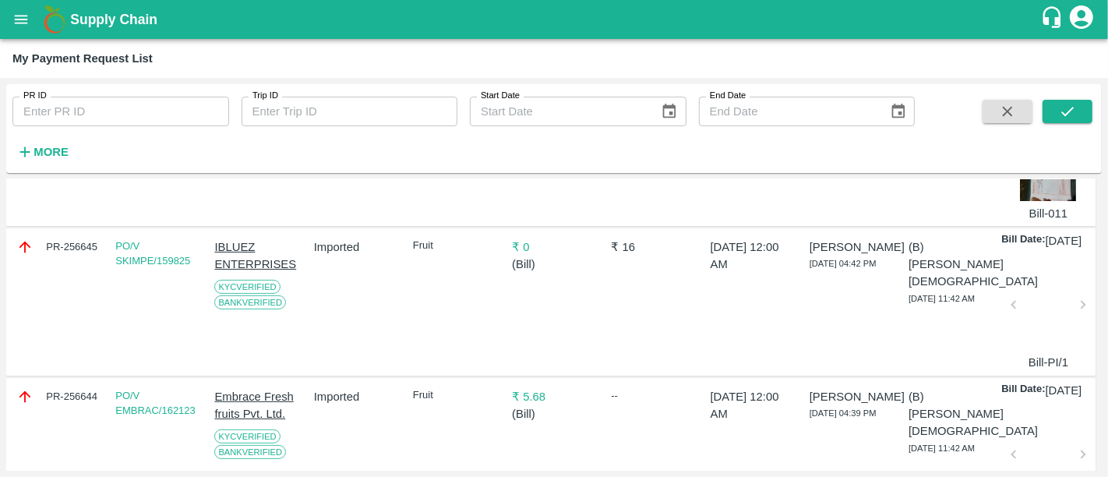
scroll to position [0, 0]
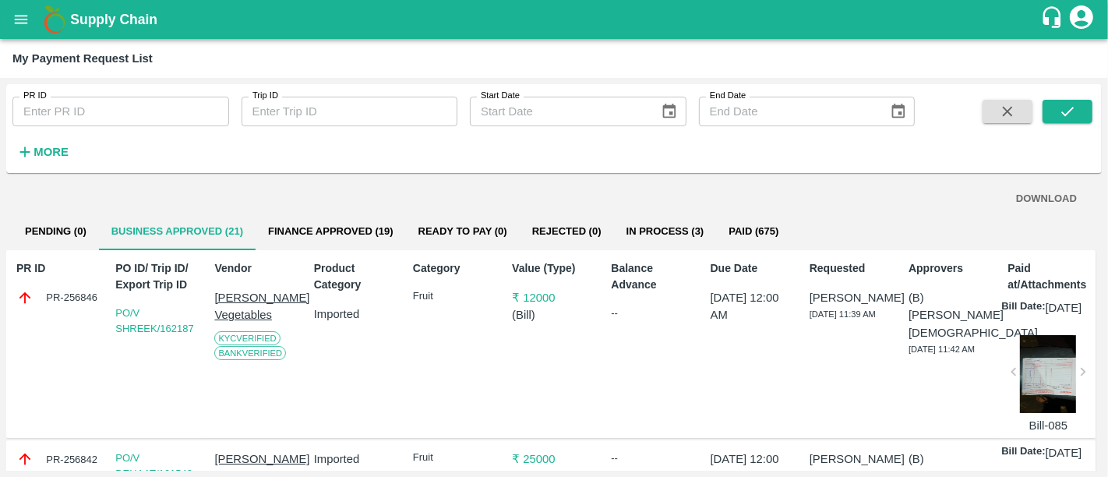
click at [140, 18] on b "Supply Chain" at bounding box center [113, 20] width 87 height 16
